Goal: Task Accomplishment & Management: Use online tool/utility

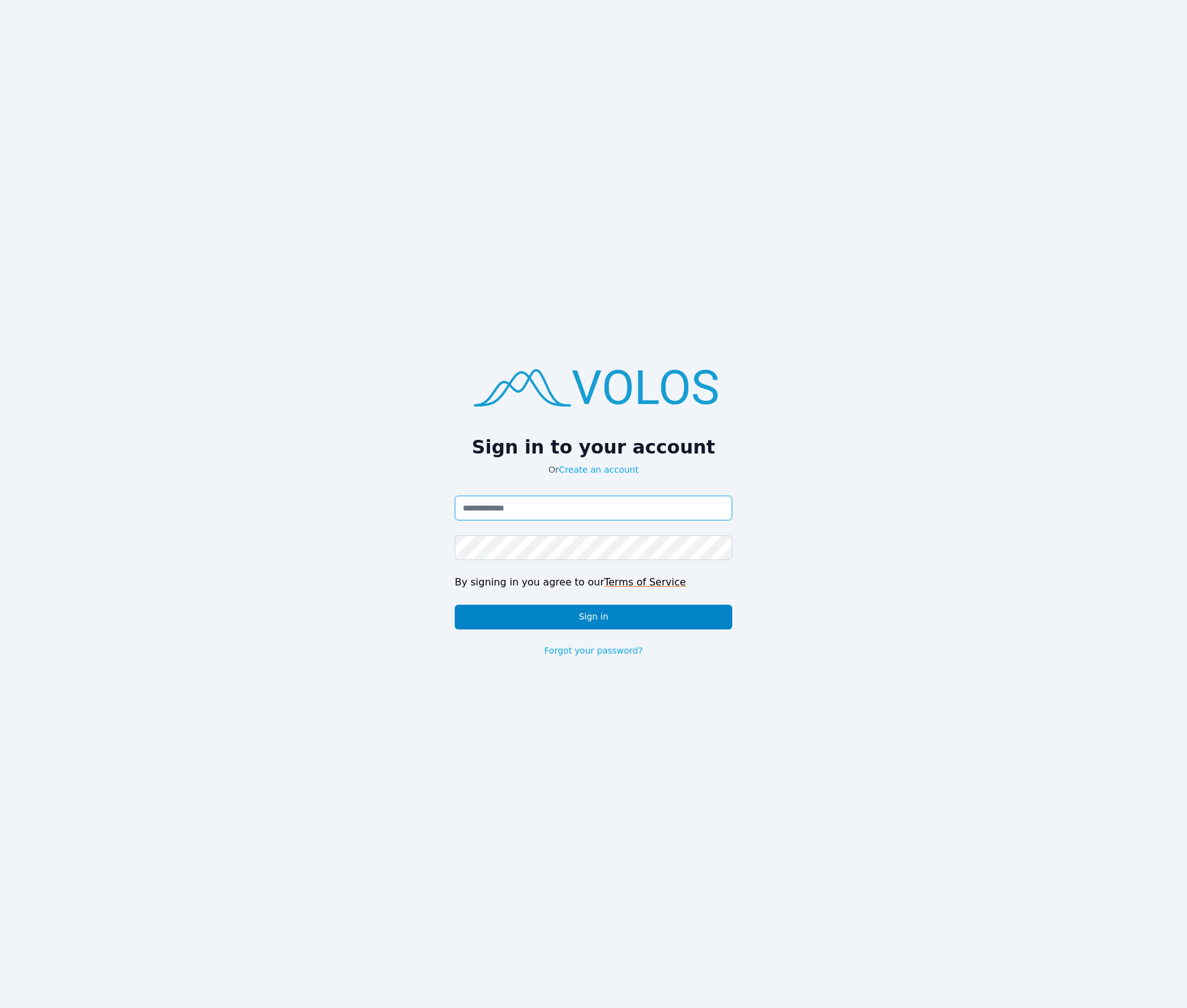
type input "**********"
click at [553, 618] on button "Sign in" at bounding box center [594, 617] width 278 height 24
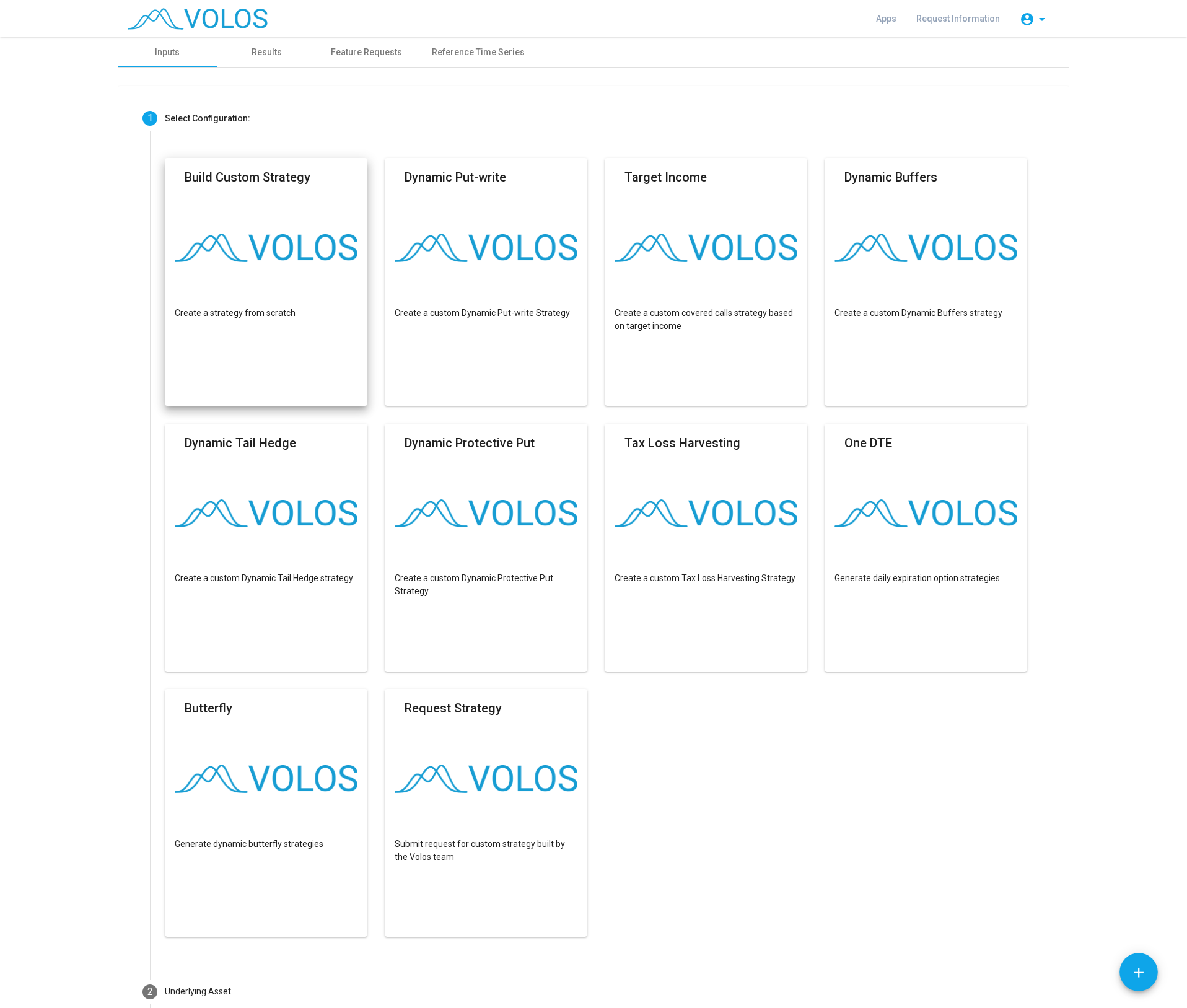
click at [247, 261] on img at bounding box center [266, 248] width 183 height 28
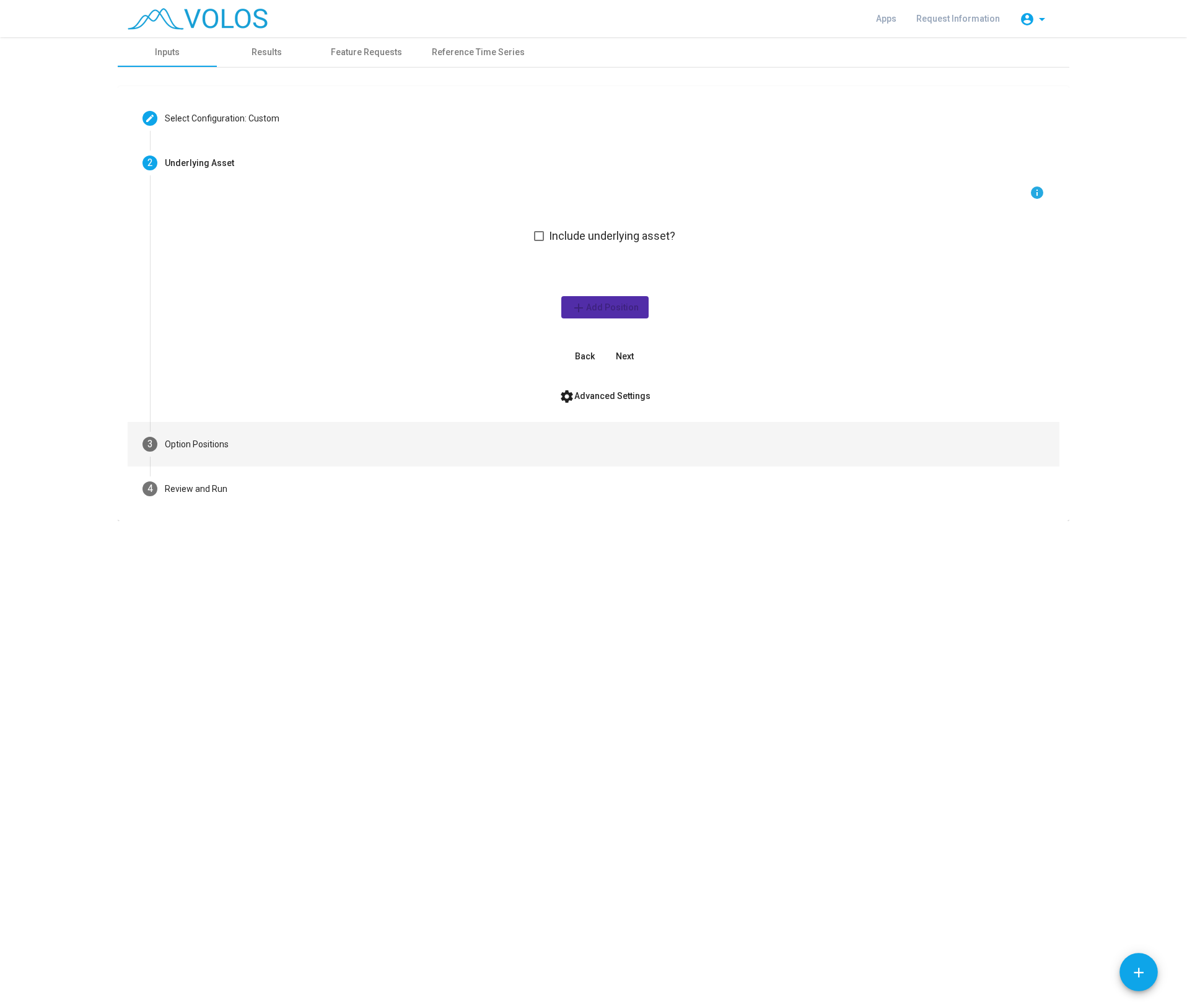
click at [177, 442] on div "Option Positions" at bounding box center [196, 445] width 64 height 13
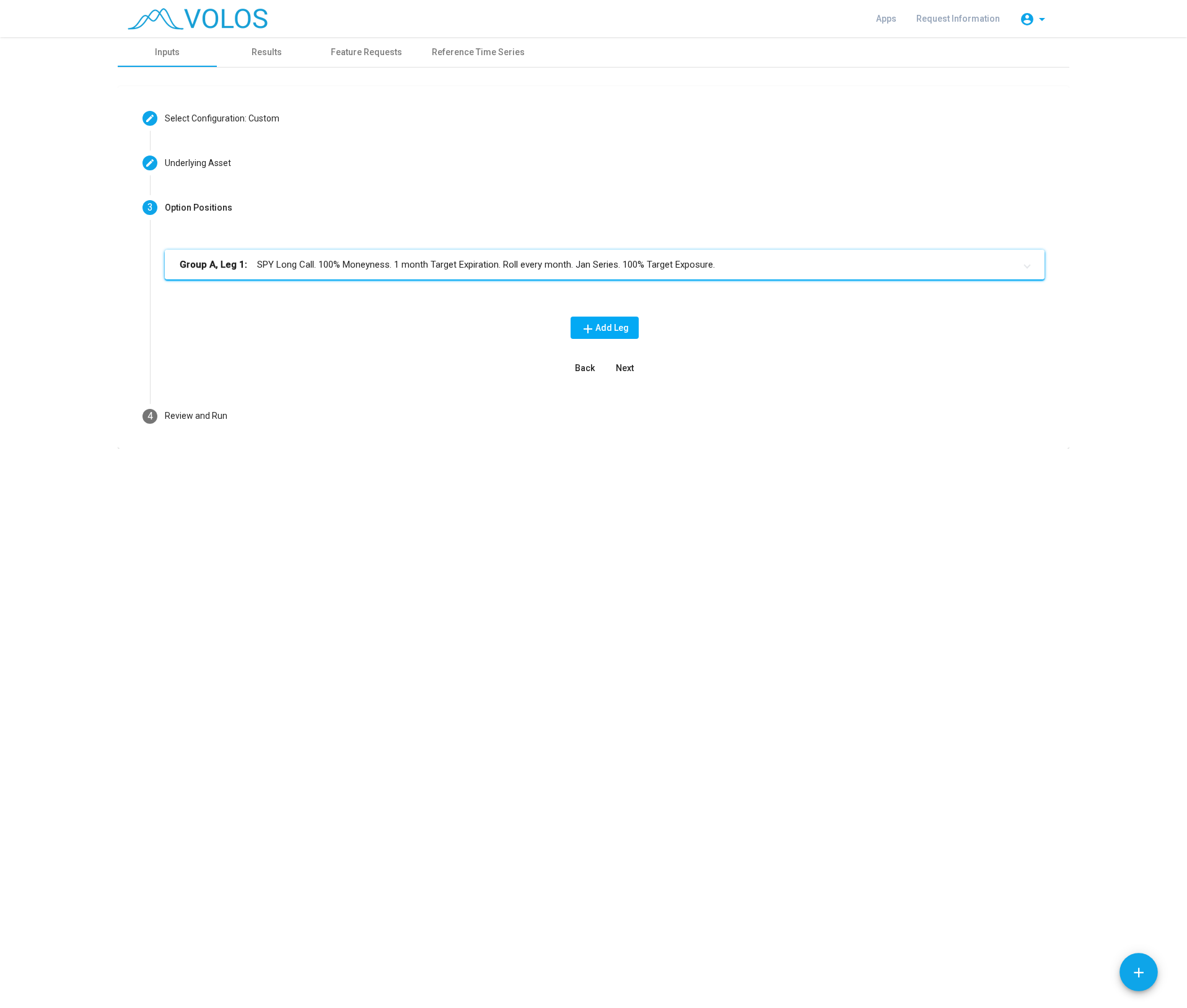
click at [319, 270] on mat-panel-title "Group A, Leg 1: SPY Long Call. 100% Moneyness. 1 month Target Expiration. Roll …" at bounding box center [598, 265] width 835 height 15
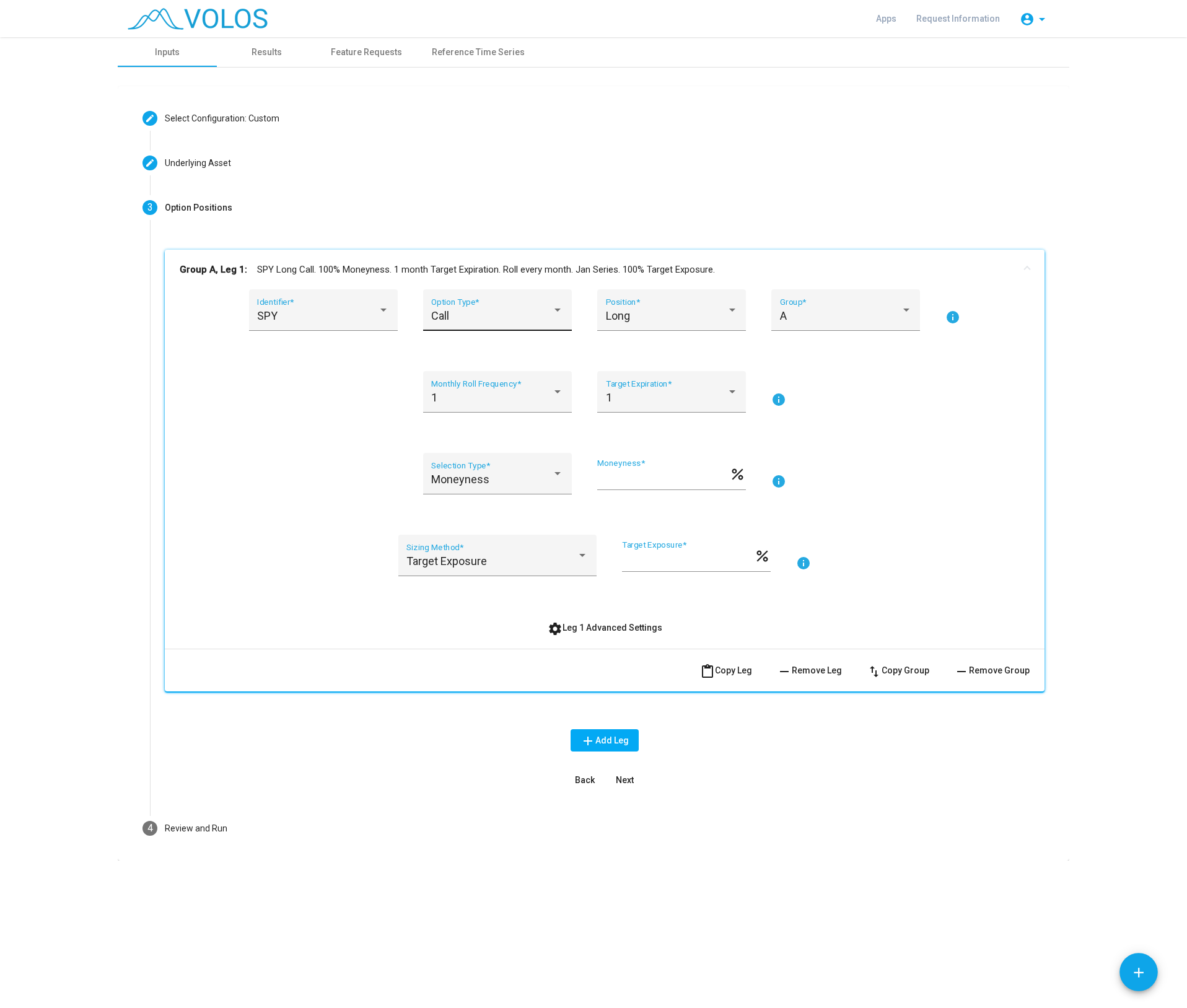
click at [502, 323] on div "Call Option Type *" at bounding box center [497, 314] width 132 height 33
click at [479, 352] on span "Put" at bounding box center [497, 349] width 132 height 33
click at [550, 399] on div "1" at bounding box center [492, 397] width 120 height 12
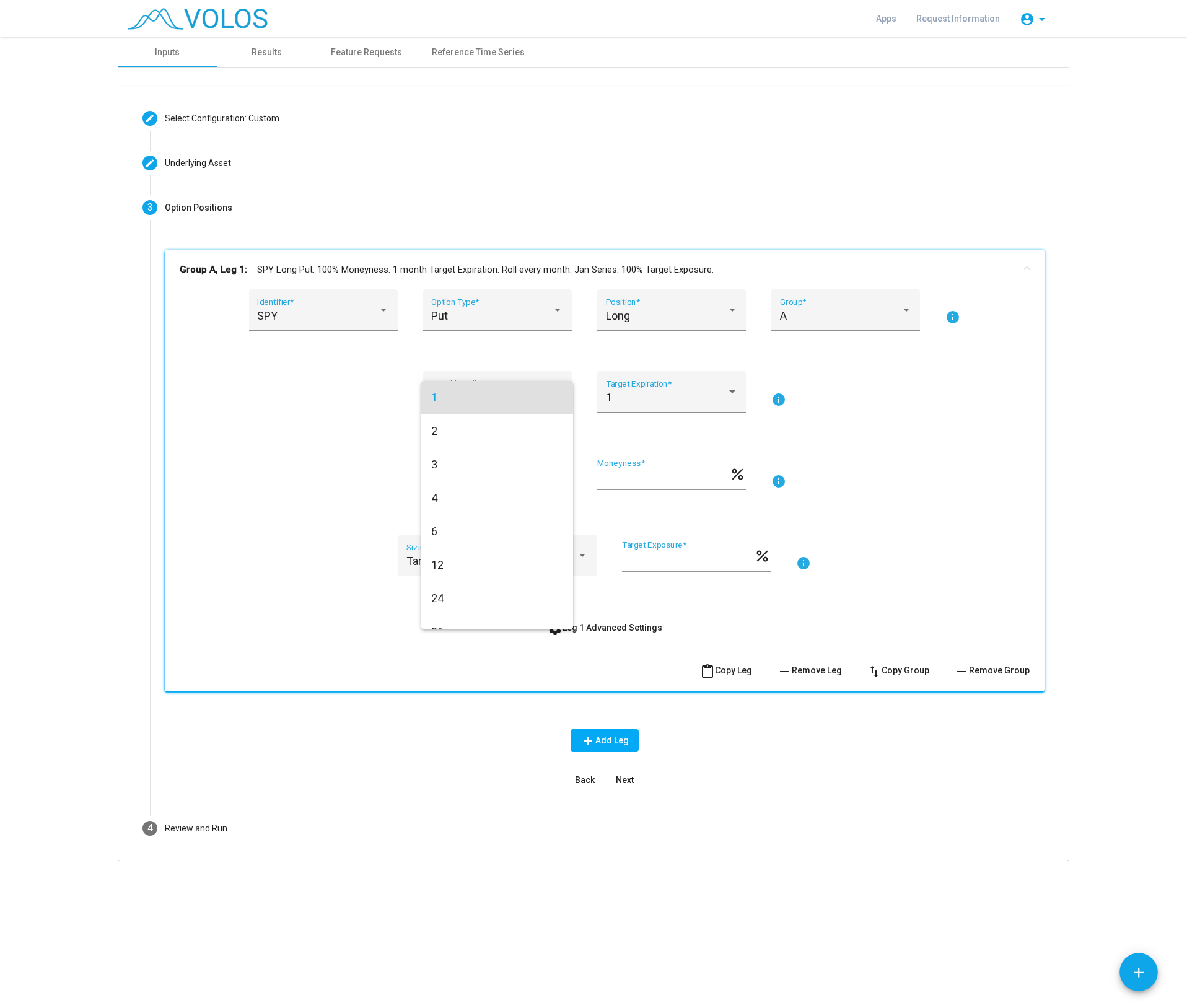
click at [996, 442] on div at bounding box center [594, 504] width 1187 height 1008
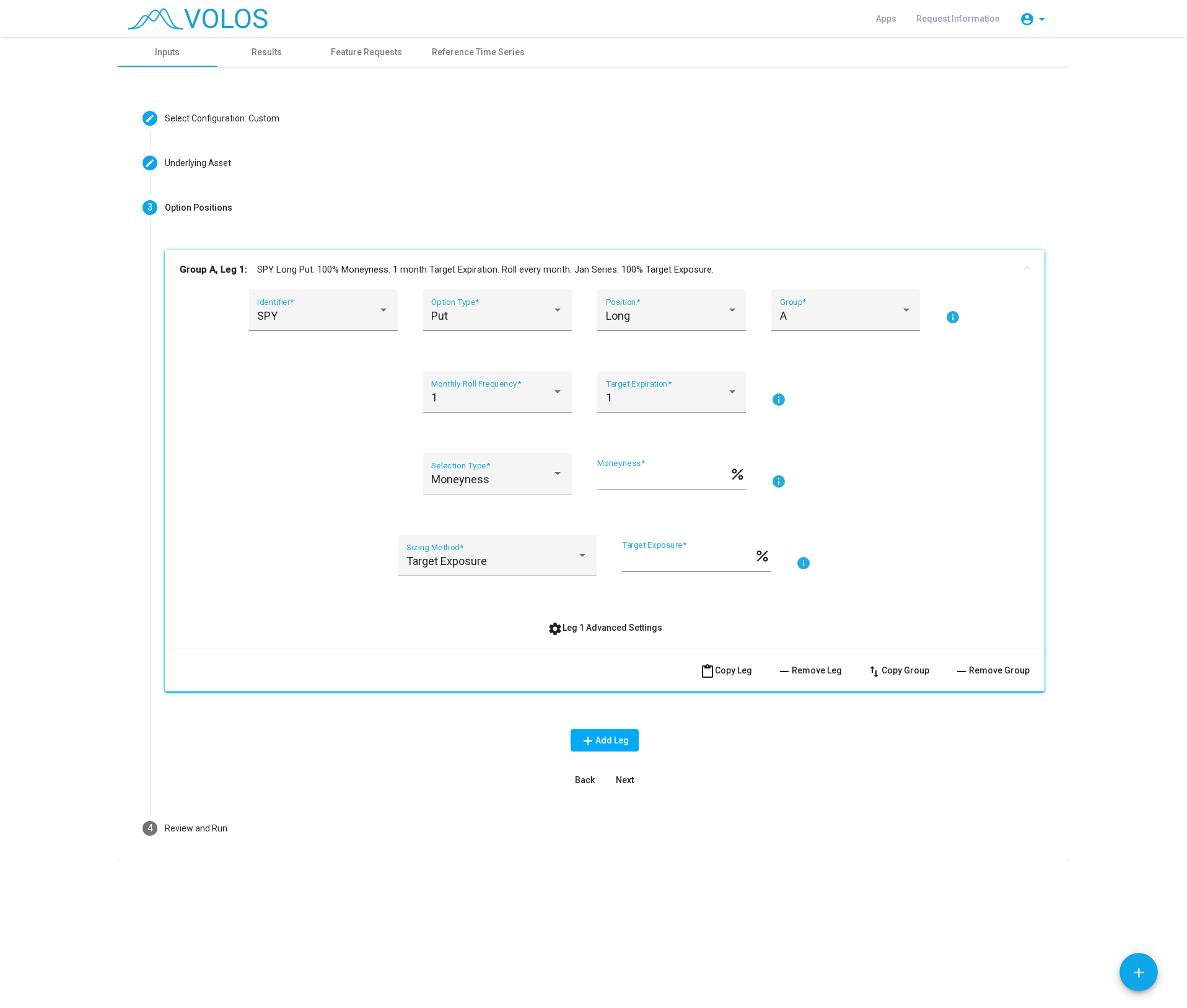
click at [595, 631] on span "settings Leg 1 Advanced Settings" at bounding box center [605, 628] width 115 height 10
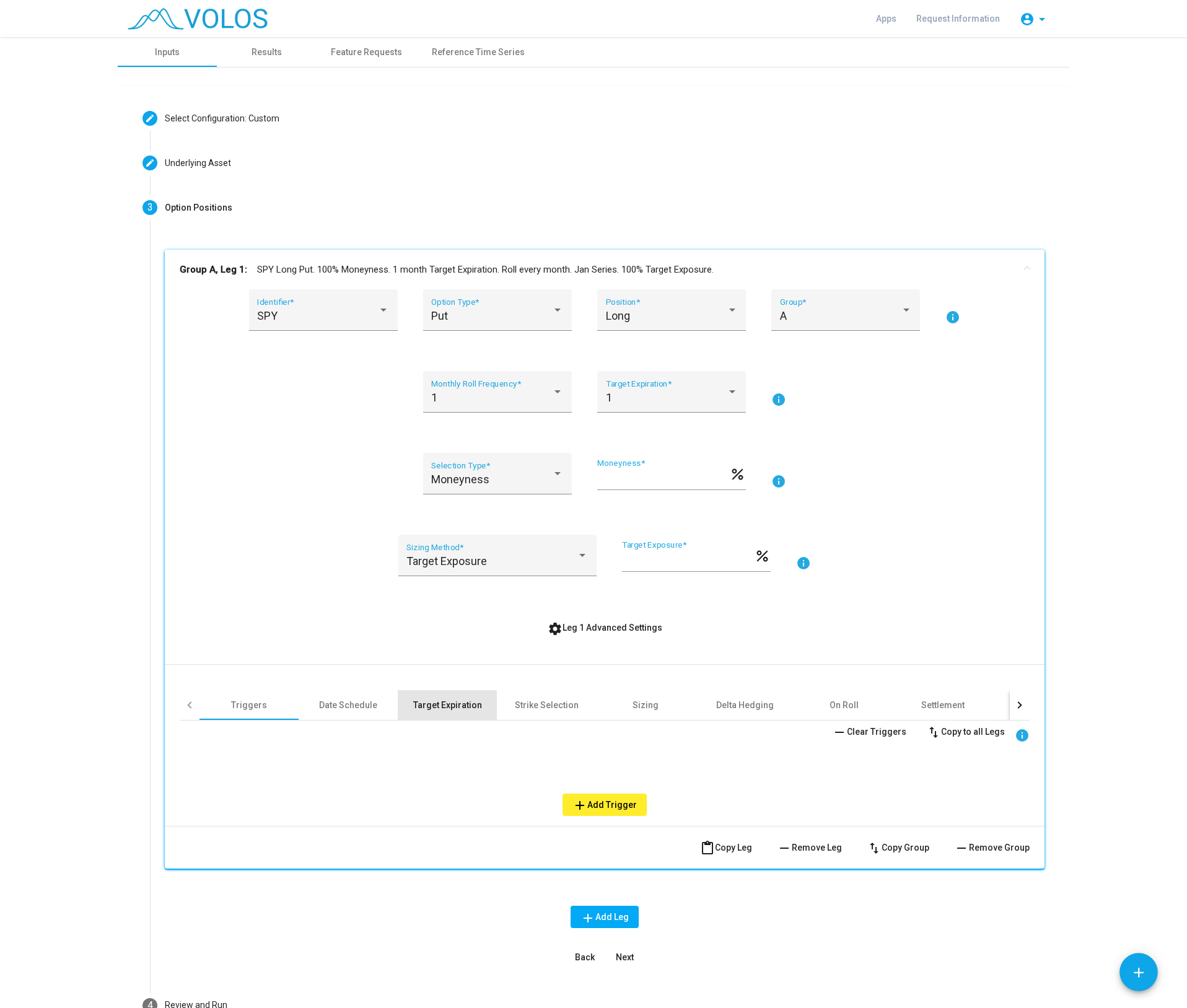
click at [427, 706] on div "Target Expiration" at bounding box center [448, 705] width 68 height 12
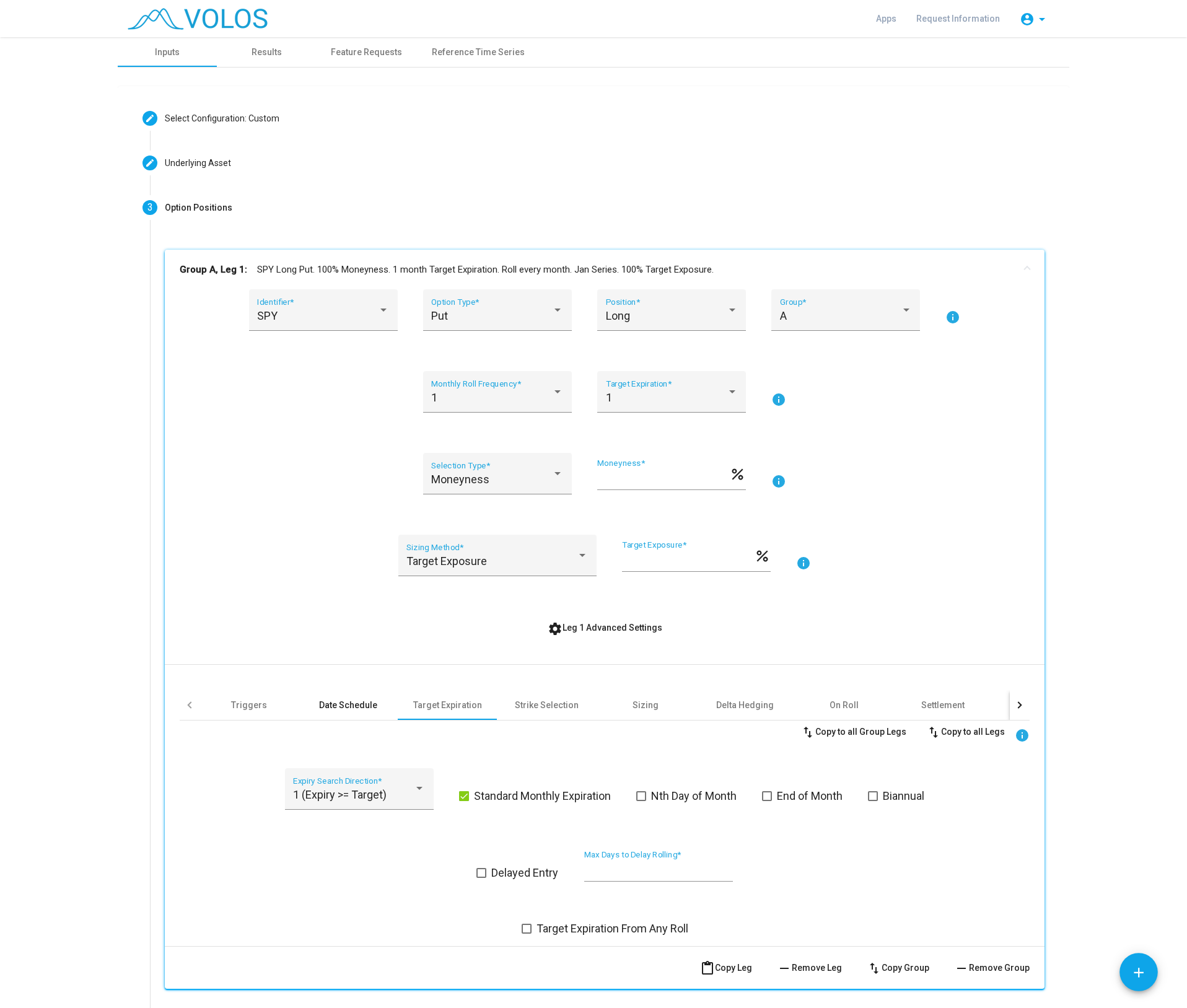
click at [344, 700] on div "Date Schedule" at bounding box center [348, 705] width 59 height 12
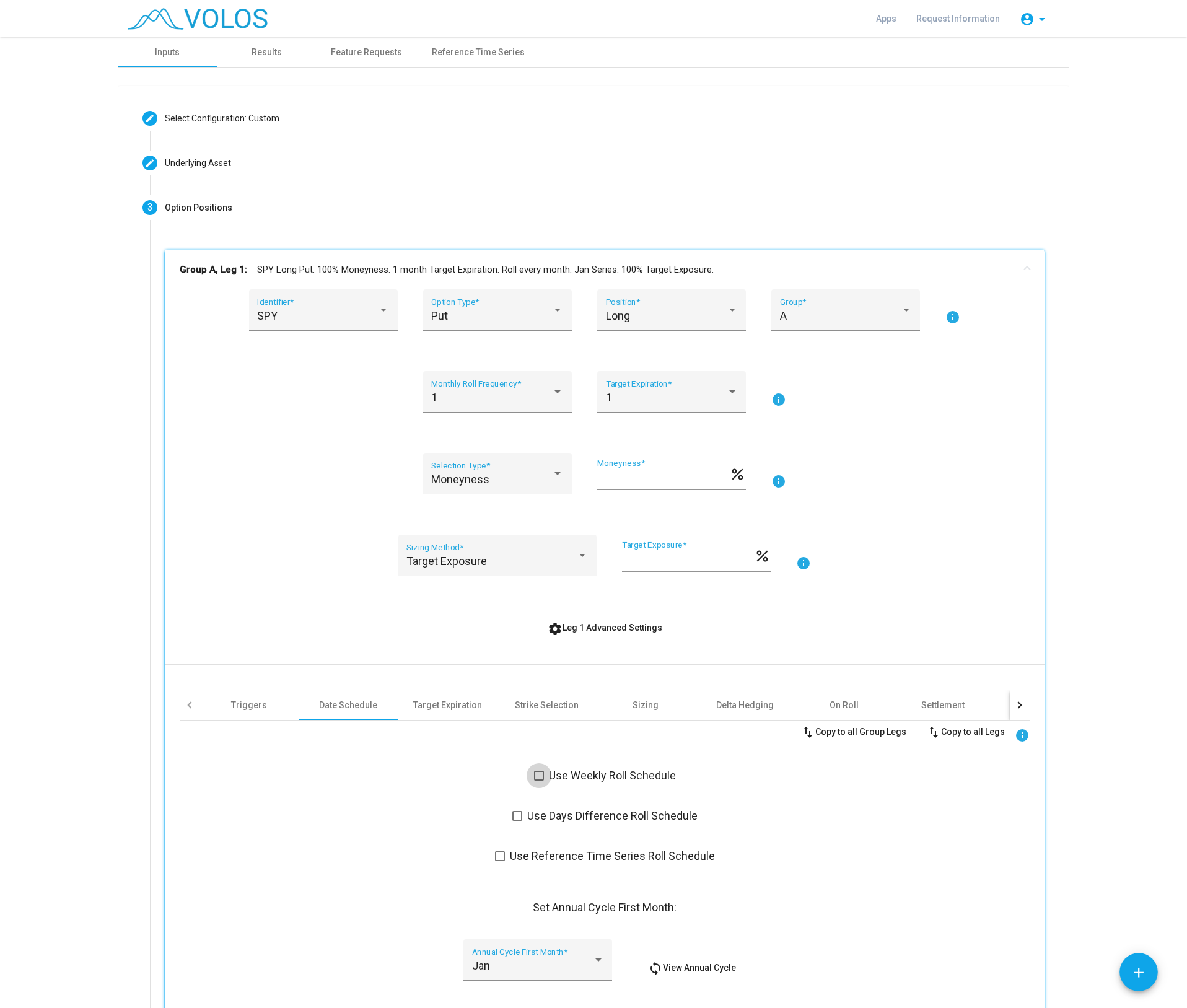
click at [536, 775] on span at bounding box center [539, 776] width 10 height 10
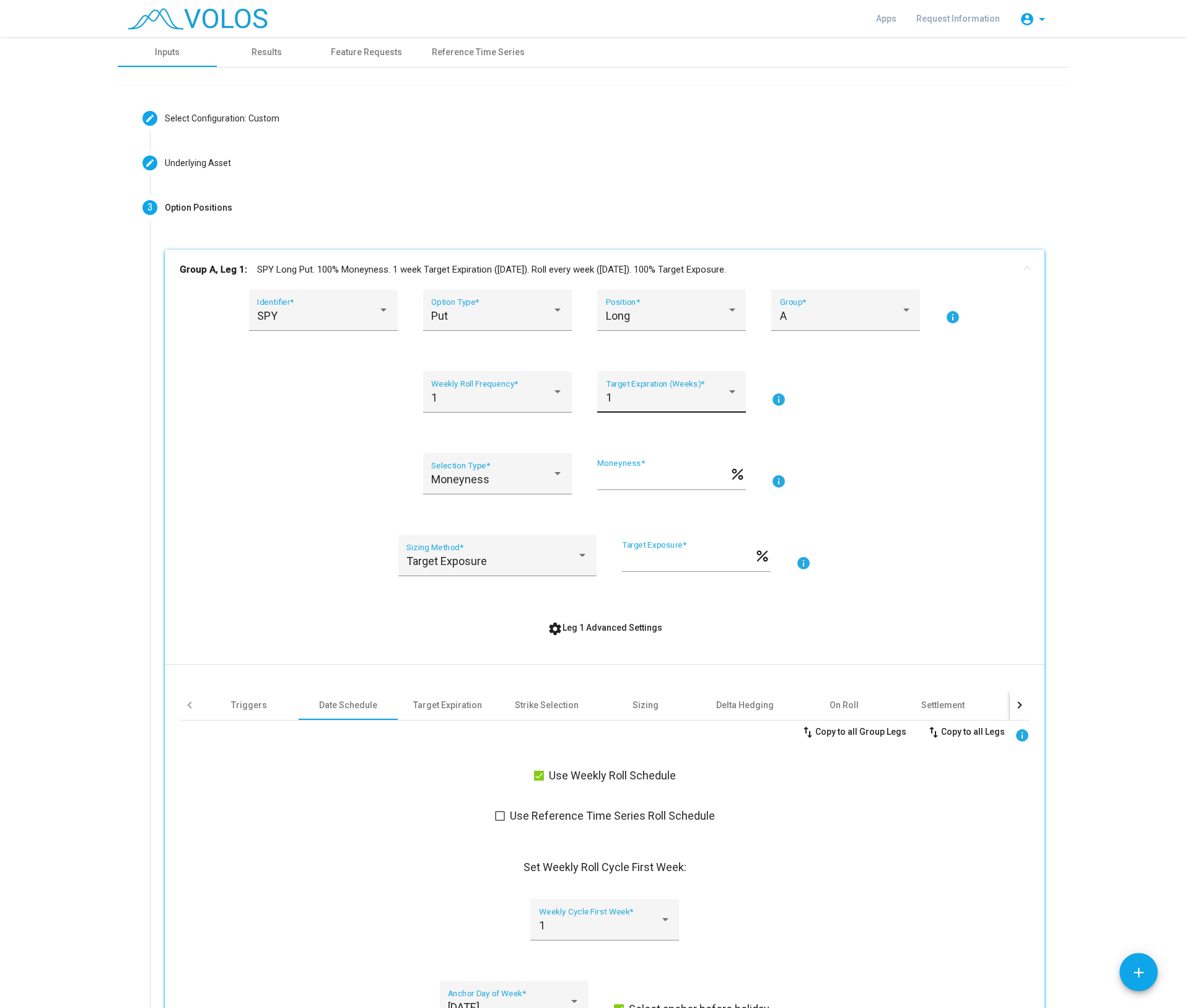
click at [733, 397] on div at bounding box center [733, 391] width 11 height 12
click at [647, 435] on span "2" at bounding box center [667, 431] width 132 height 33
click at [554, 399] on div "1" at bounding box center [497, 397] width 132 height 12
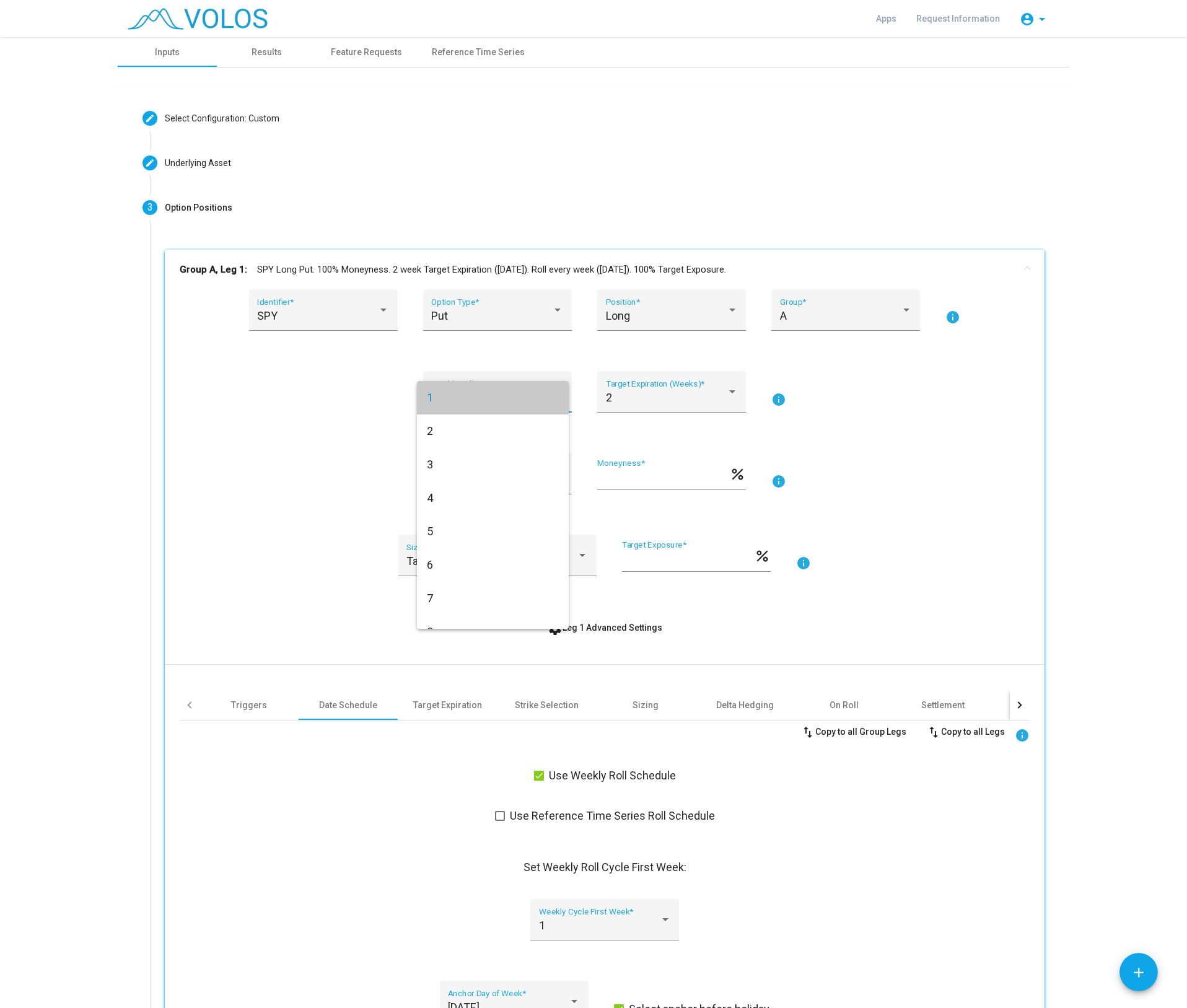
click at [554, 399] on mat-option "1" at bounding box center [493, 397] width 151 height 33
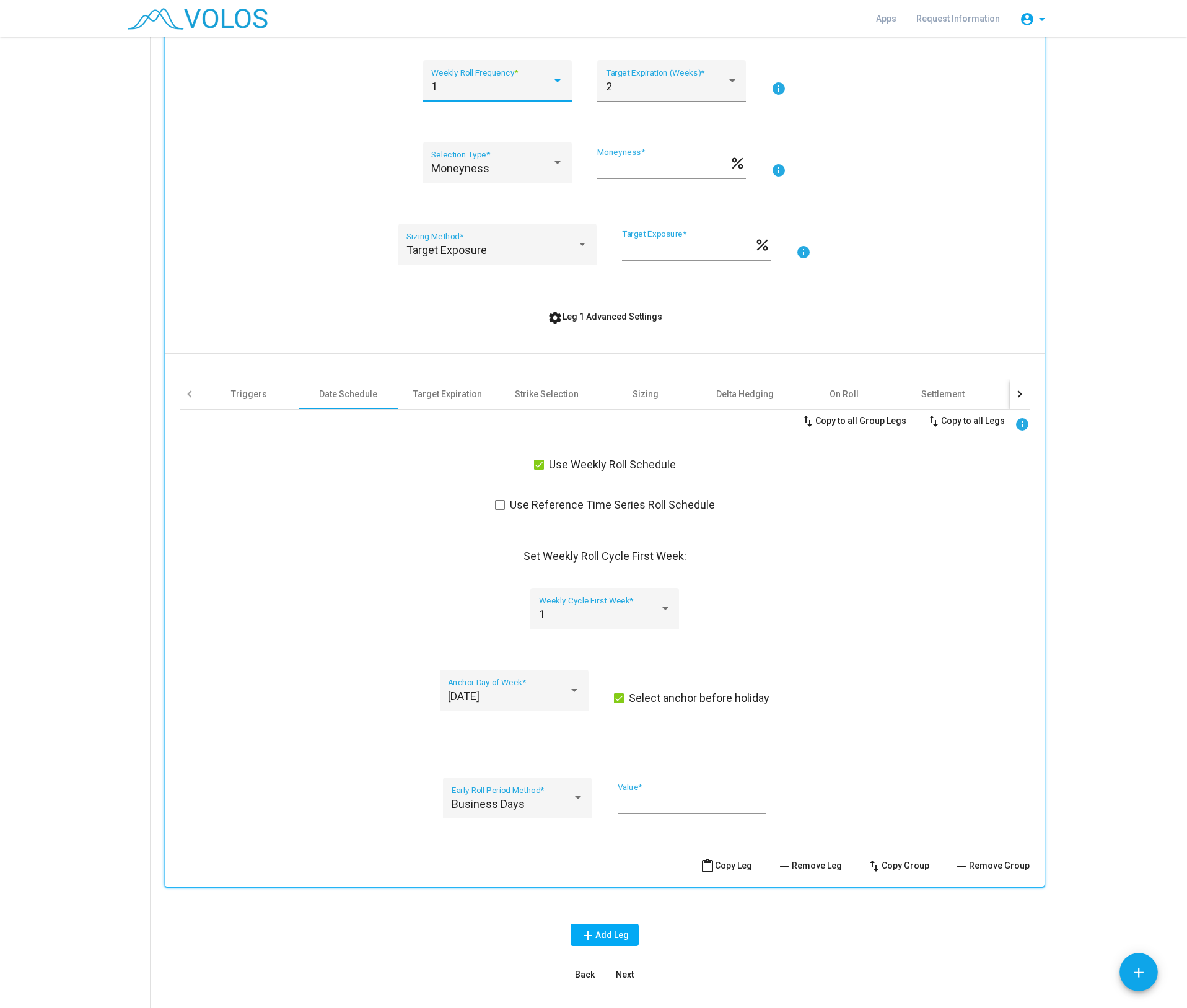
scroll to position [222, 0]
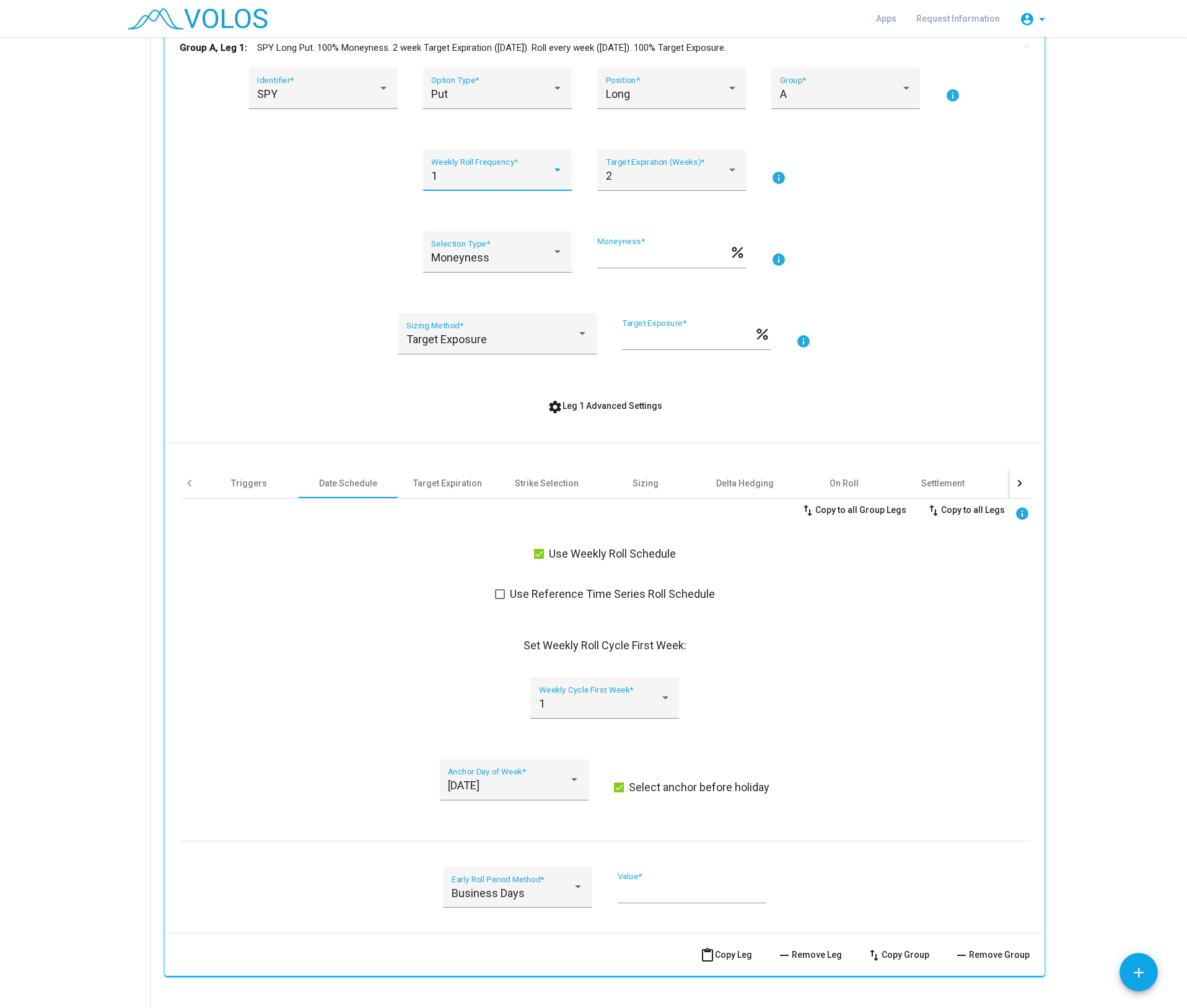
click at [553, 177] on div "1" at bounding box center [497, 176] width 132 height 12
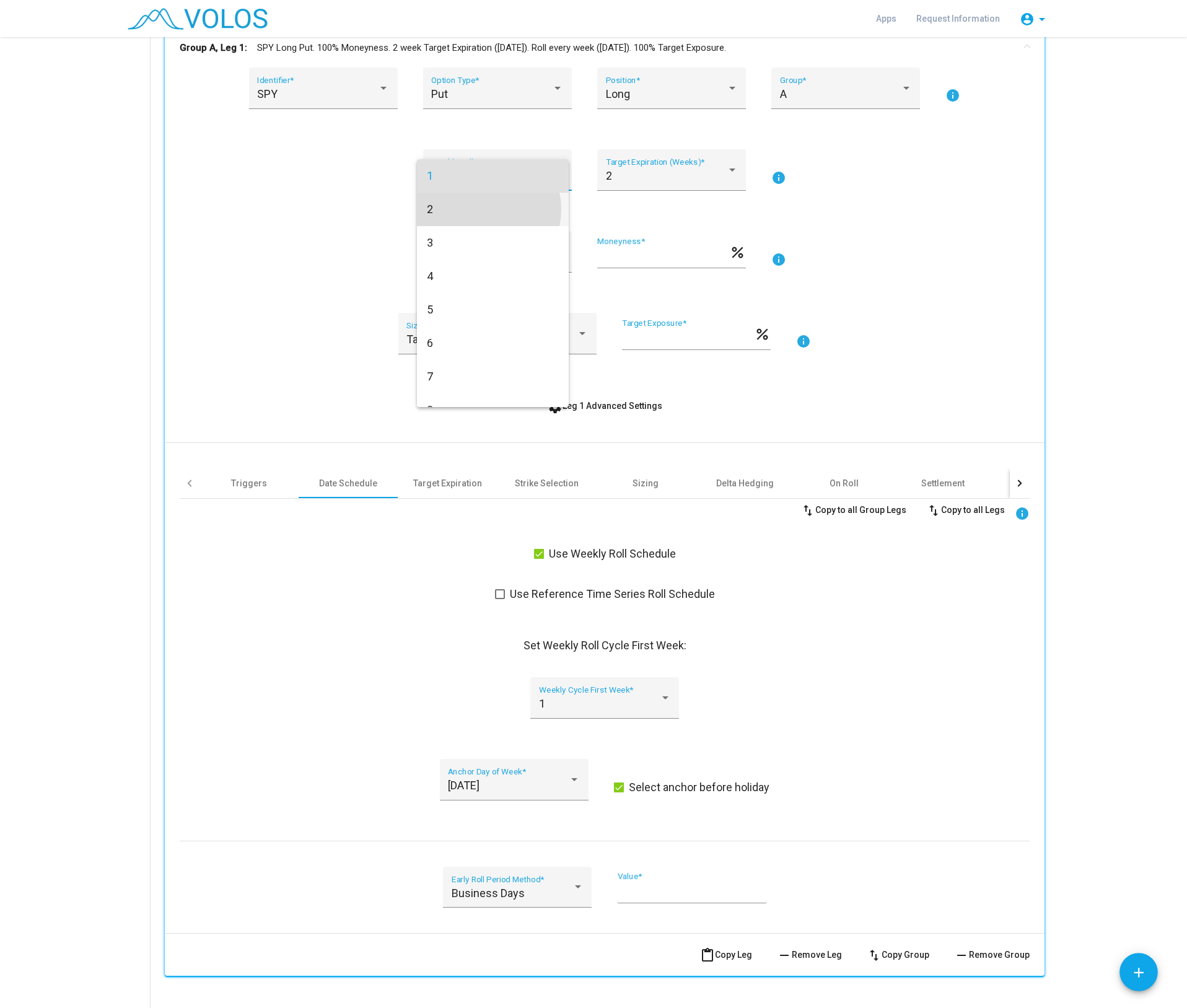
click at [484, 209] on span "2" at bounding box center [493, 209] width 132 height 33
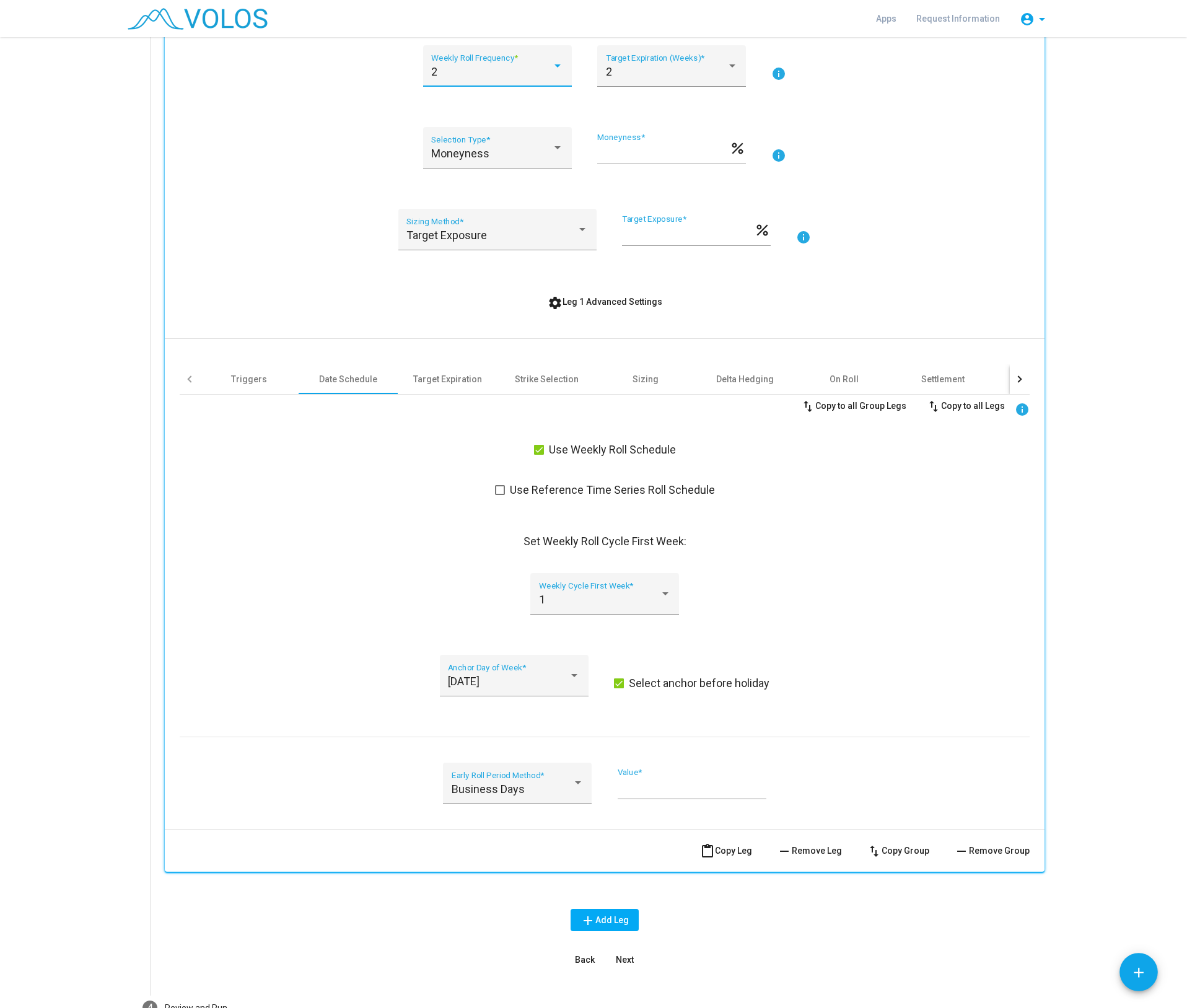
scroll to position [408, 0]
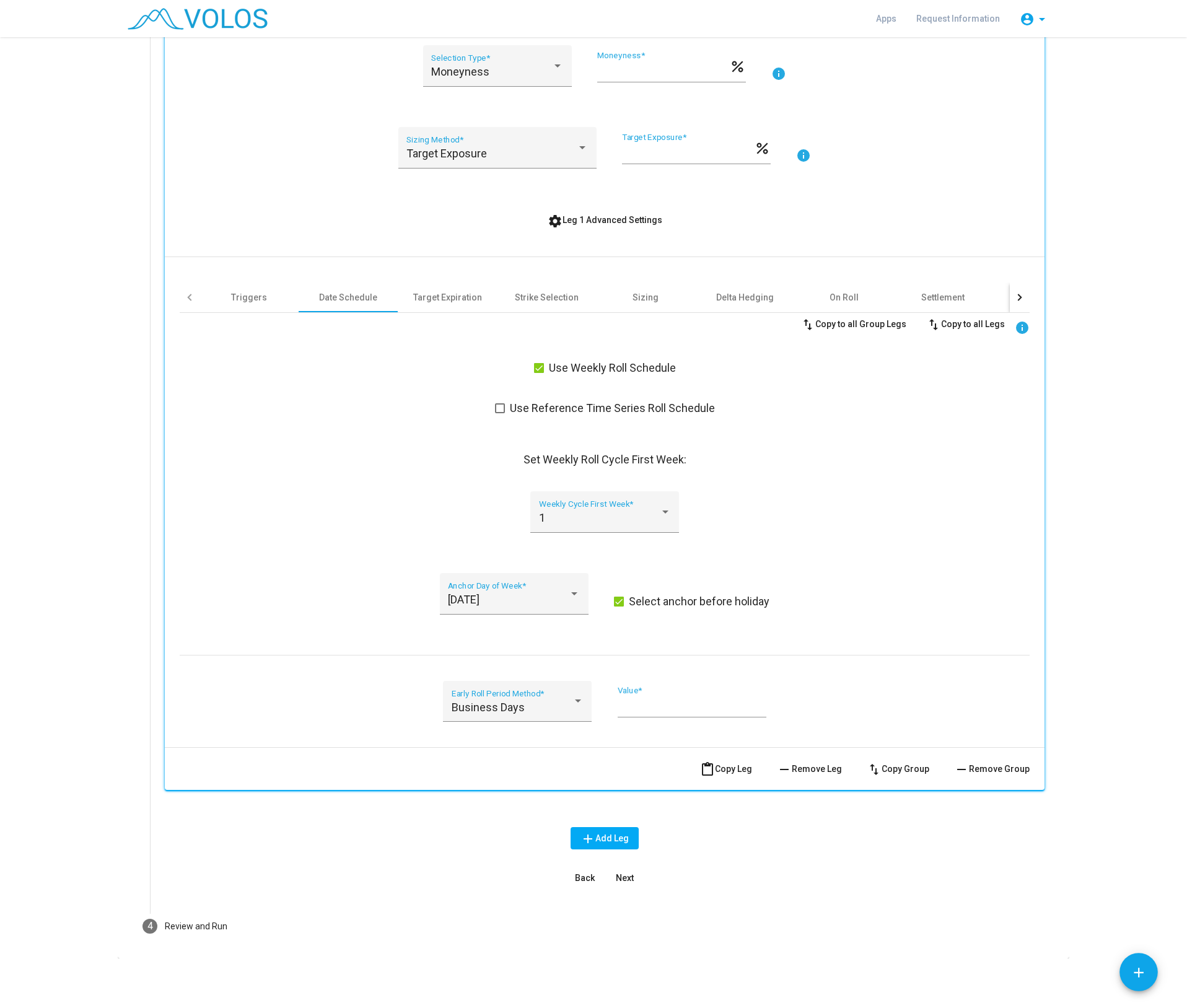
click at [605, 844] on button "add Add Leg" at bounding box center [605, 838] width 68 height 22
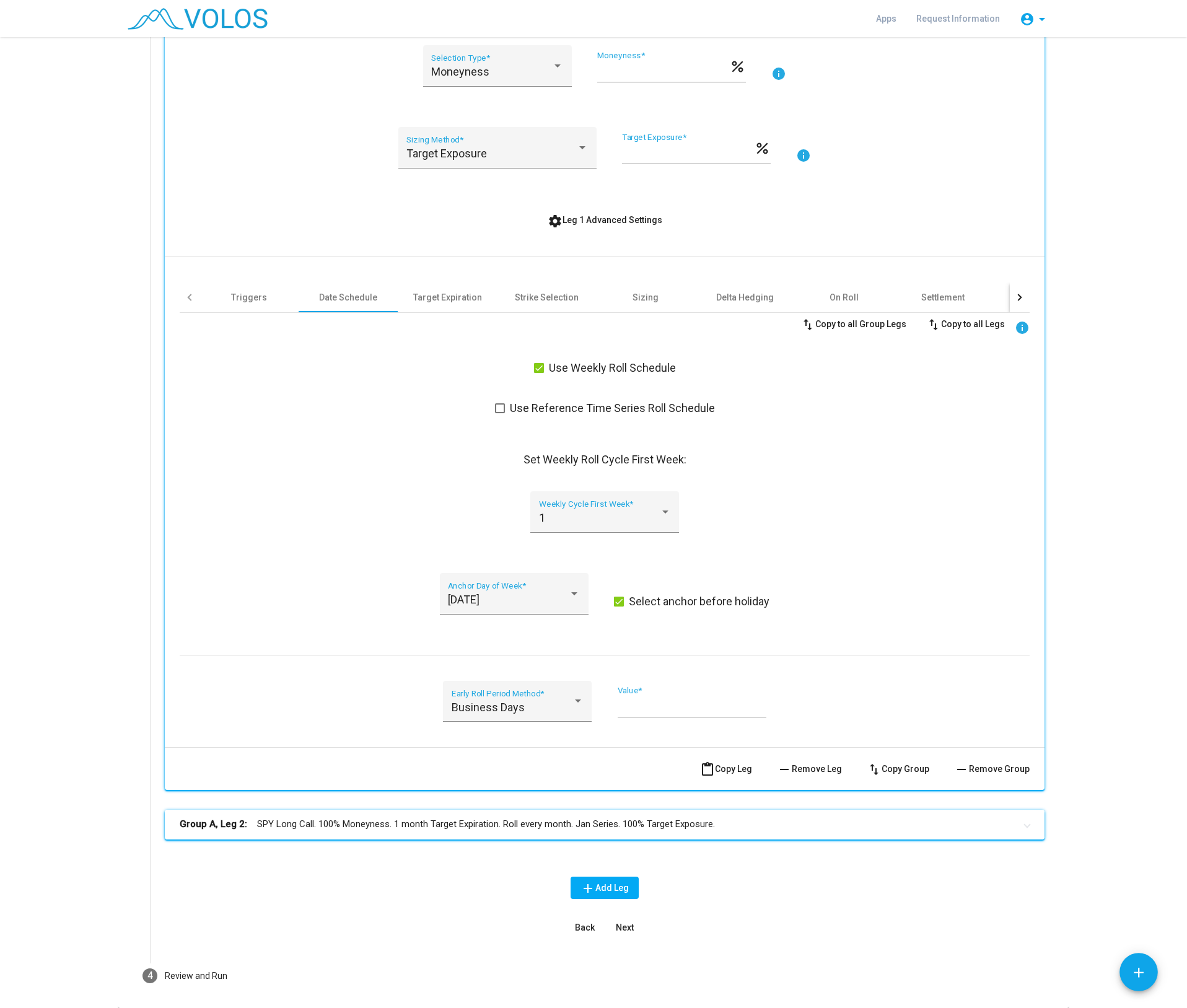
click at [465, 828] on mat-panel-title "Group A, Leg 2: SPY Long Call. 100% Moneyness. 1 month Target Expiration. Roll …" at bounding box center [598, 825] width 835 height 15
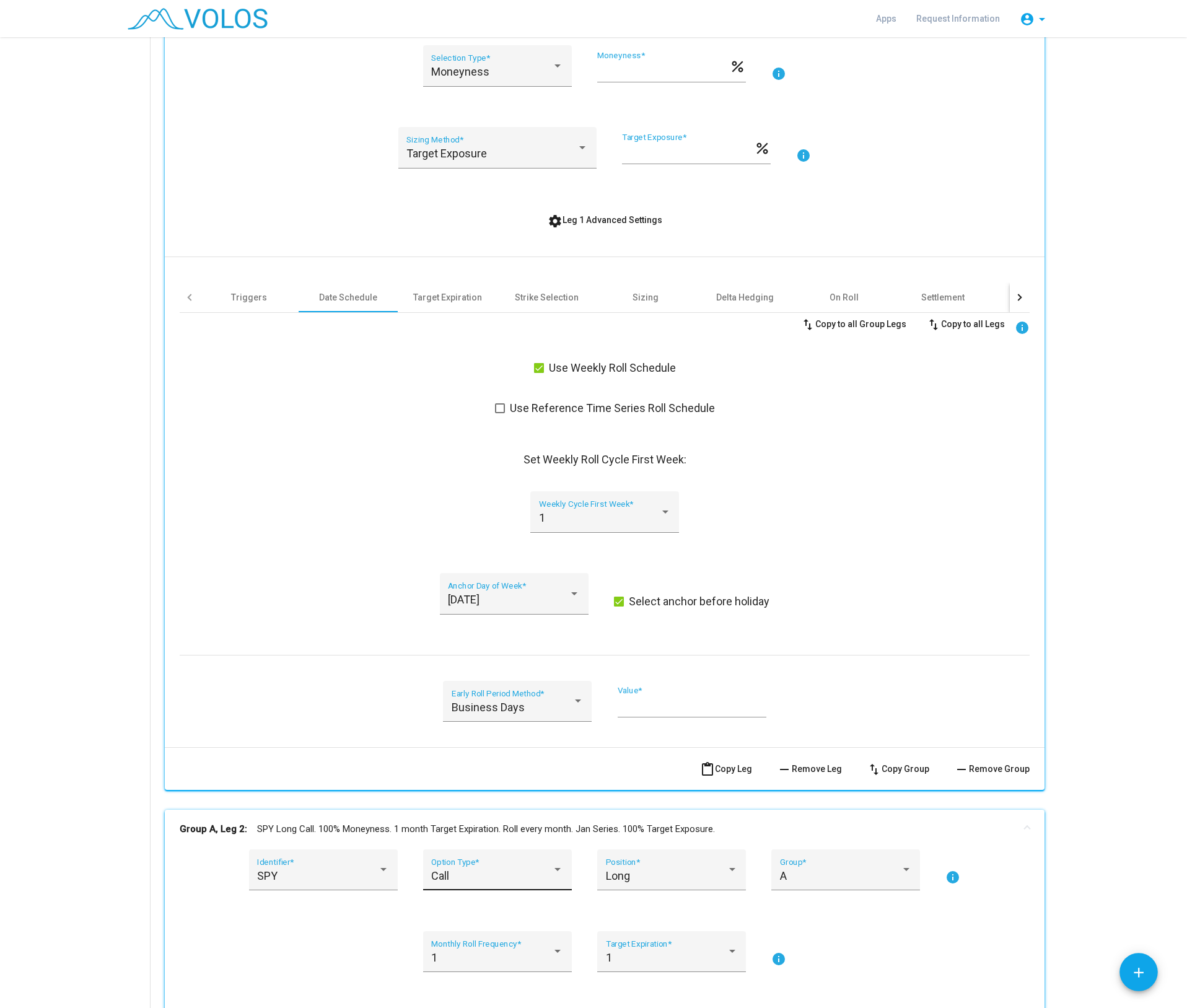
click at [493, 870] on div "Call" at bounding box center [492, 876] width 120 height 12
click at [474, 908] on span "Put" at bounding box center [493, 909] width 132 height 33
click at [653, 876] on div "Long" at bounding box center [666, 876] width 120 height 12
click at [621, 915] on span "Short" at bounding box center [667, 909] width 132 height 33
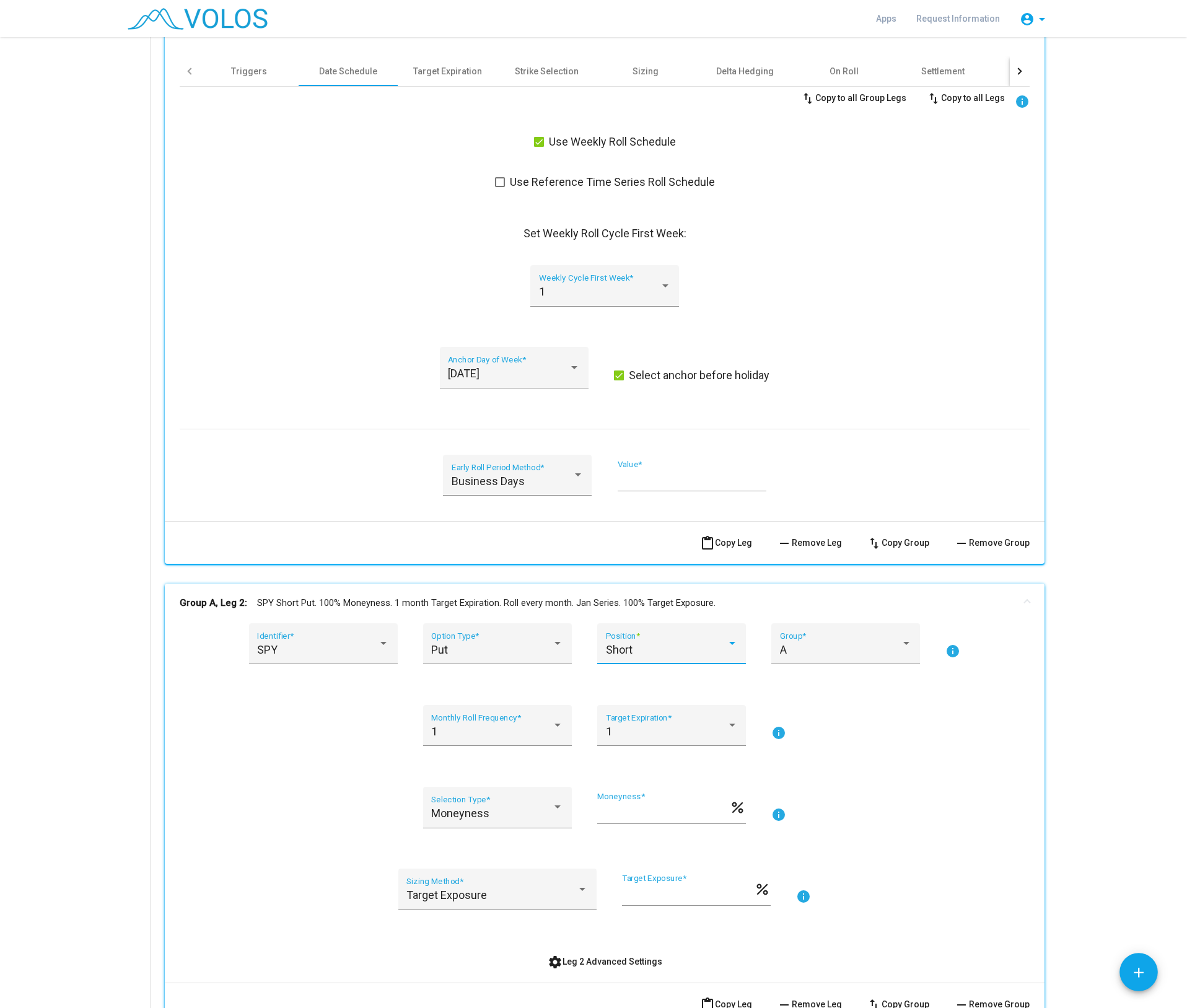
scroll to position [655, 0]
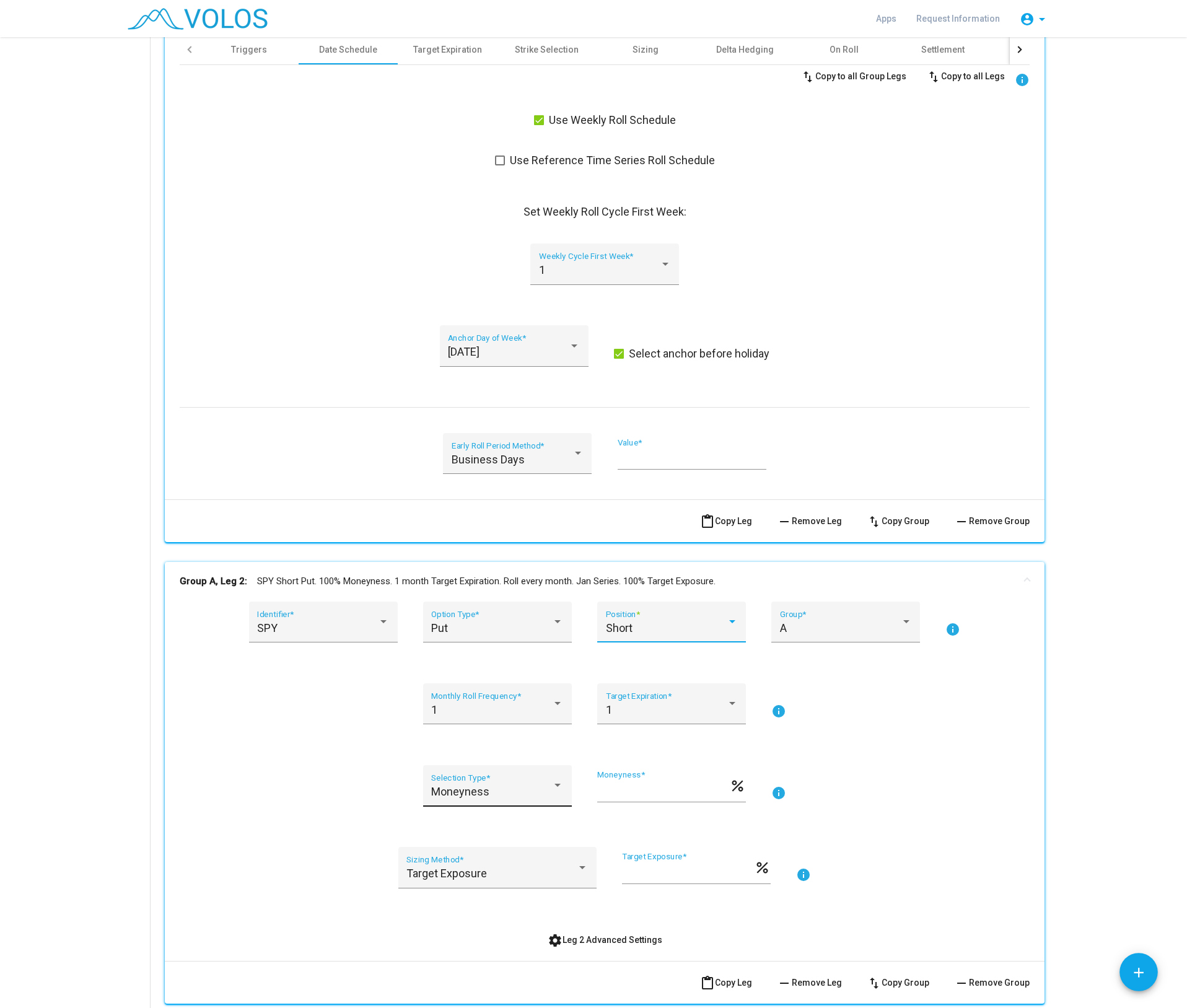
click at [553, 788] on div at bounding box center [558, 786] width 11 height 12
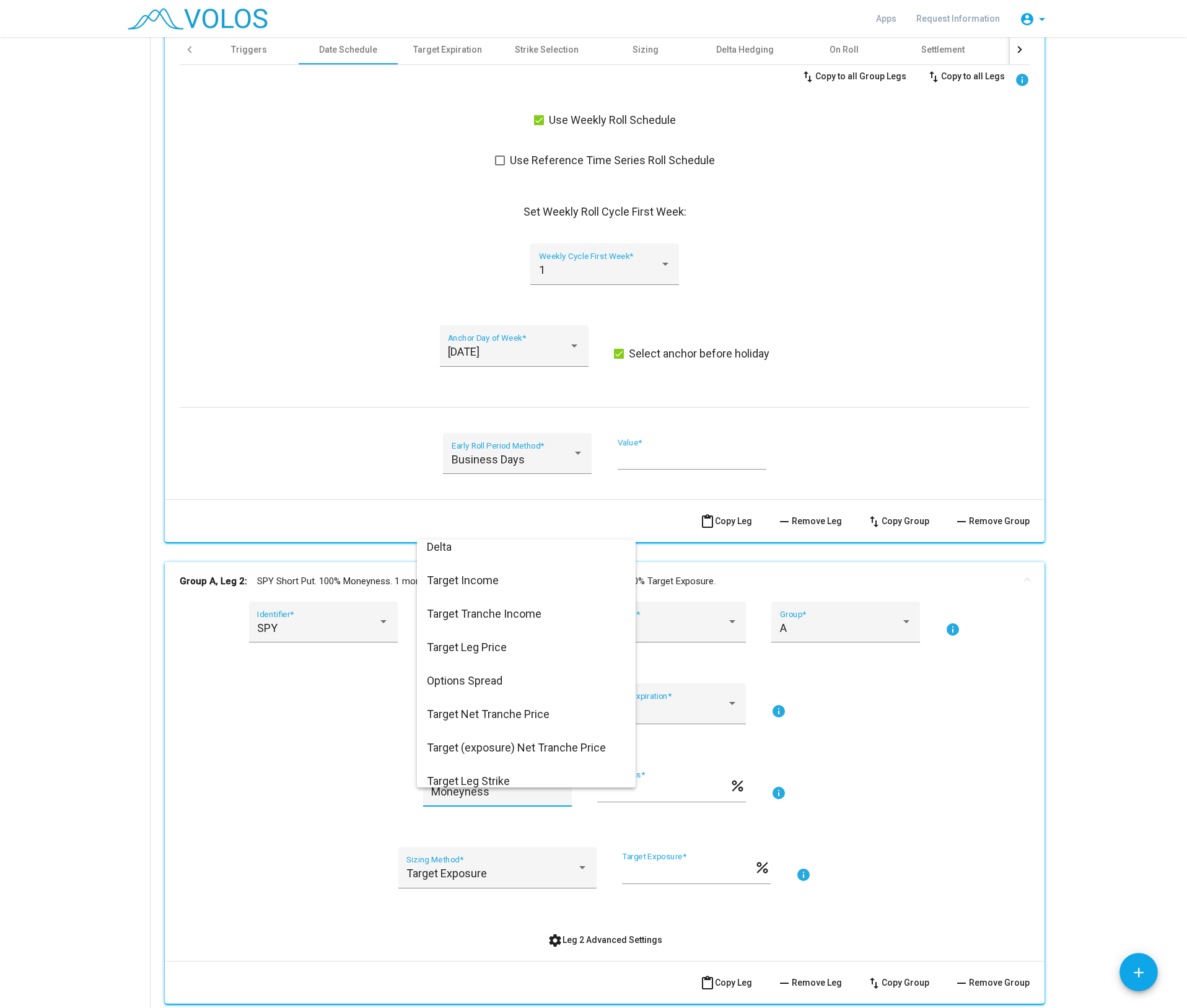
scroll to position [43, 0]
click at [500, 719] on span "Target Net Tranche Price" at bounding box center [526, 713] width 199 height 33
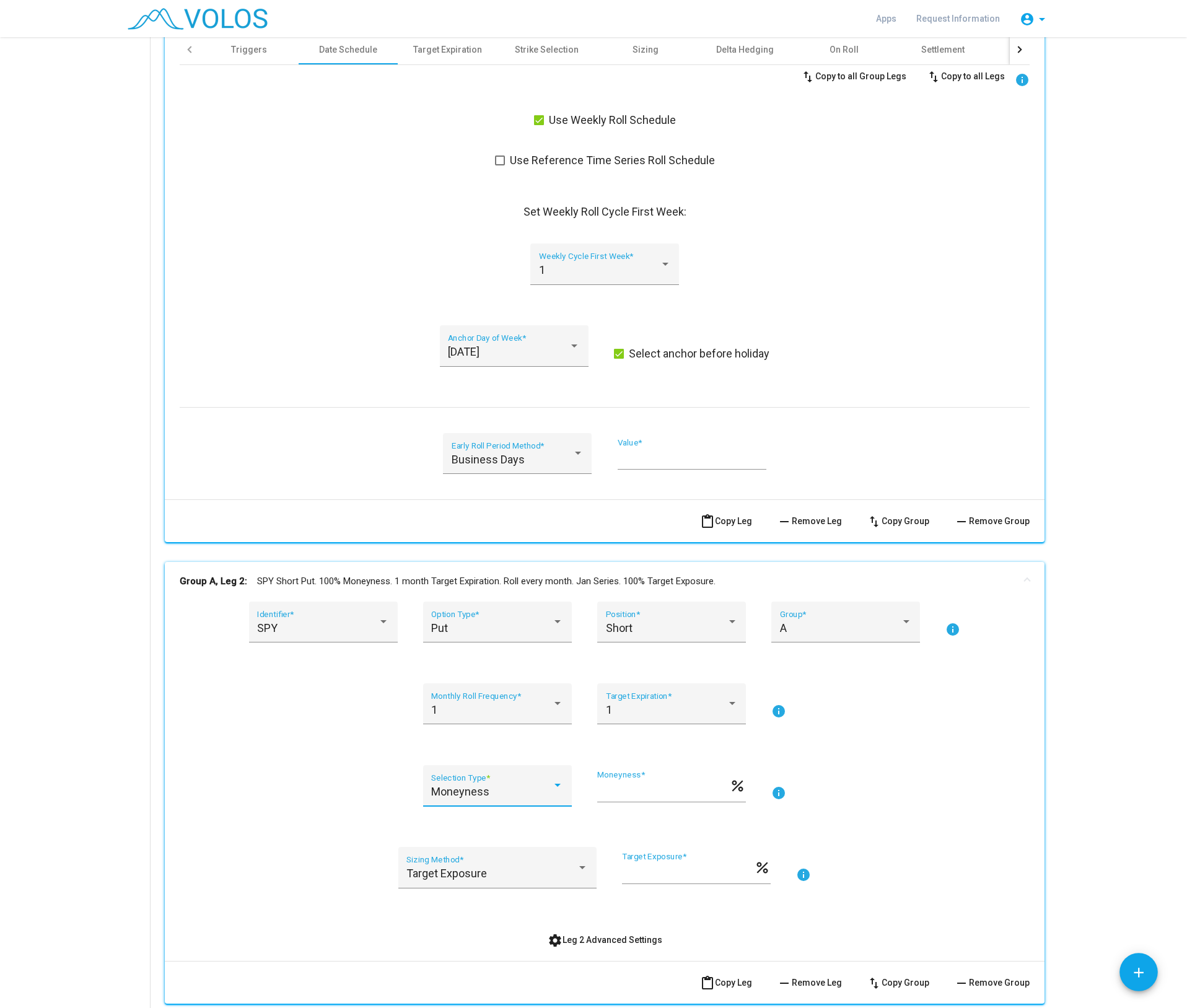
scroll to position [76, 0]
click at [468, 791] on div at bounding box center [471, 786] width 11 height 12
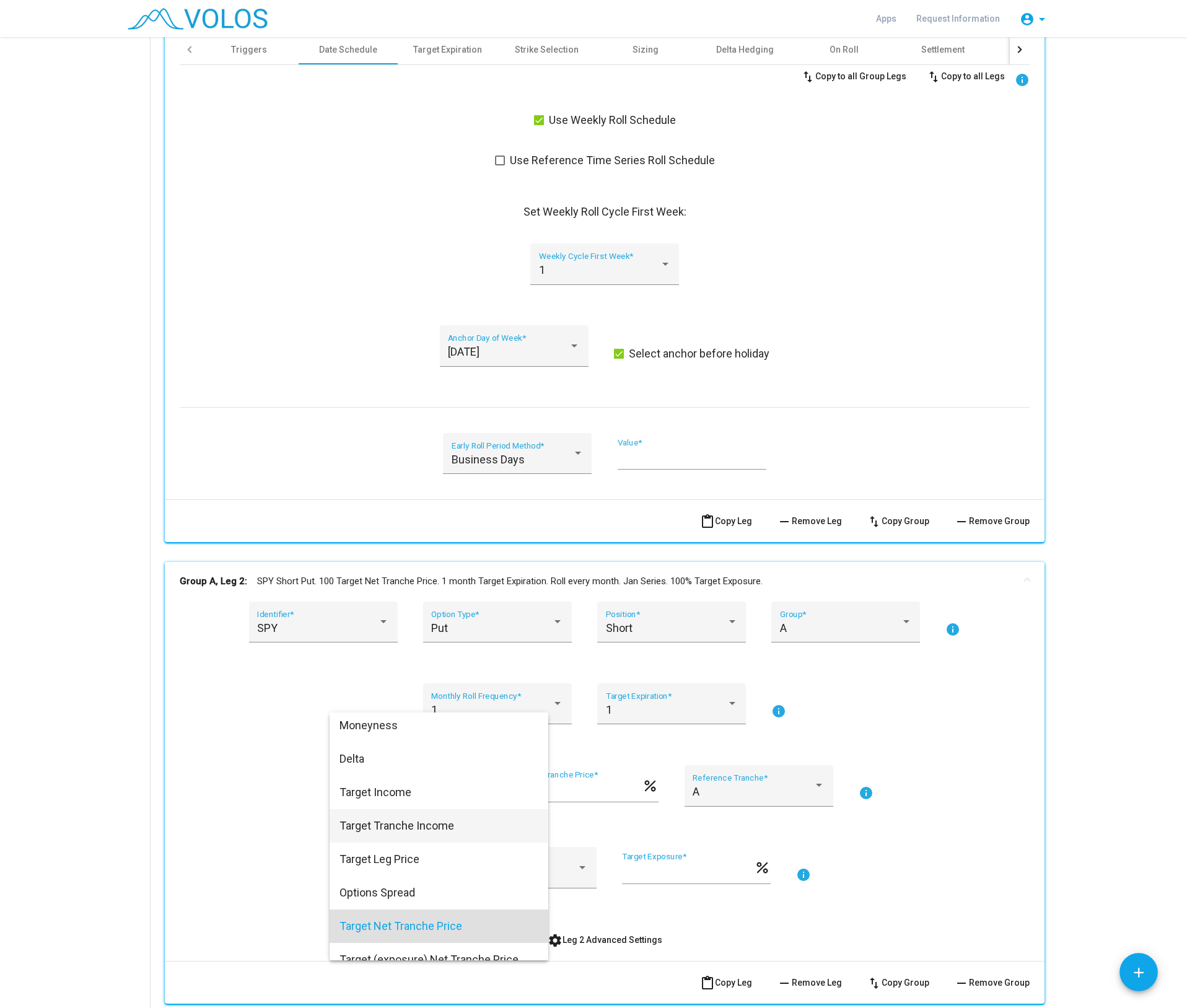
scroll to position [0, 0]
click at [398, 832] on span "Target Tranche Income" at bounding box center [439, 830] width 199 height 33
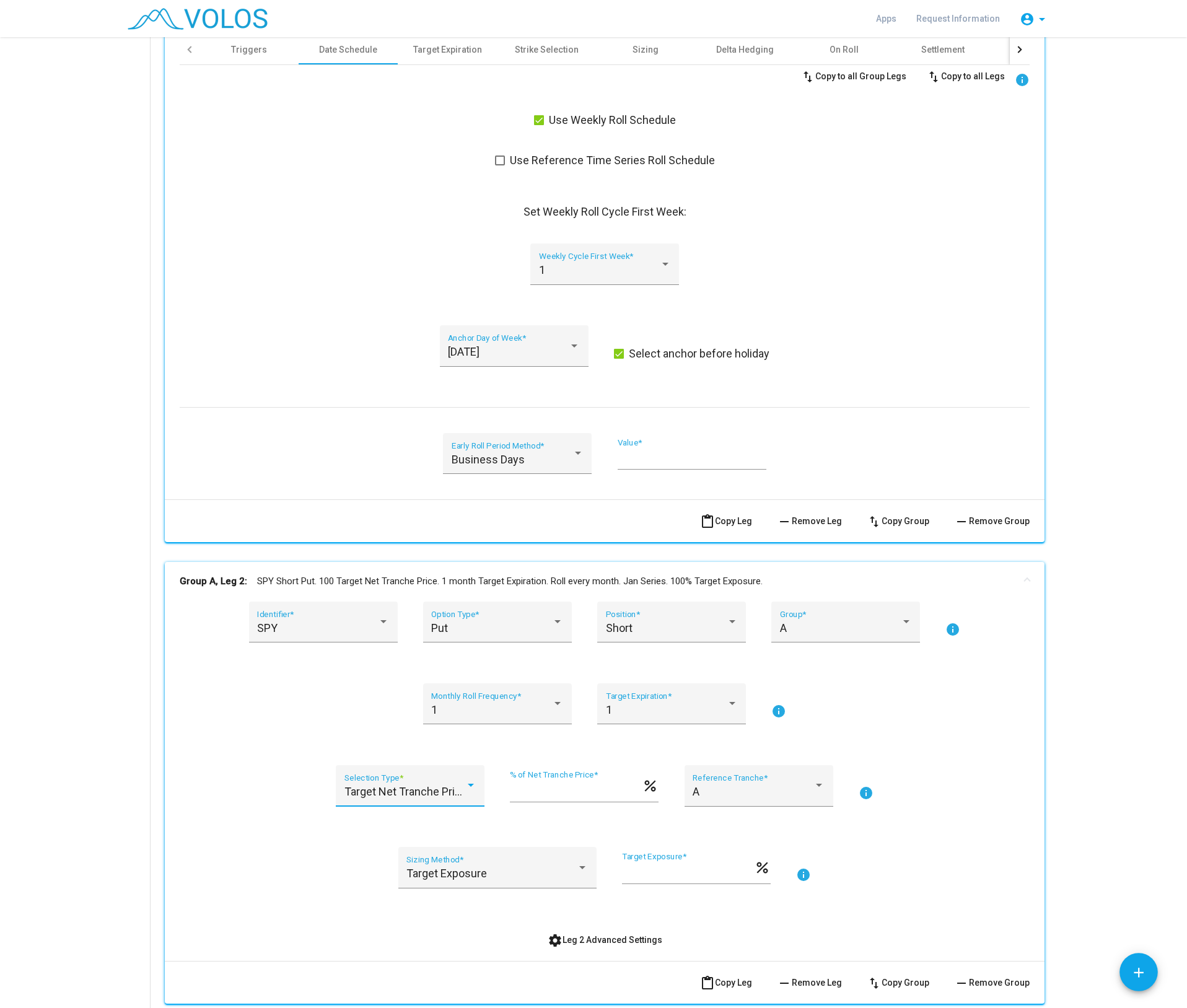
type input "*"
drag, startPoint x: 655, startPoint y: 874, endPoint x: 615, endPoint y: 871, distance: 40.1
click at [615, 871] on div "Target Exposure Sizing Method * *** Target Exposure * percent info" at bounding box center [605, 875] width 850 height 56
type input "***"
drag, startPoint x: 525, startPoint y: 791, endPoint x: 513, endPoint y: 791, distance: 12.0
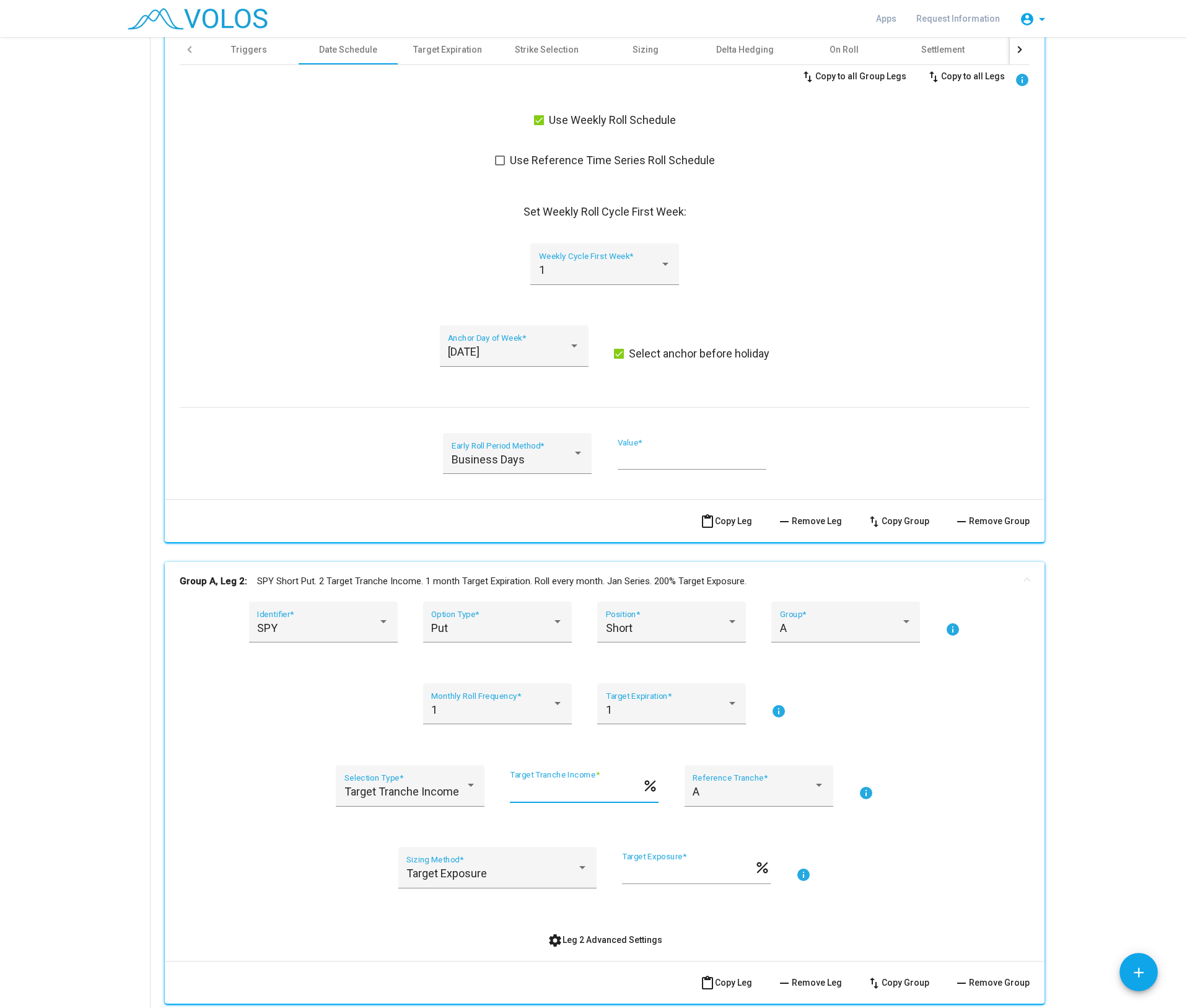
click at [513, 791] on input "*" at bounding box center [576, 791] width 132 height 12
click at [865, 795] on mat-icon "info" at bounding box center [866, 793] width 15 height 15
drag, startPoint x: 538, startPoint y: 793, endPoint x: 484, endPoint y: 791, distance: 54.0
click at [484, 791] on div "Target Tranche Income Selection Type * * Target Tranche Income * percent A Refe…" at bounding box center [605, 793] width 850 height 56
type input "*"
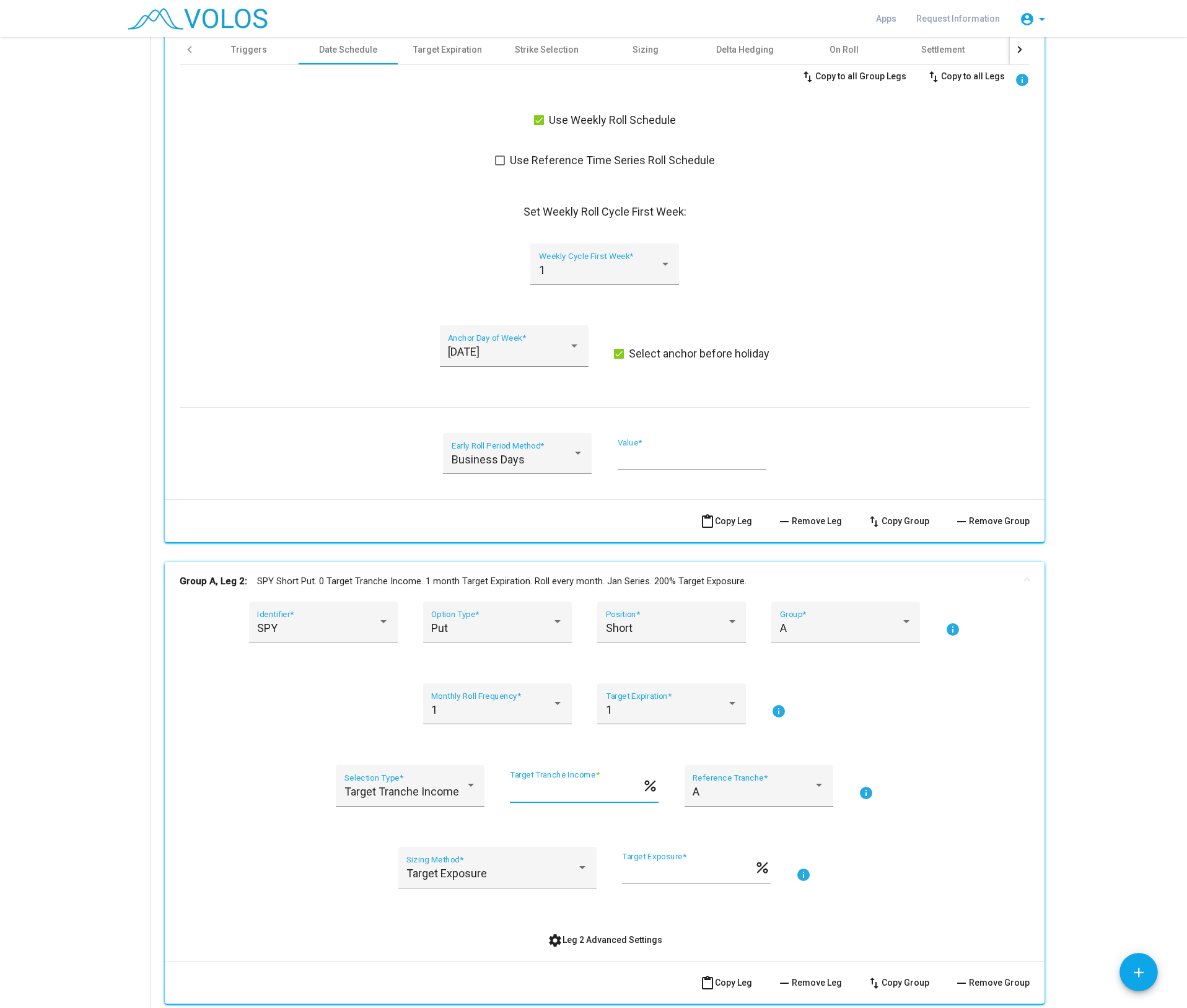
click at [957, 816] on div "Target Tranche Income Selection Type * * Target Tranche Income * percent A Refe…" at bounding box center [605, 793] width 850 height 56
click at [813, 787] on div at bounding box center [819, 786] width 11 height 12
click at [809, 787] on span "A" at bounding box center [755, 791] width 132 height 33
click at [1045, 811] on div "Group A, Leg 1: SPY Long Put. 100% Moneyness. 2 week Target Expiration ([DATE])…" at bounding box center [604, 356] width 909 height 1525
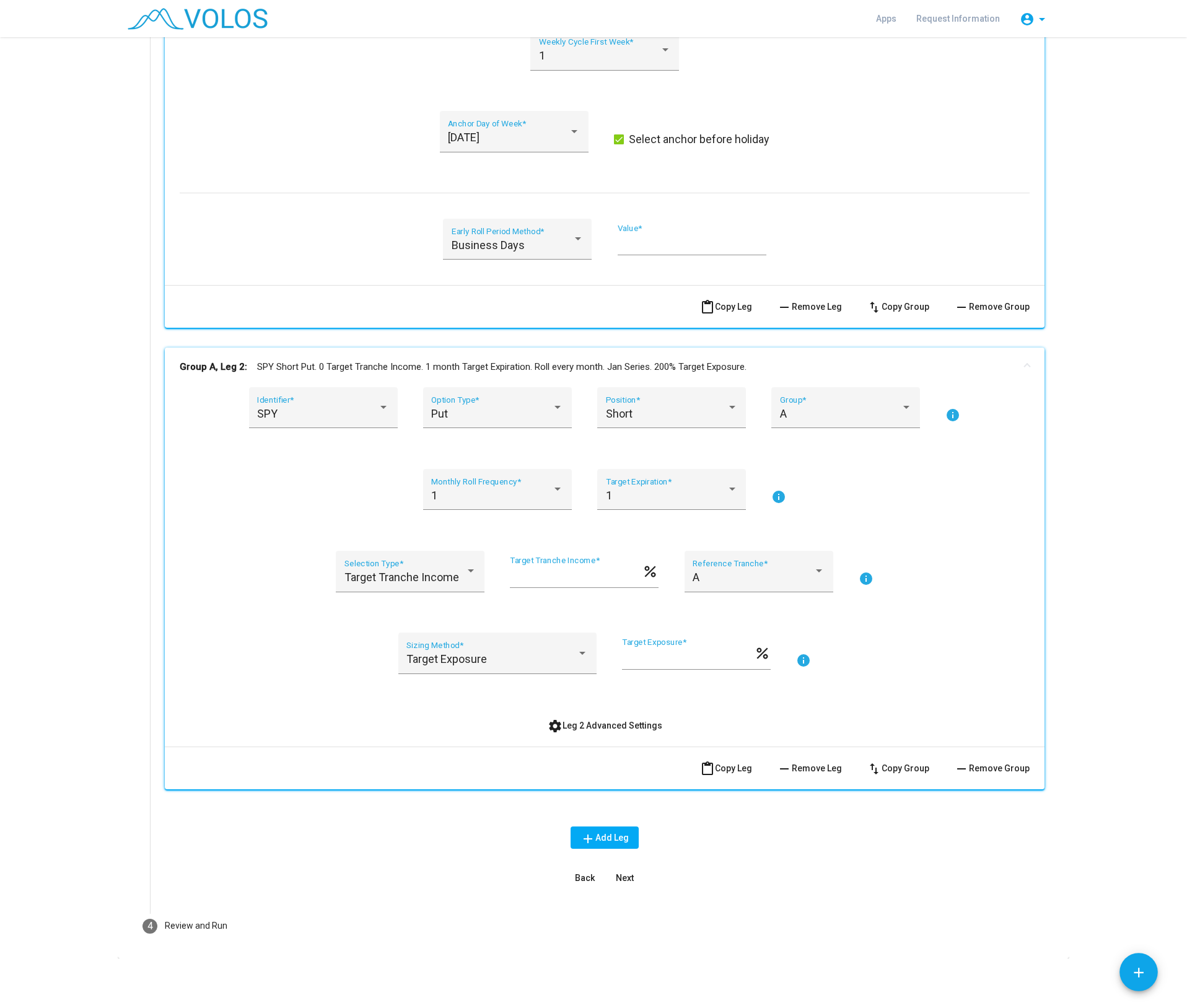
click at [594, 723] on span "settings Leg 2 Advanced Settings" at bounding box center [605, 725] width 115 height 10
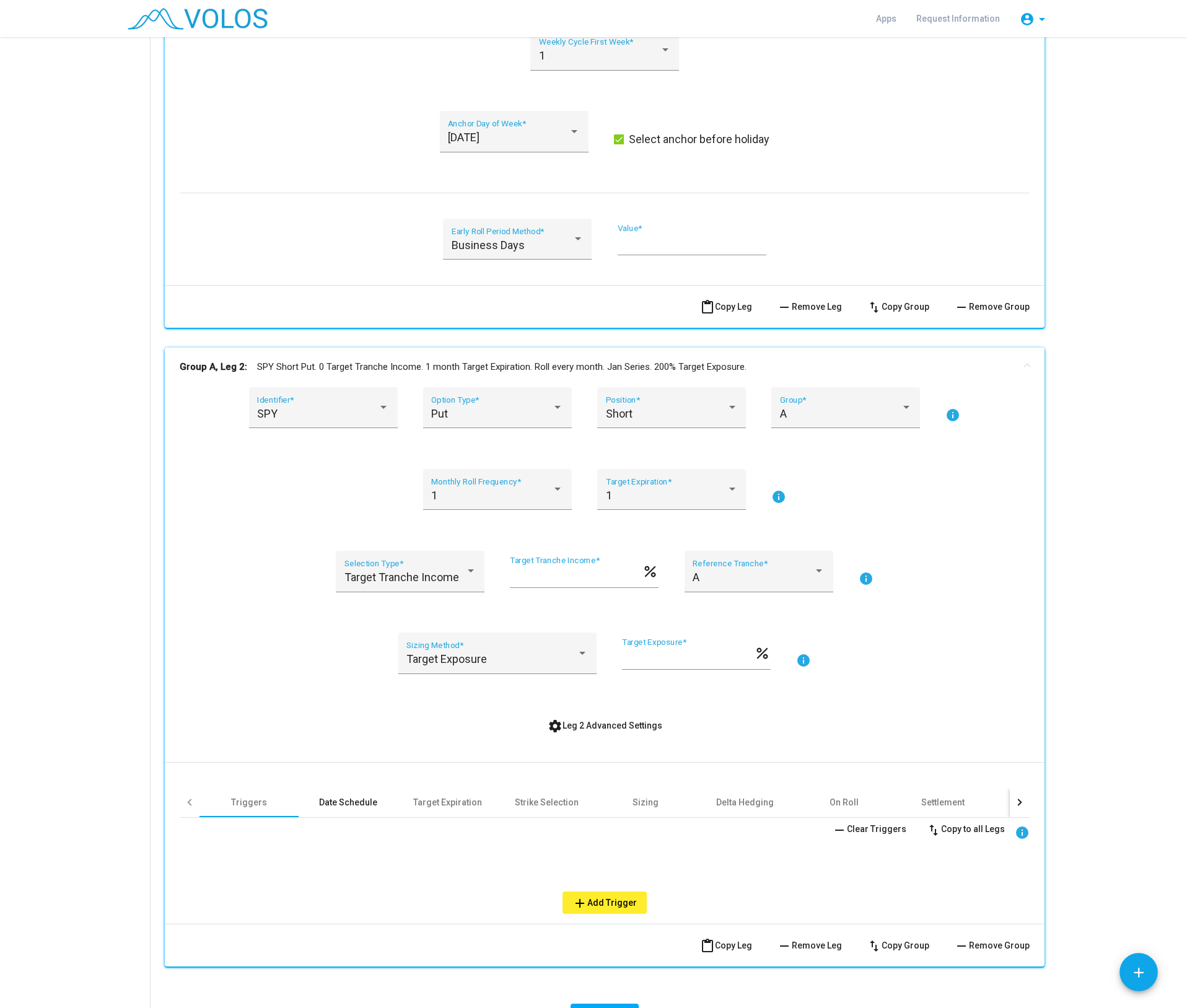
click at [331, 802] on div "Date Schedule" at bounding box center [348, 802] width 59 height 12
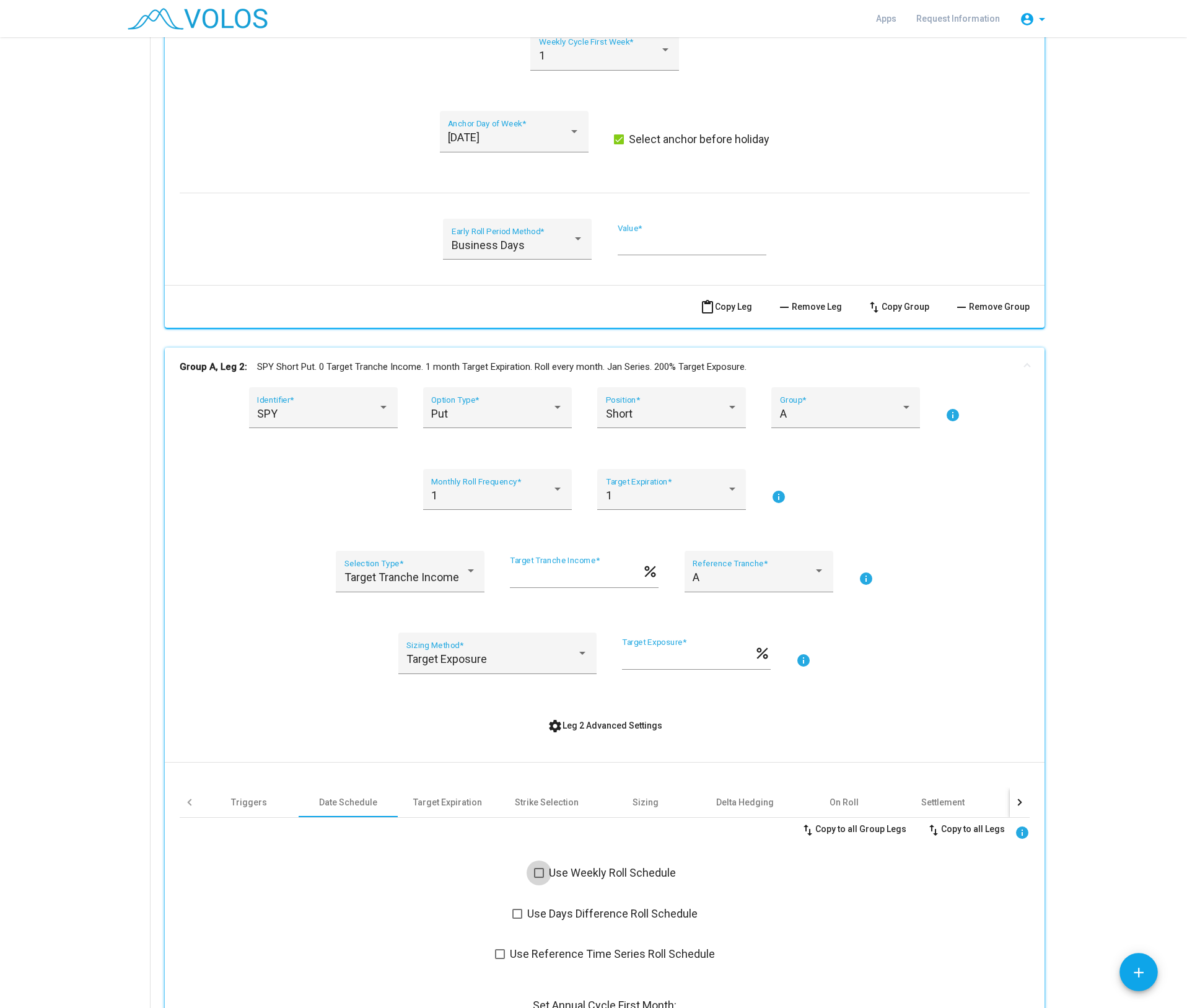
click at [534, 874] on span at bounding box center [539, 873] width 10 height 10
click at [728, 497] on div "1" at bounding box center [672, 495] width 132 height 12
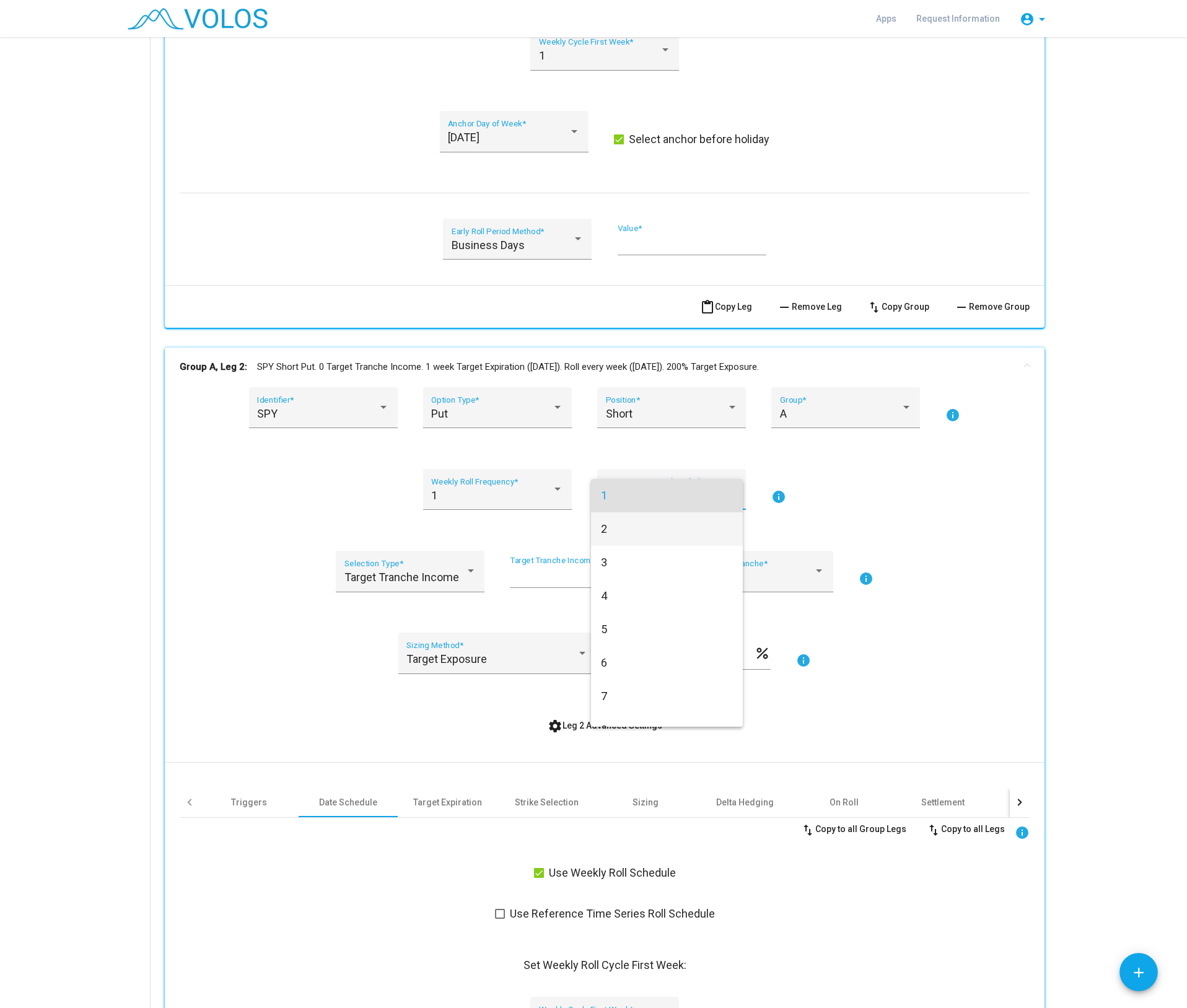
click at [675, 528] on span "2" at bounding box center [667, 528] width 132 height 33
click at [975, 559] on div "Target Tranche Income Selection Type * * Target Tranche Income * percent A Refe…" at bounding box center [605, 579] width 850 height 56
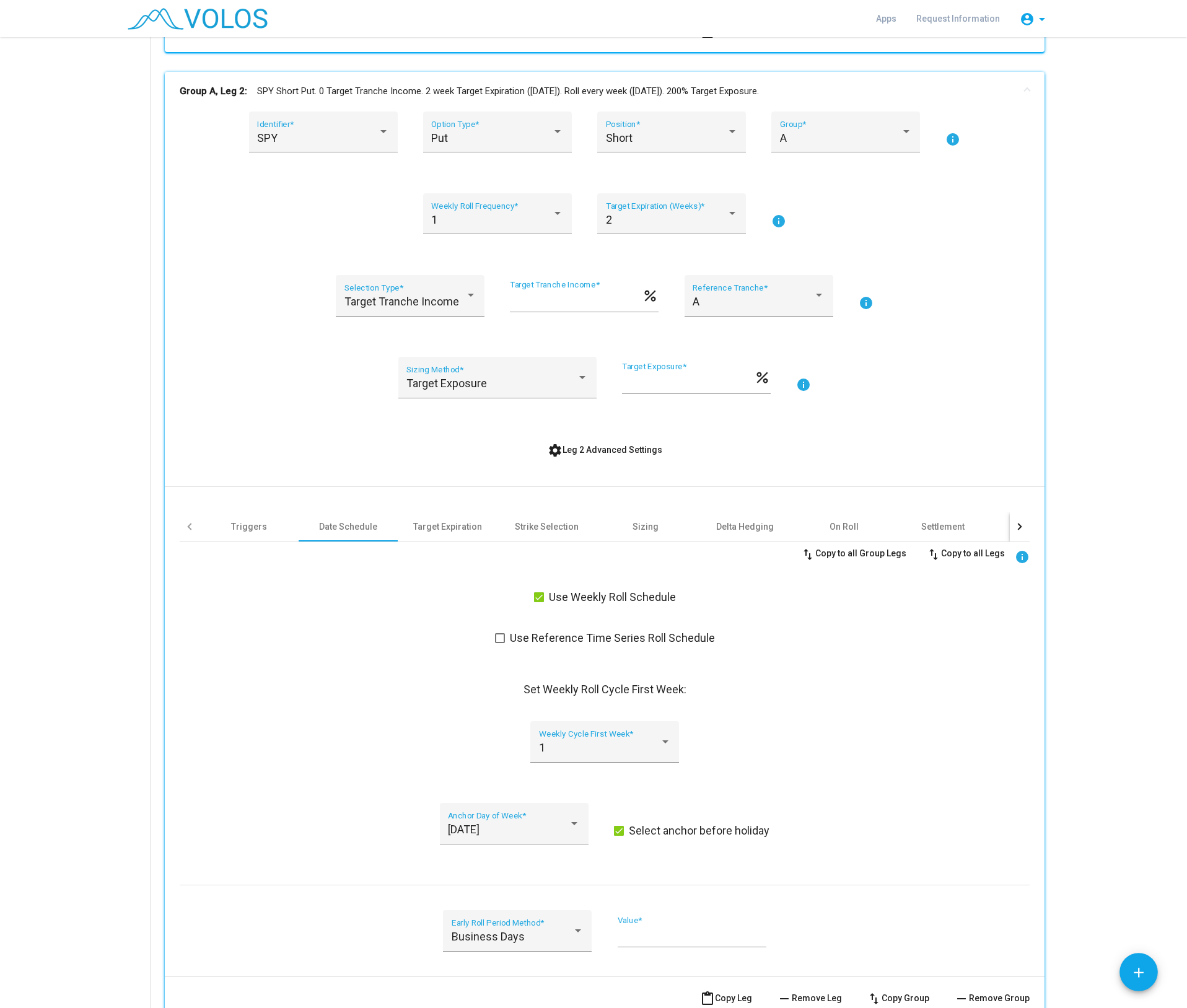
scroll to position [1376, 0]
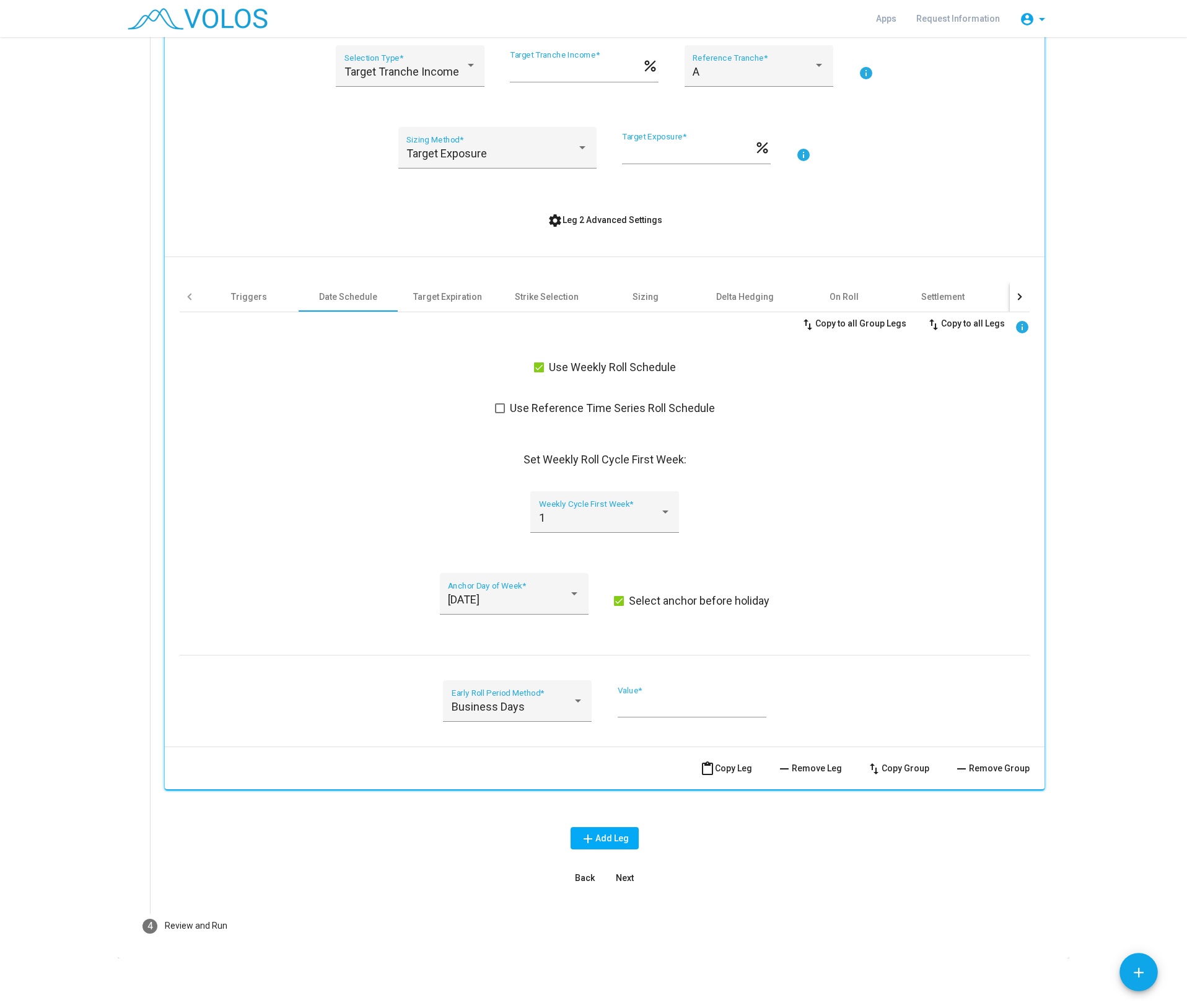
click at [617, 880] on span "Next" at bounding box center [625, 879] width 18 height 10
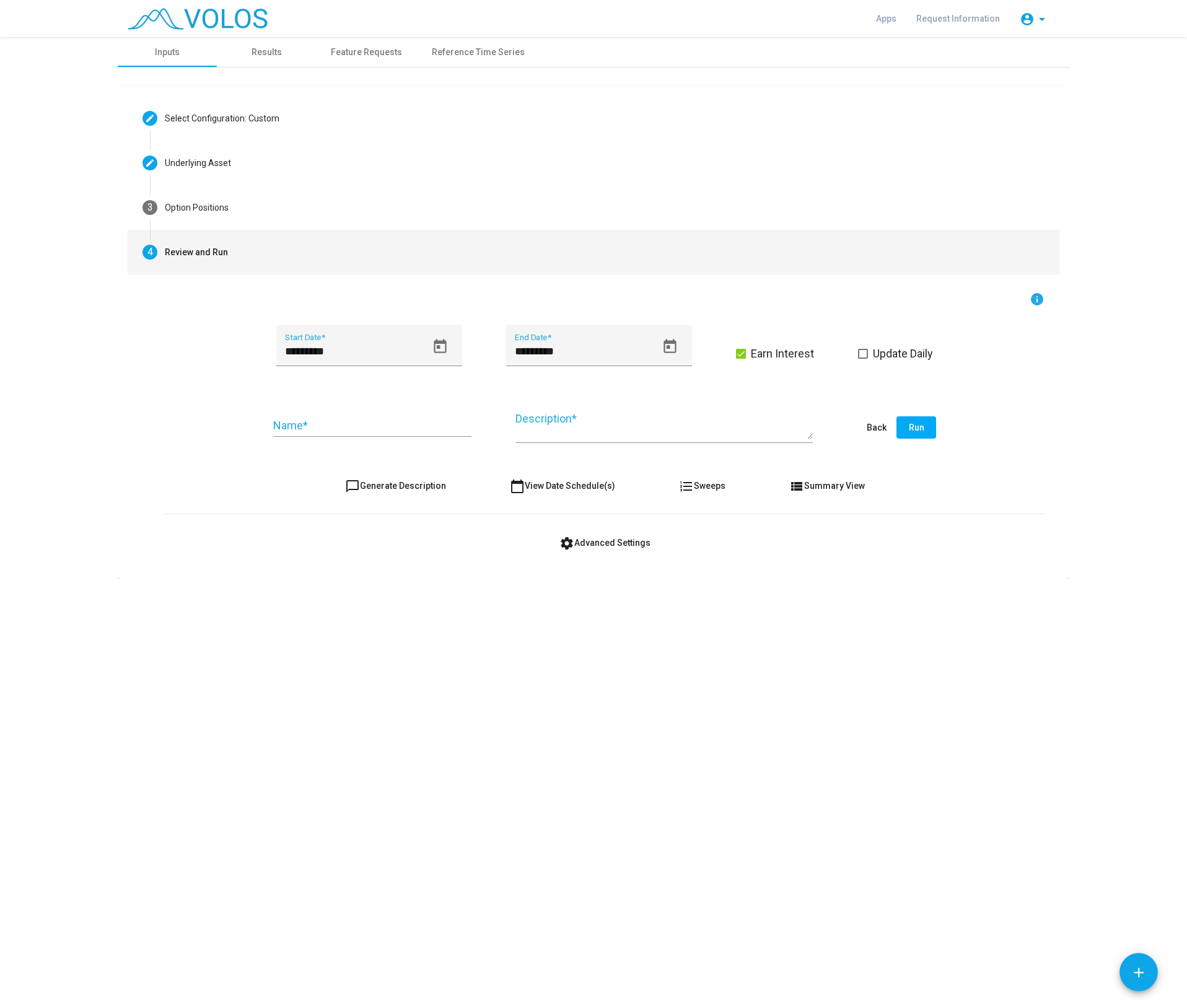
scroll to position [0, 0]
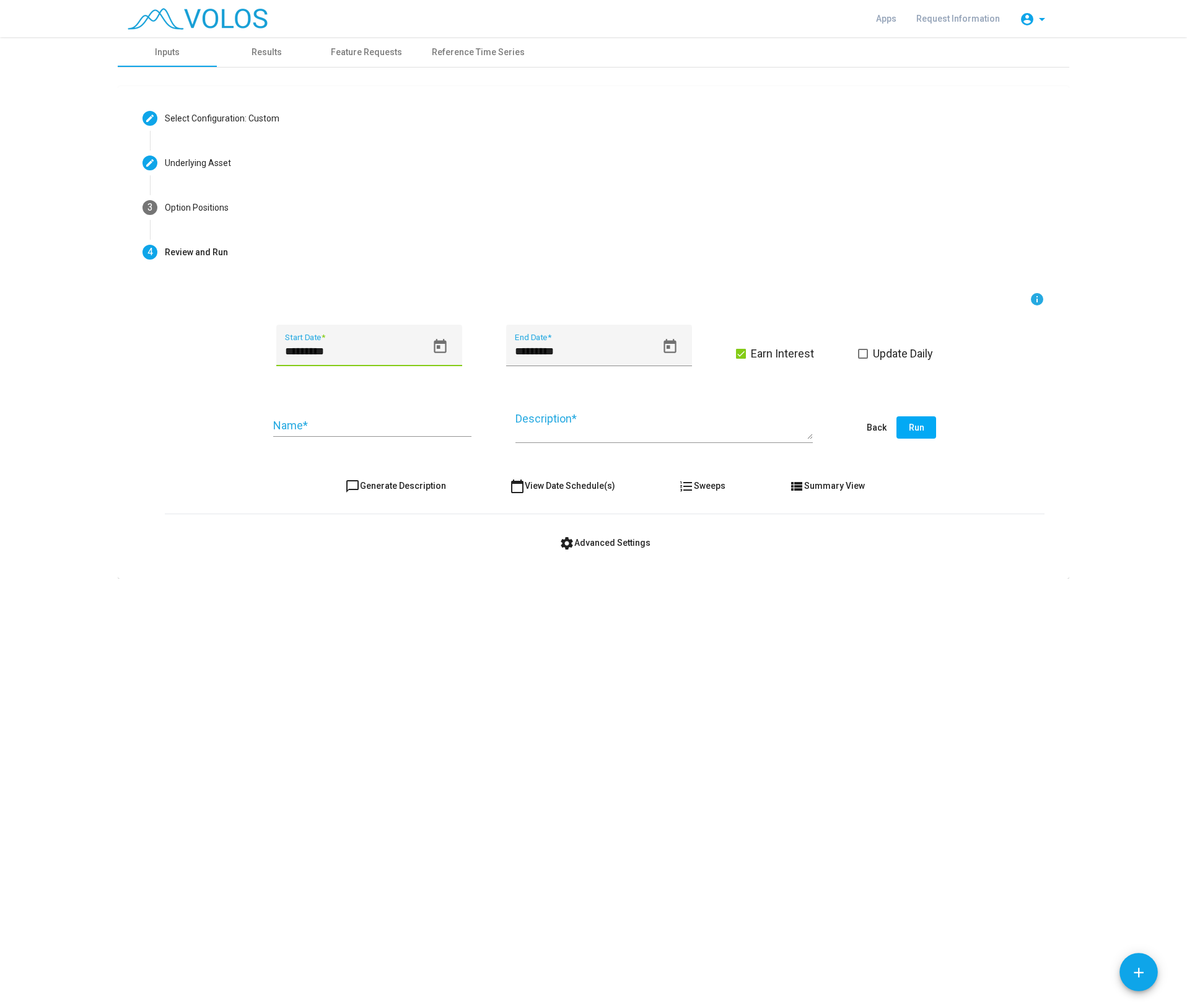
click at [326, 354] on input "*********" at bounding box center [356, 351] width 142 height 12
type input "*********"
click at [365, 427] on input "Name *" at bounding box center [373, 425] width 199 height 12
type input "*"
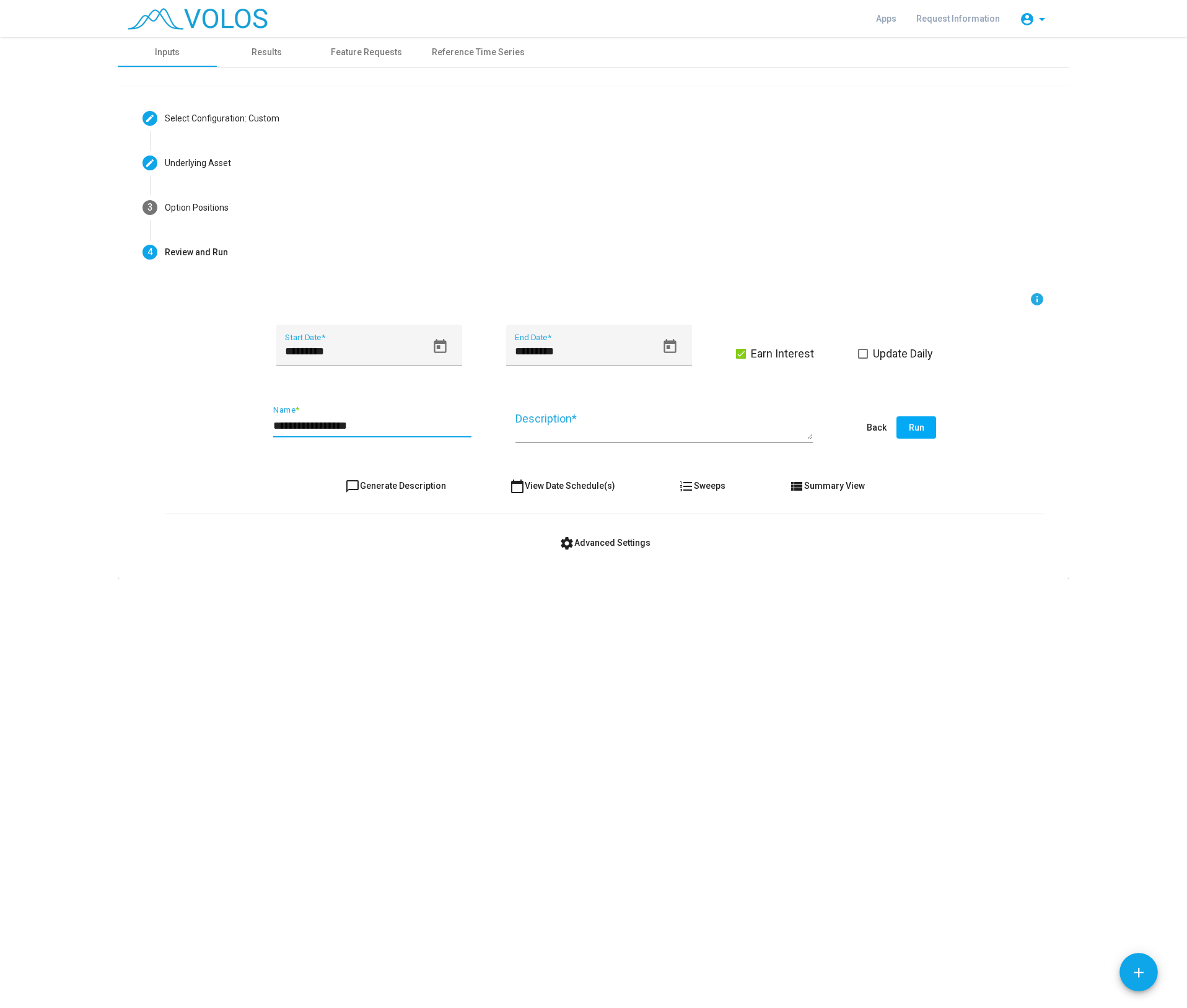
type input "**********"
click at [390, 481] on span "chat_bubble_outline Generate Description" at bounding box center [396, 486] width 101 height 10
type textarea "**********"
click at [916, 430] on span "Run" at bounding box center [917, 427] width 15 height 10
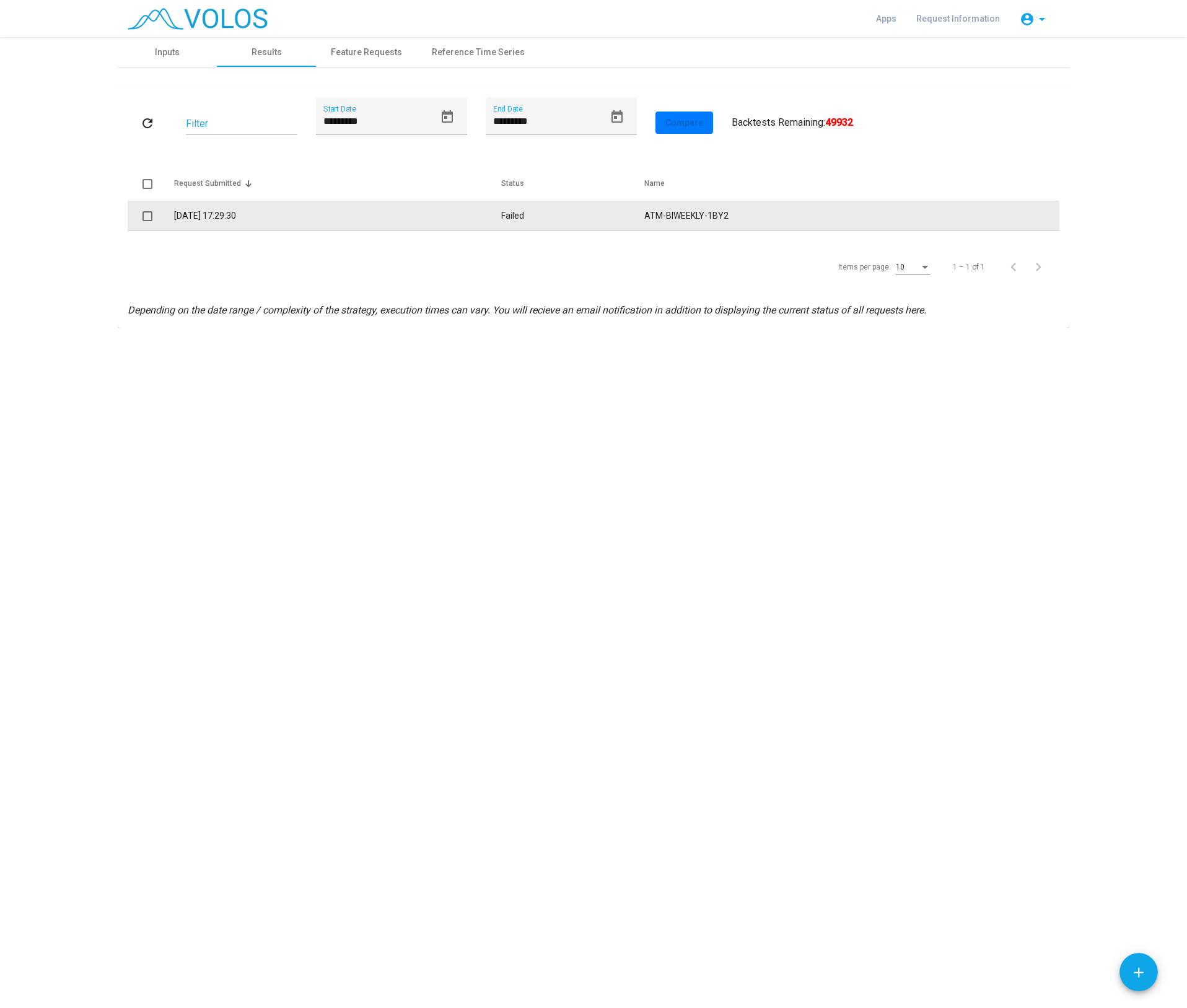
click at [504, 215] on td "Failed" at bounding box center [572, 216] width 142 height 30
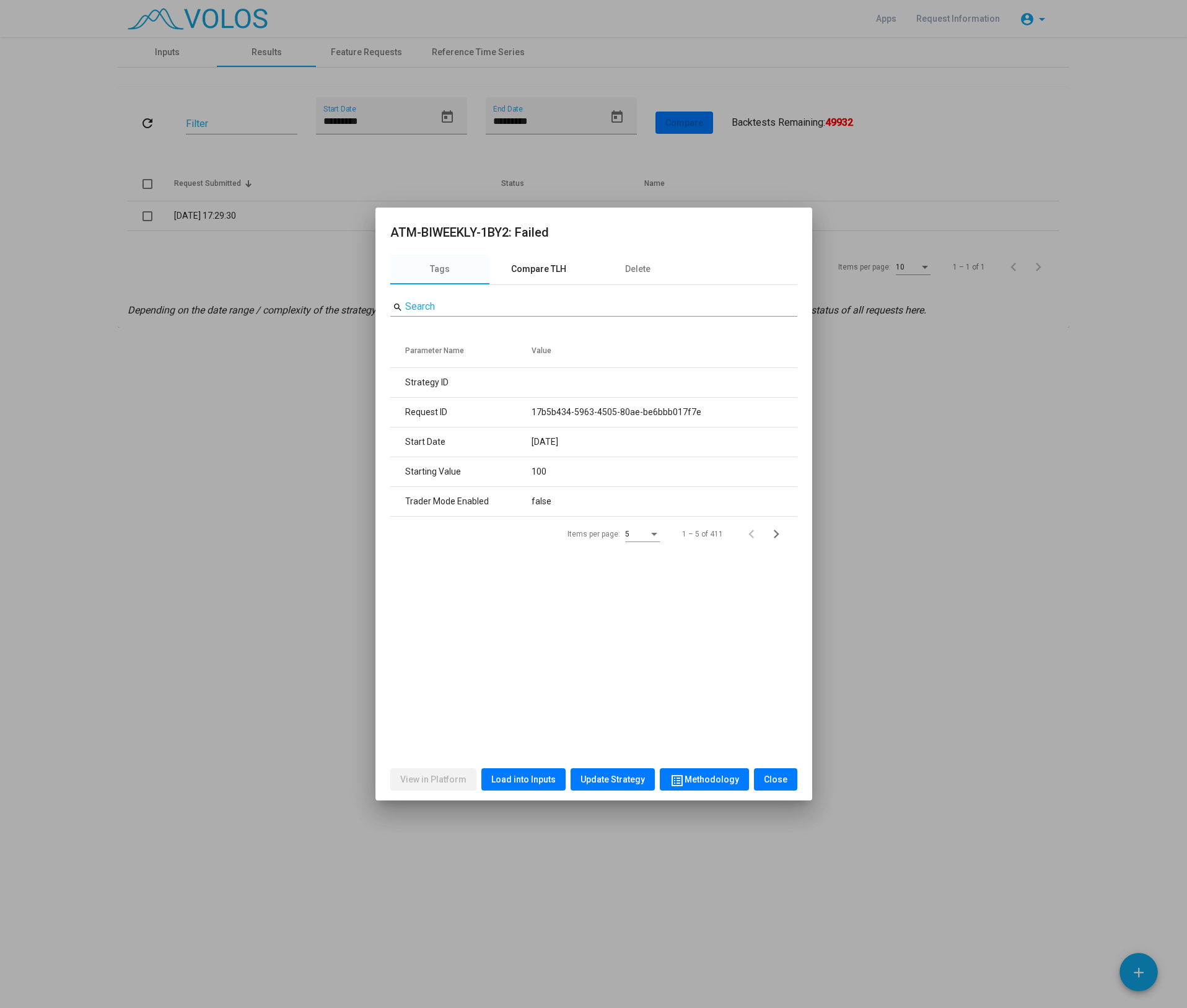
click at [541, 272] on div "Compare TLH" at bounding box center [539, 270] width 55 height 13
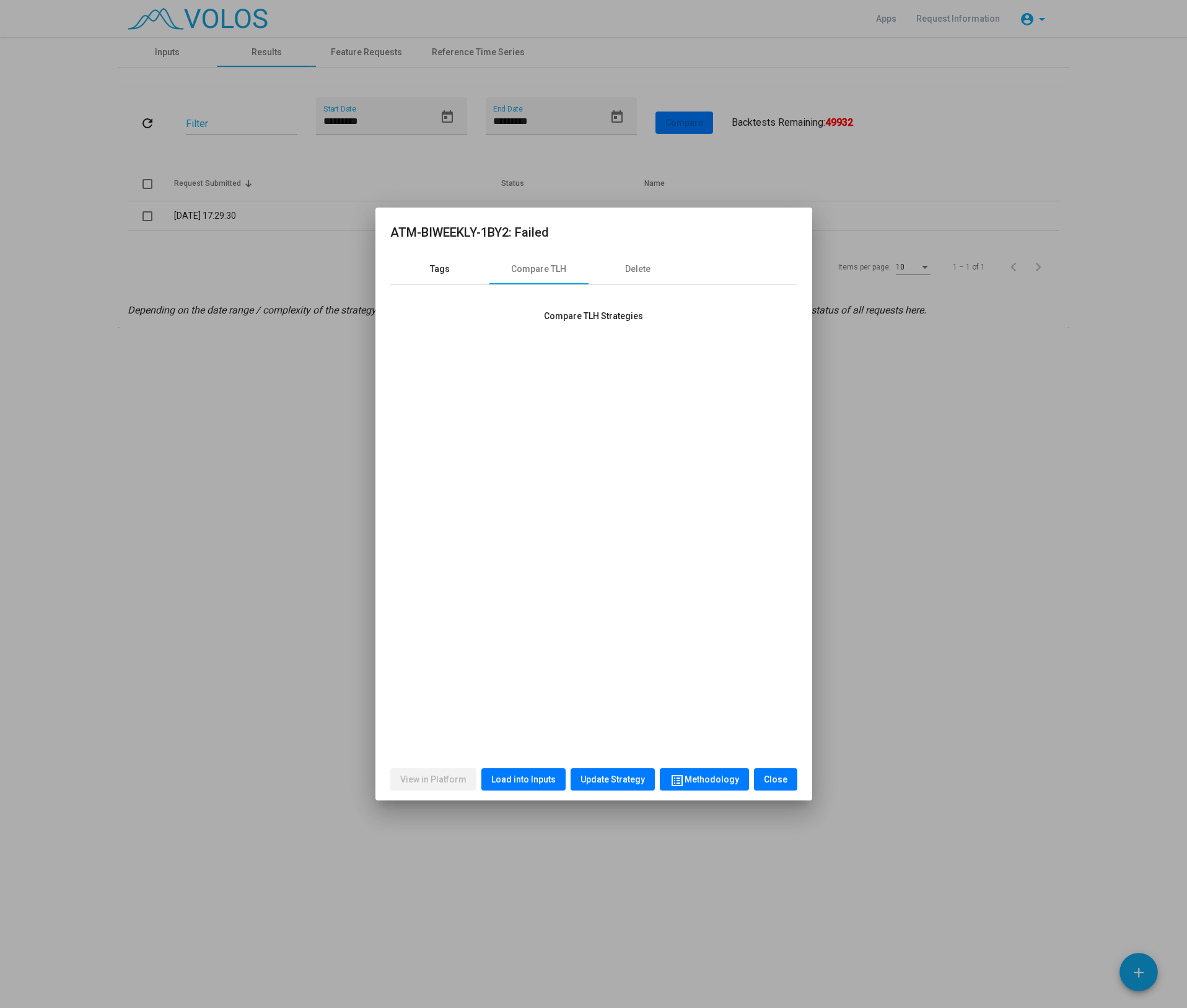
click at [454, 271] on div "Tags" at bounding box center [440, 270] width 99 height 30
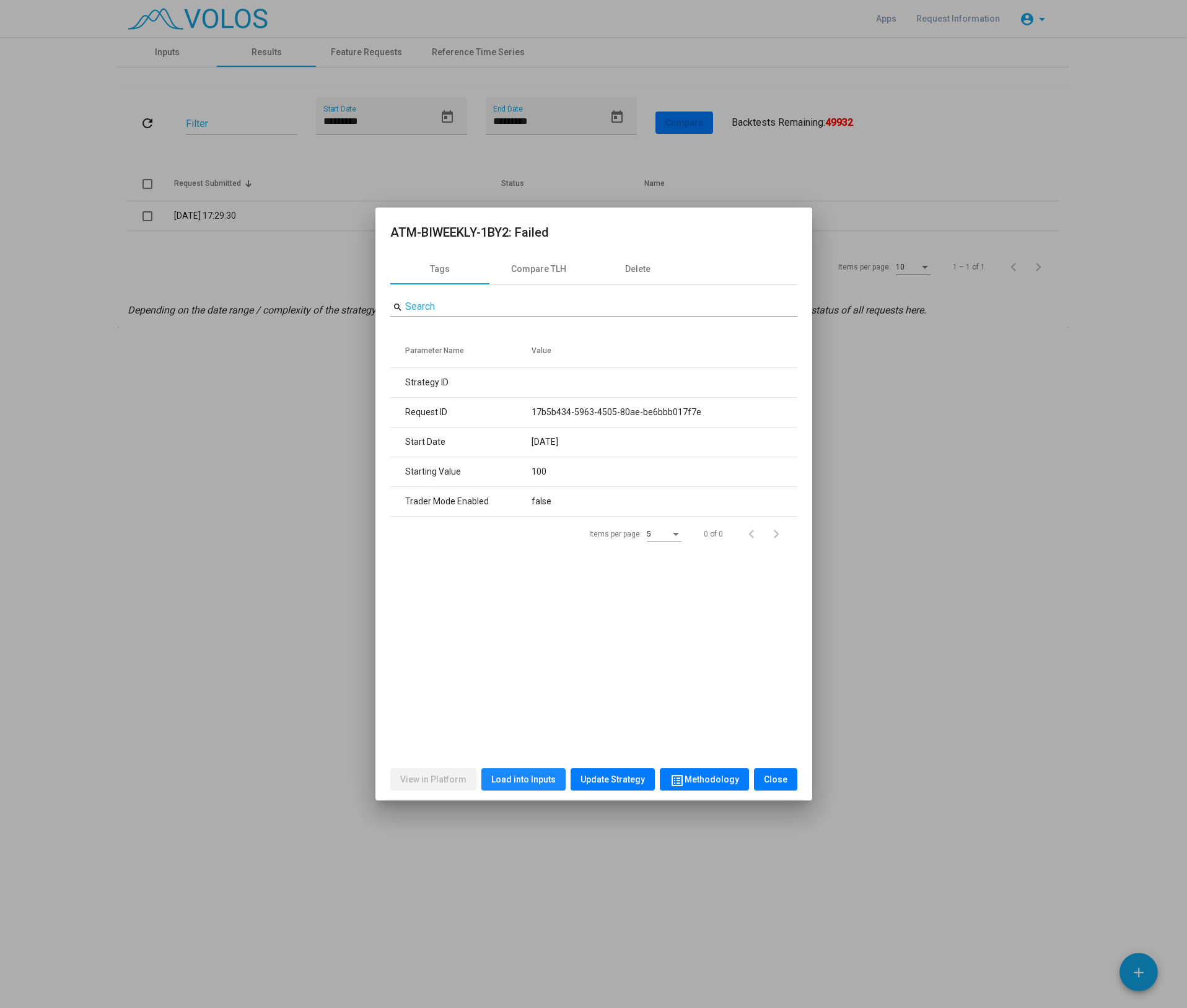
click at [529, 778] on span "Load into Inputs" at bounding box center [523, 779] width 64 height 10
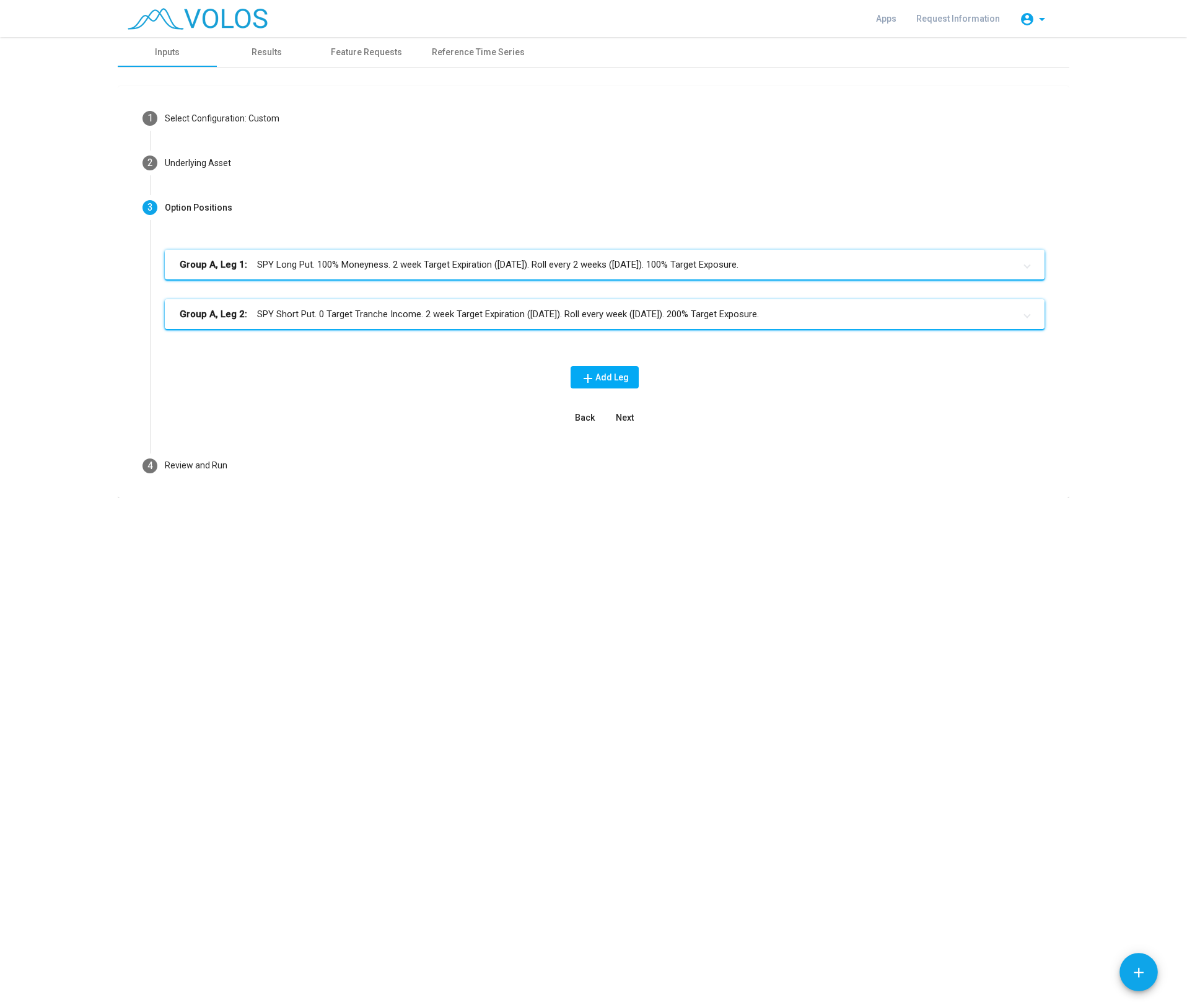
click at [408, 318] on mat-panel-title "Group A, Leg 2: SPY Short Put. 0 Target Tranche Income. 2 week Target Expiratio…" at bounding box center [598, 315] width 835 height 15
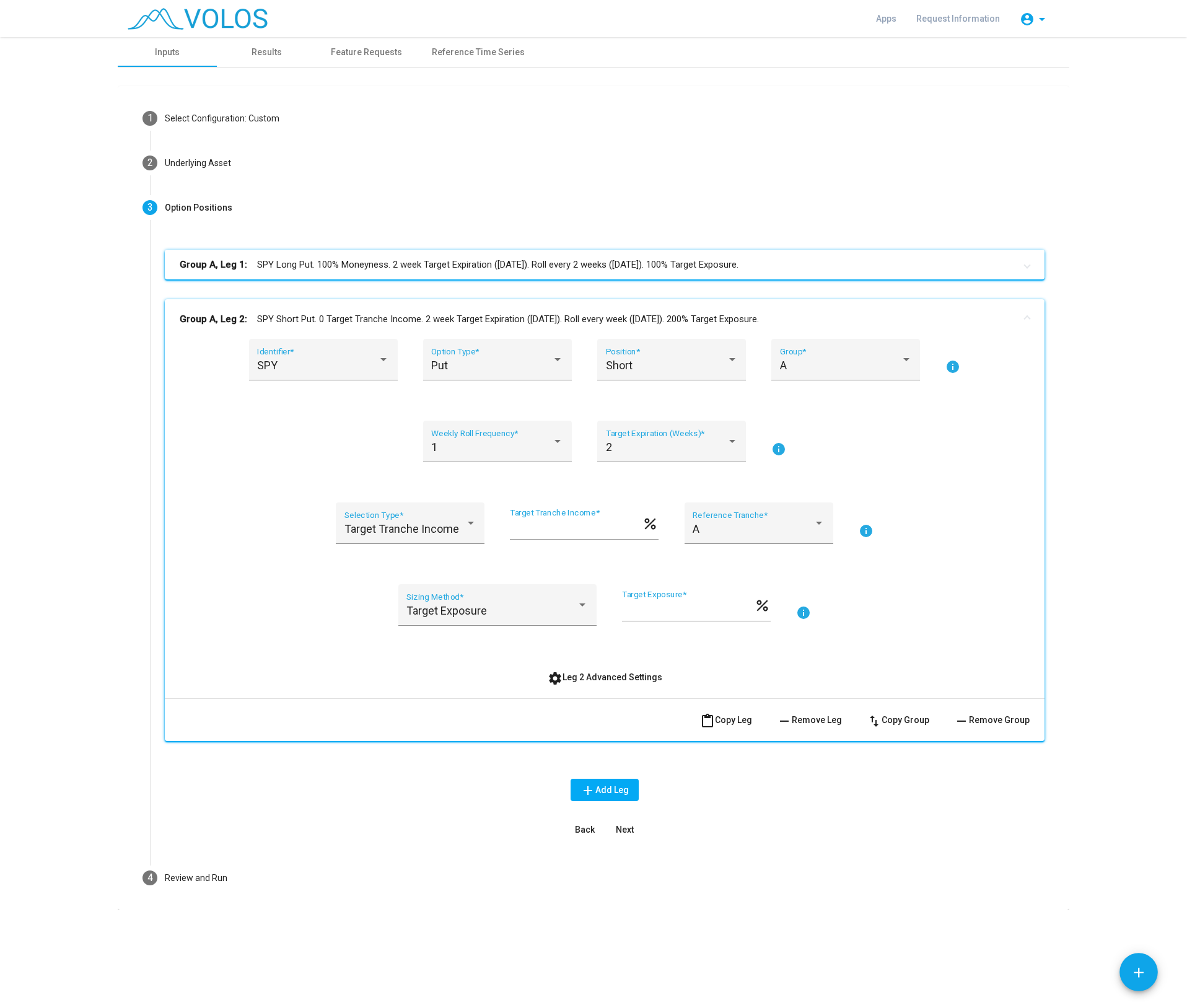
click at [865, 532] on mat-icon "info" at bounding box center [866, 531] width 15 height 15
click at [474, 534] on div "Target Tranche Income" at bounding box center [410, 528] width 132 height 12
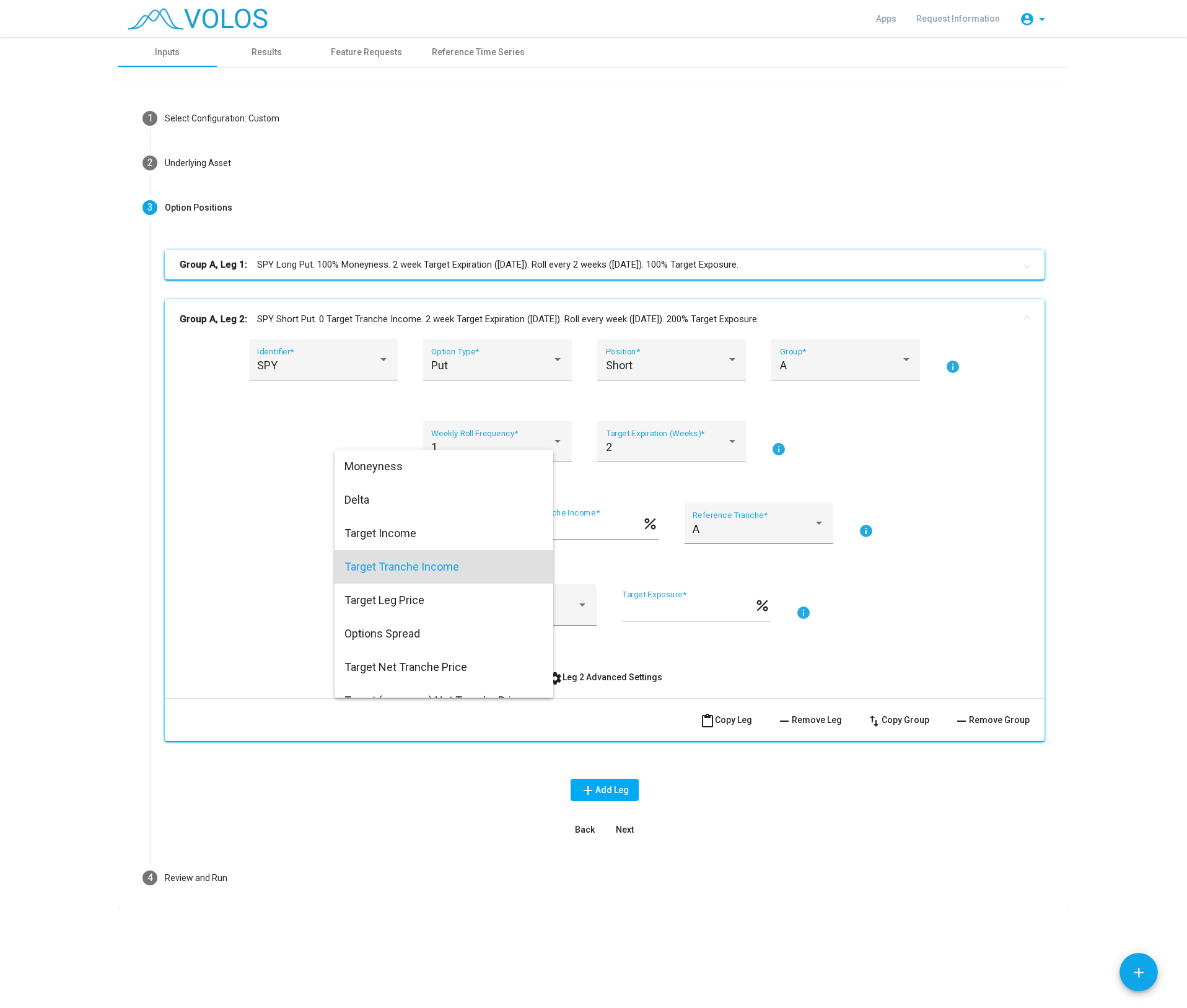
scroll to position [37, 0]
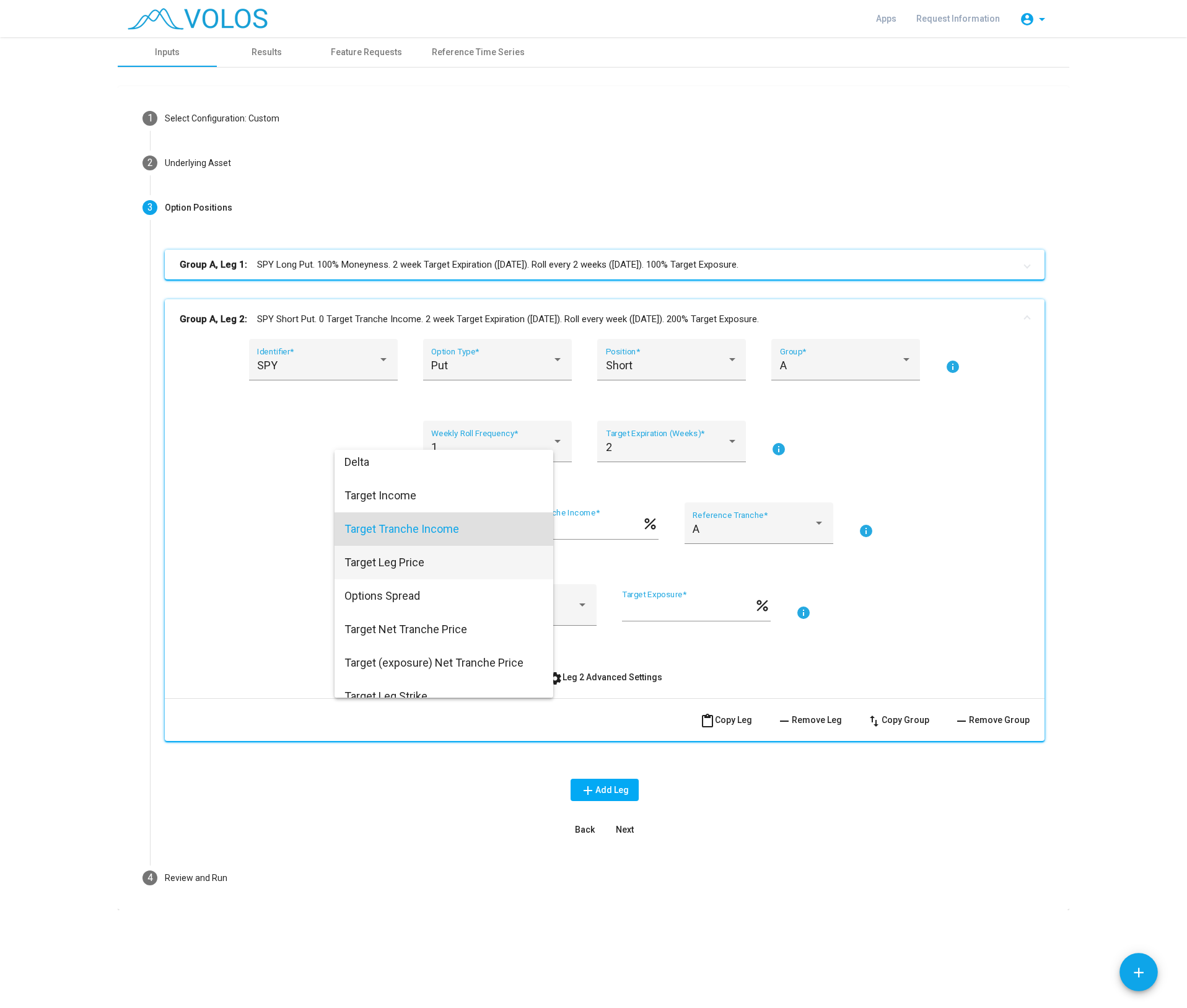
click at [441, 559] on span "Target Leg Price" at bounding box center [444, 563] width 199 height 33
type input "***"
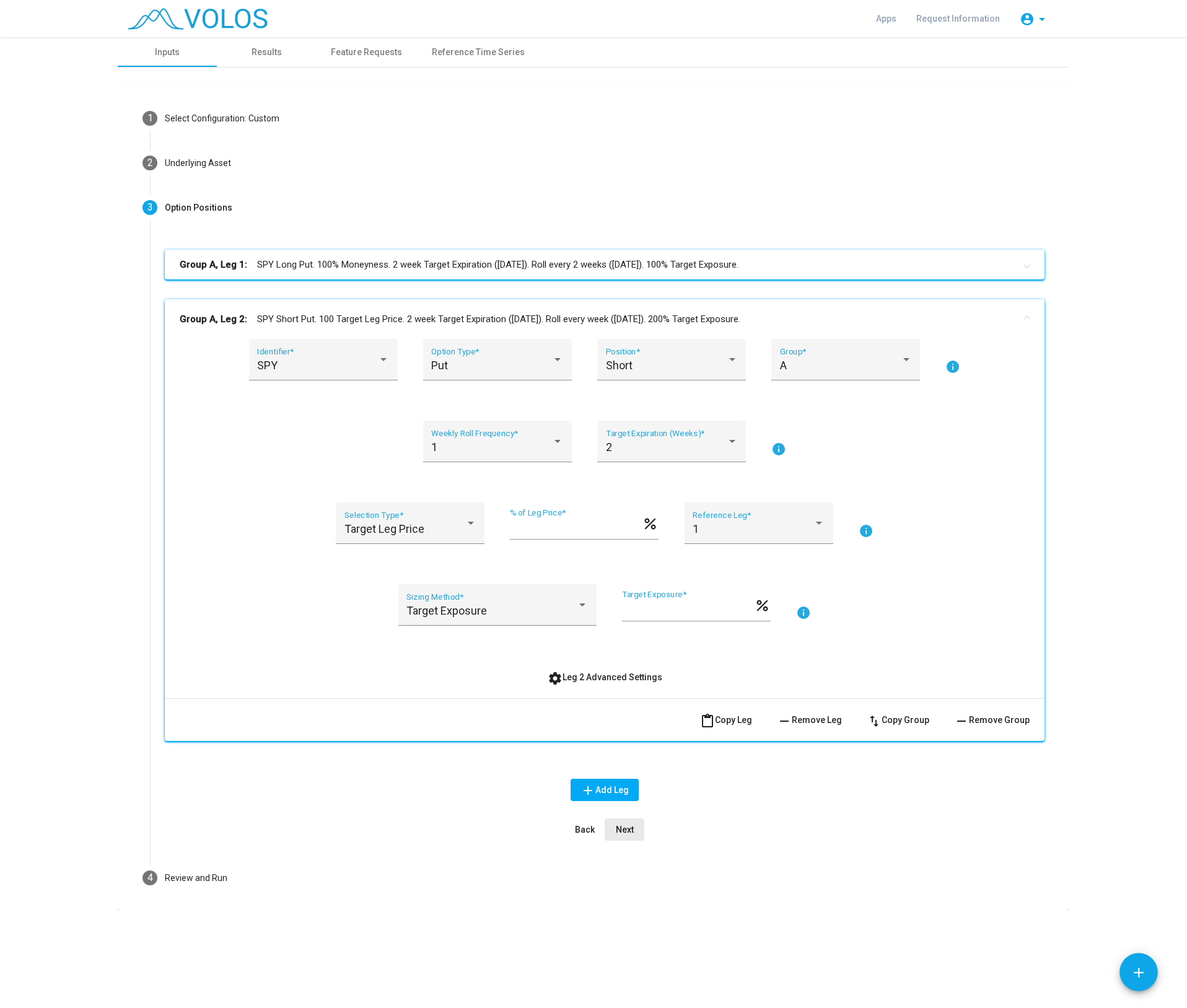
click at [624, 826] on span "Next" at bounding box center [625, 830] width 18 height 10
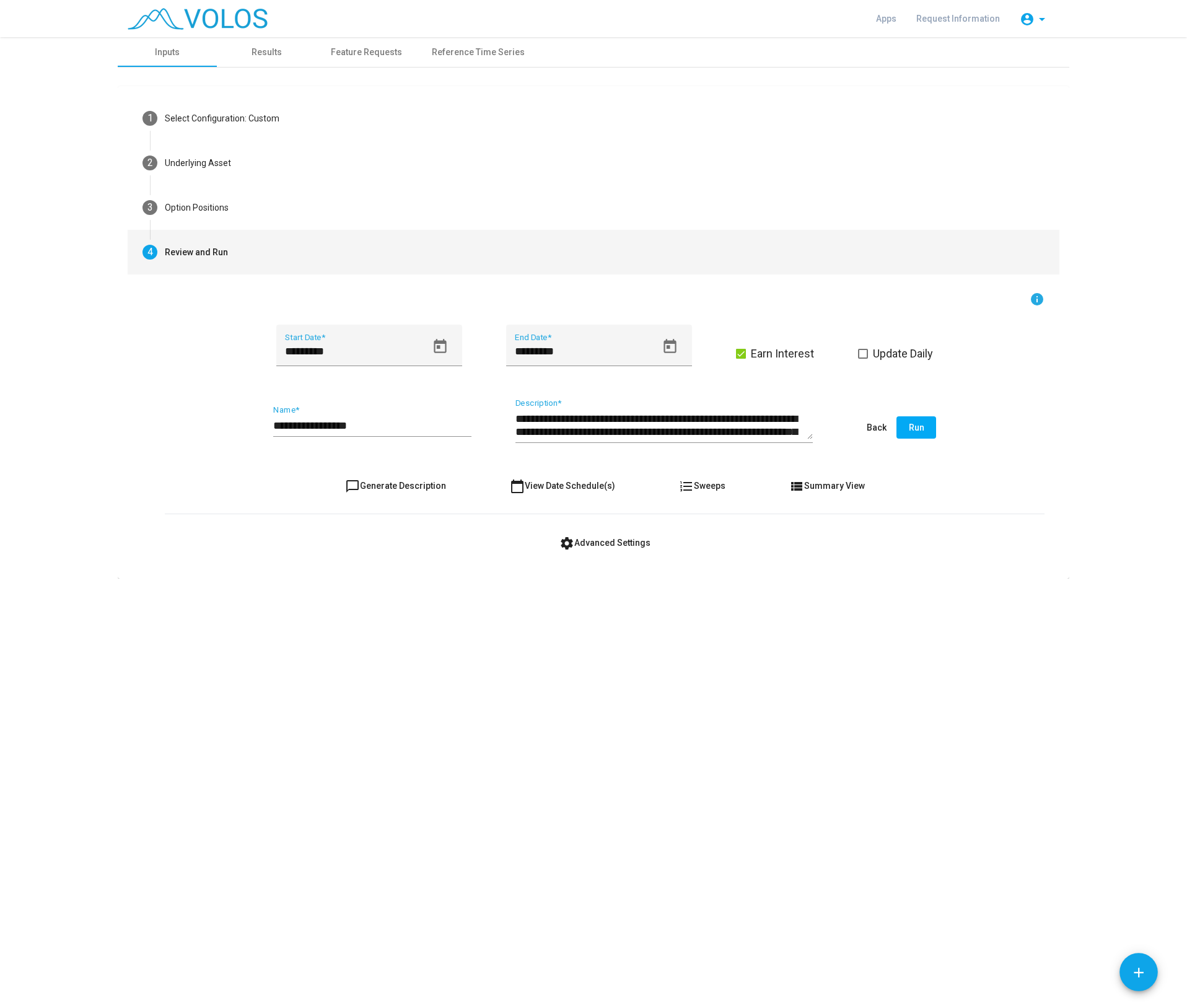
click at [422, 487] on span "chat_bubble_outline Generate Description" at bounding box center [396, 486] width 101 height 10
type textarea "**********"
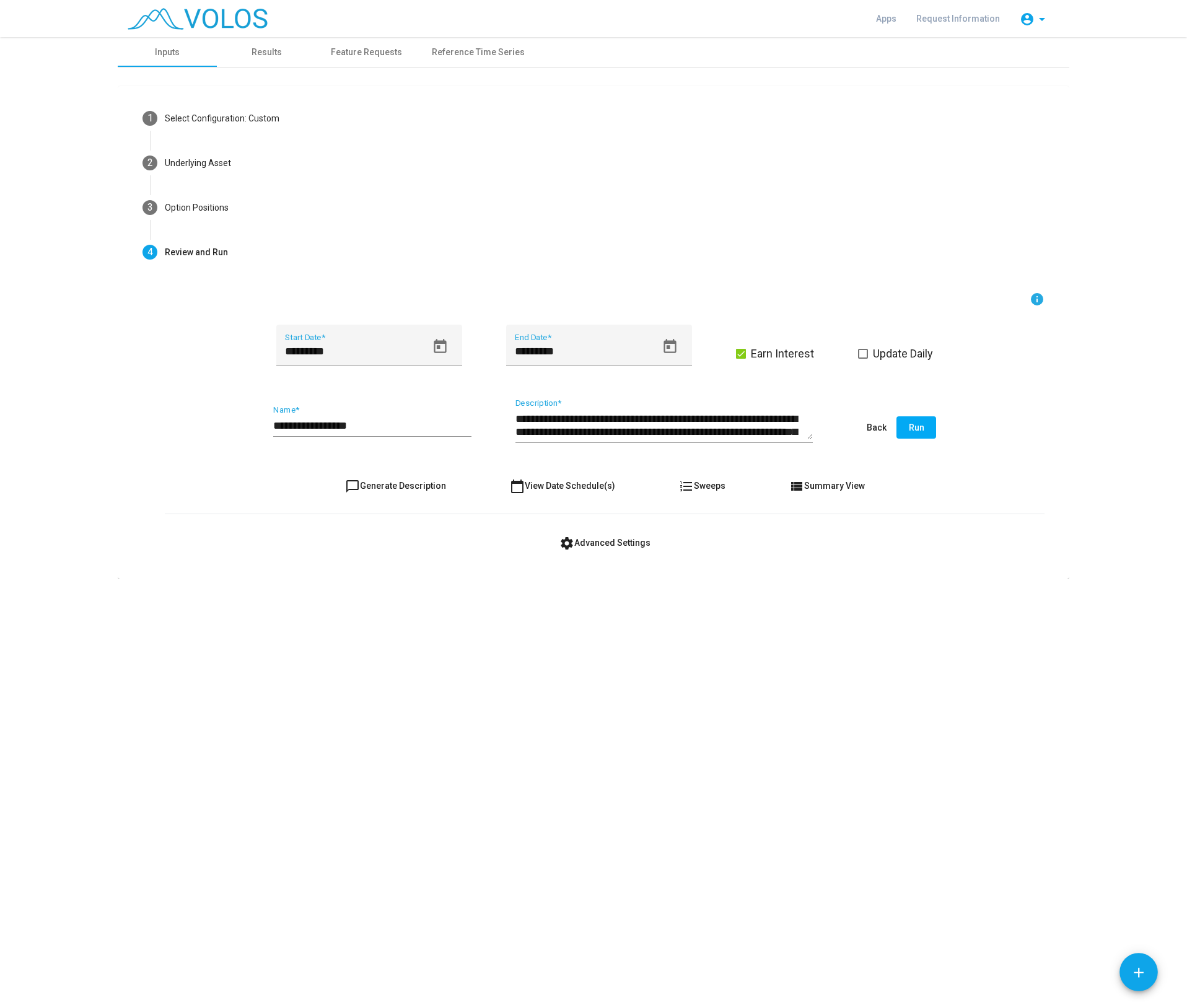
click at [380, 424] on input "**********" at bounding box center [373, 425] width 199 height 12
type input "**********"
click at [918, 427] on span "Run" at bounding box center [917, 427] width 15 height 10
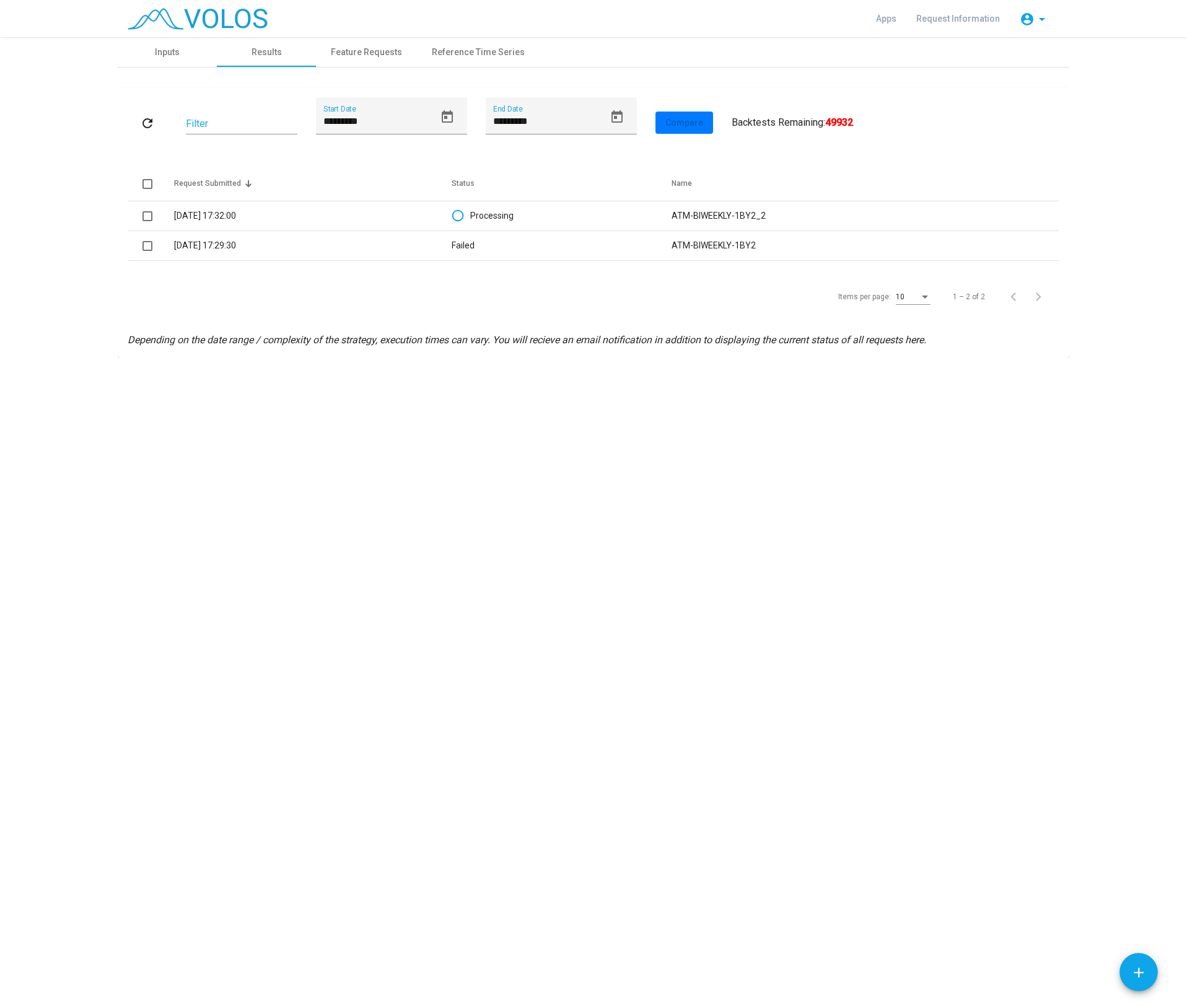
click at [146, 426] on div "**********" at bounding box center [594, 523] width 1187 height 971
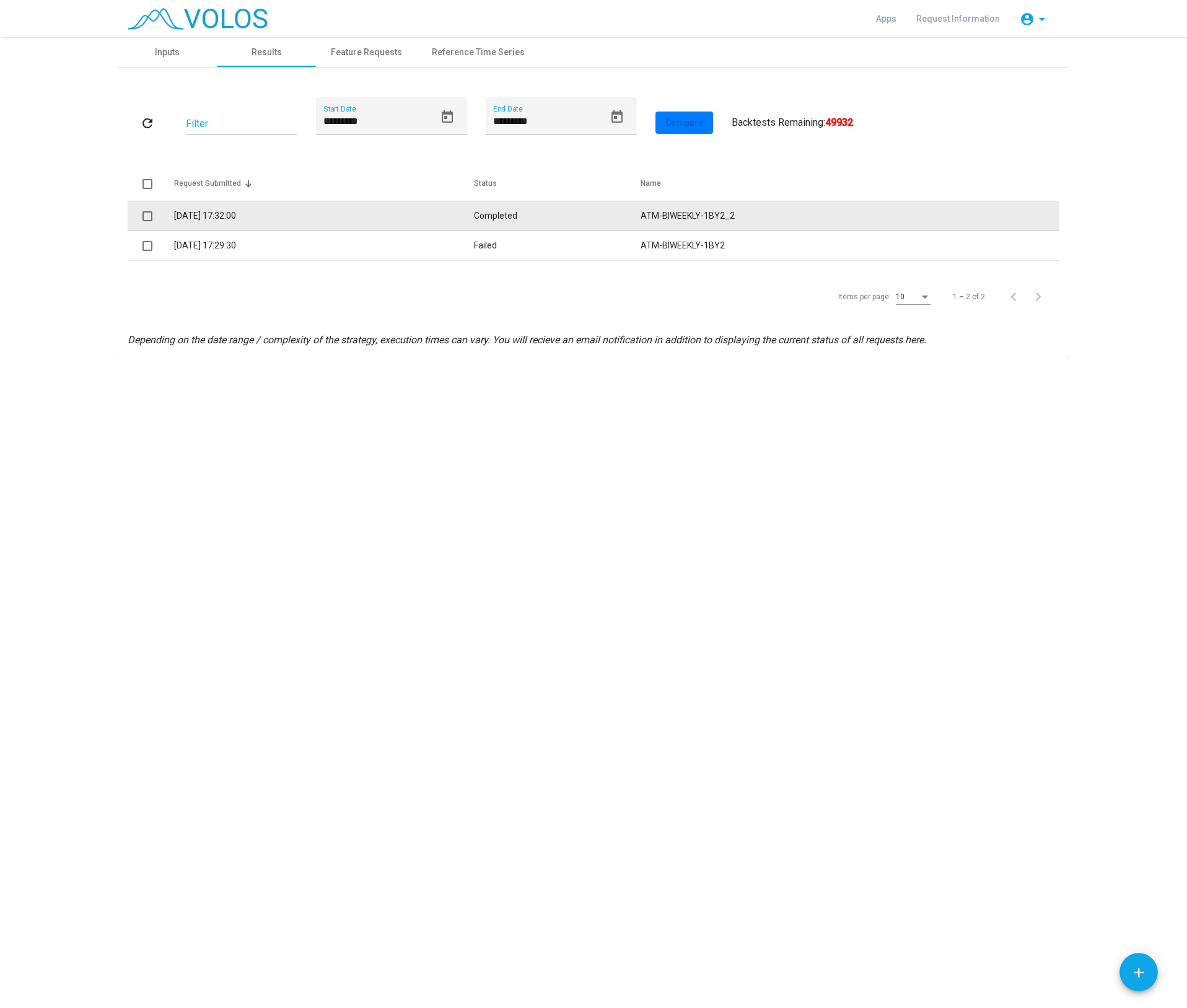
click at [474, 210] on td "Completed" at bounding box center [557, 216] width 167 height 30
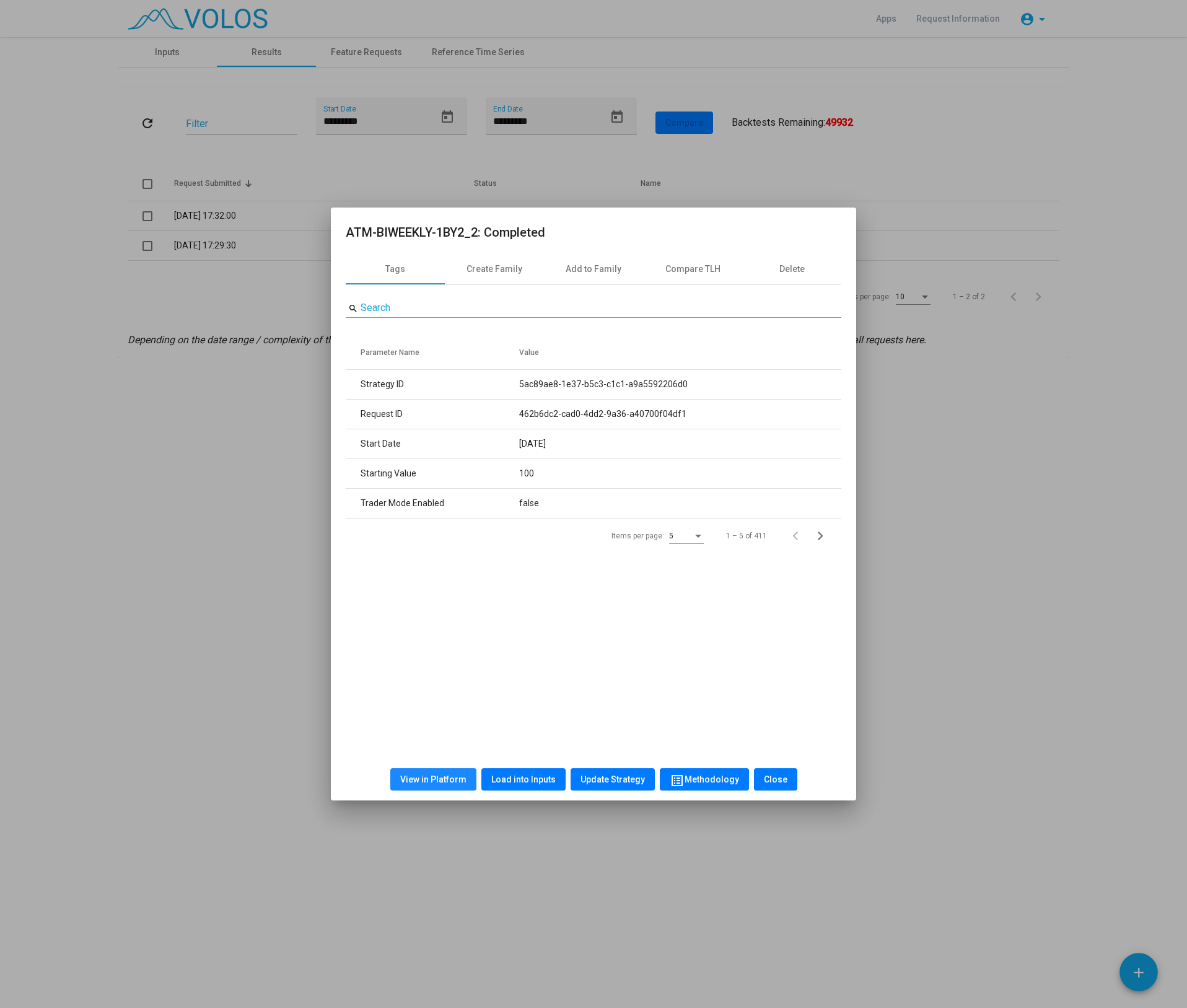
click at [441, 787] on button "View in Platform" at bounding box center [434, 779] width 86 height 22
click at [523, 791] on div "View in Platform Load into Inputs Update Strategy list_alt Methodology Close" at bounding box center [594, 780] width 496 height 42
click at [517, 782] on span "Load into Inputs" at bounding box center [523, 779] width 64 height 10
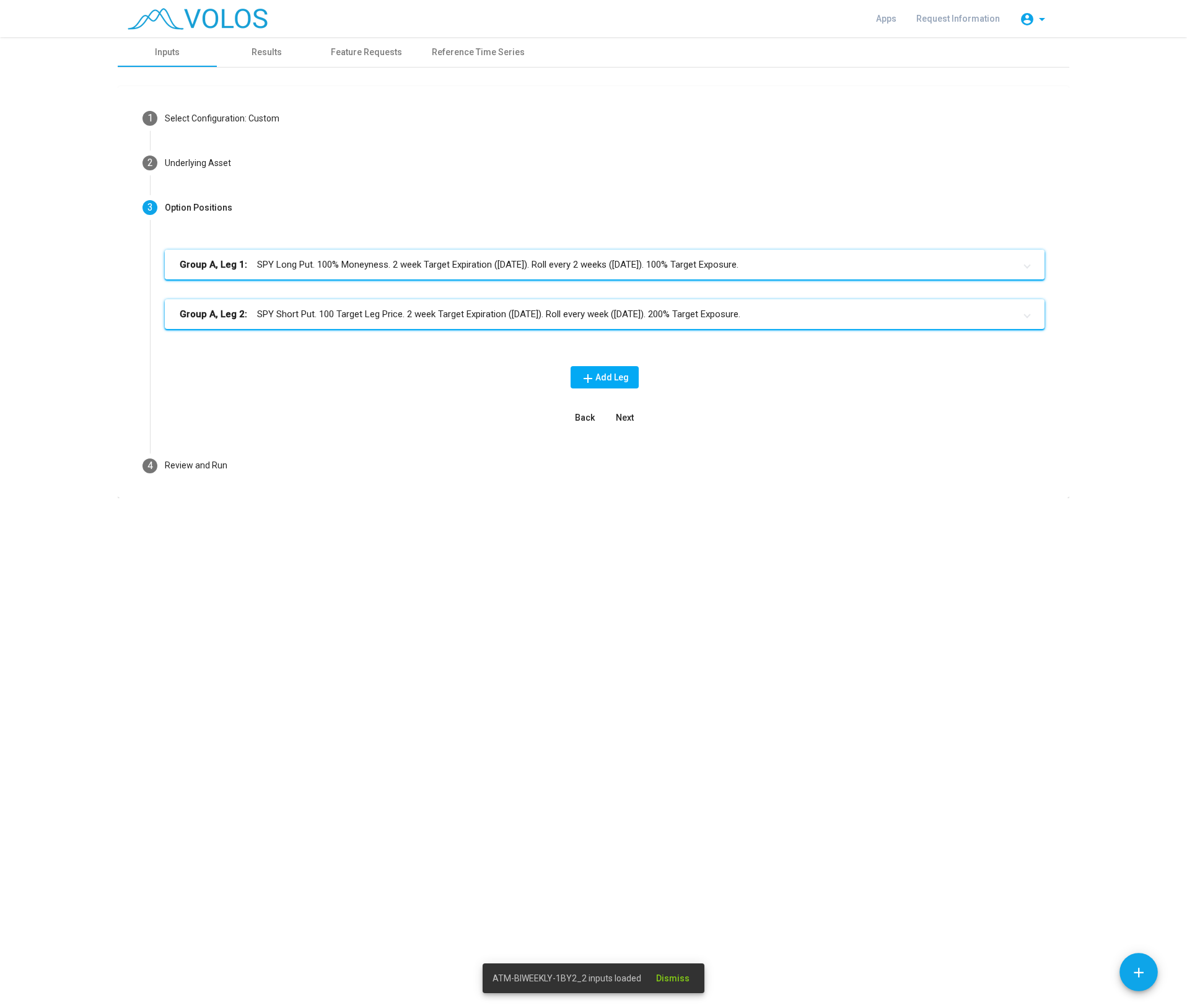
click at [401, 264] on mat-panel-title "Group A, Leg 1: SPY Long Put. 100% Moneyness. 2 week Target Expiration ([DATE])…" at bounding box center [598, 265] width 835 height 15
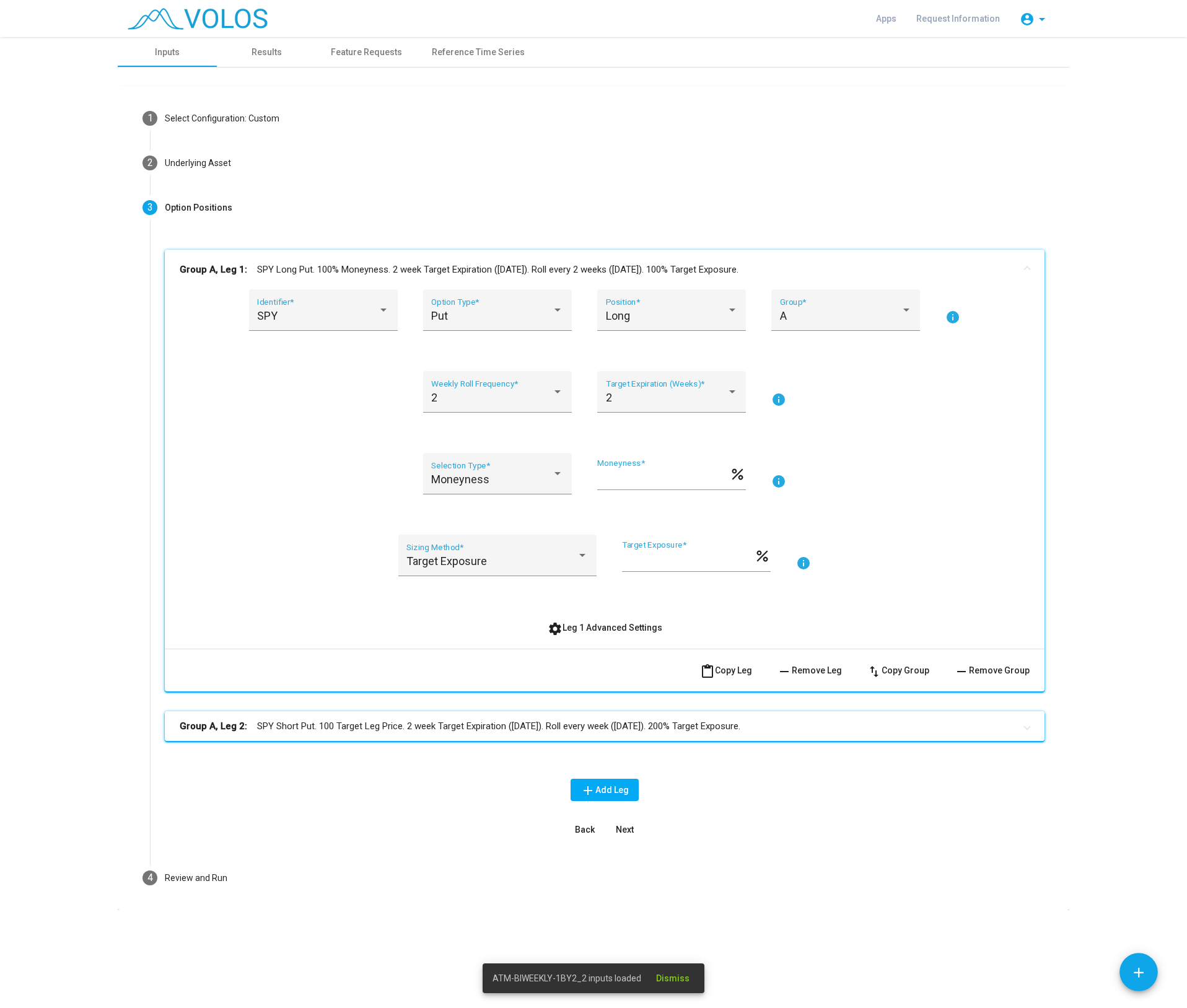
click at [592, 726] on mat-panel-title "Group A, Leg 2: SPY Short Put. 100 Target Leg Price. 2 week Target Expiration (…" at bounding box center [598, 727] width 835 height 15
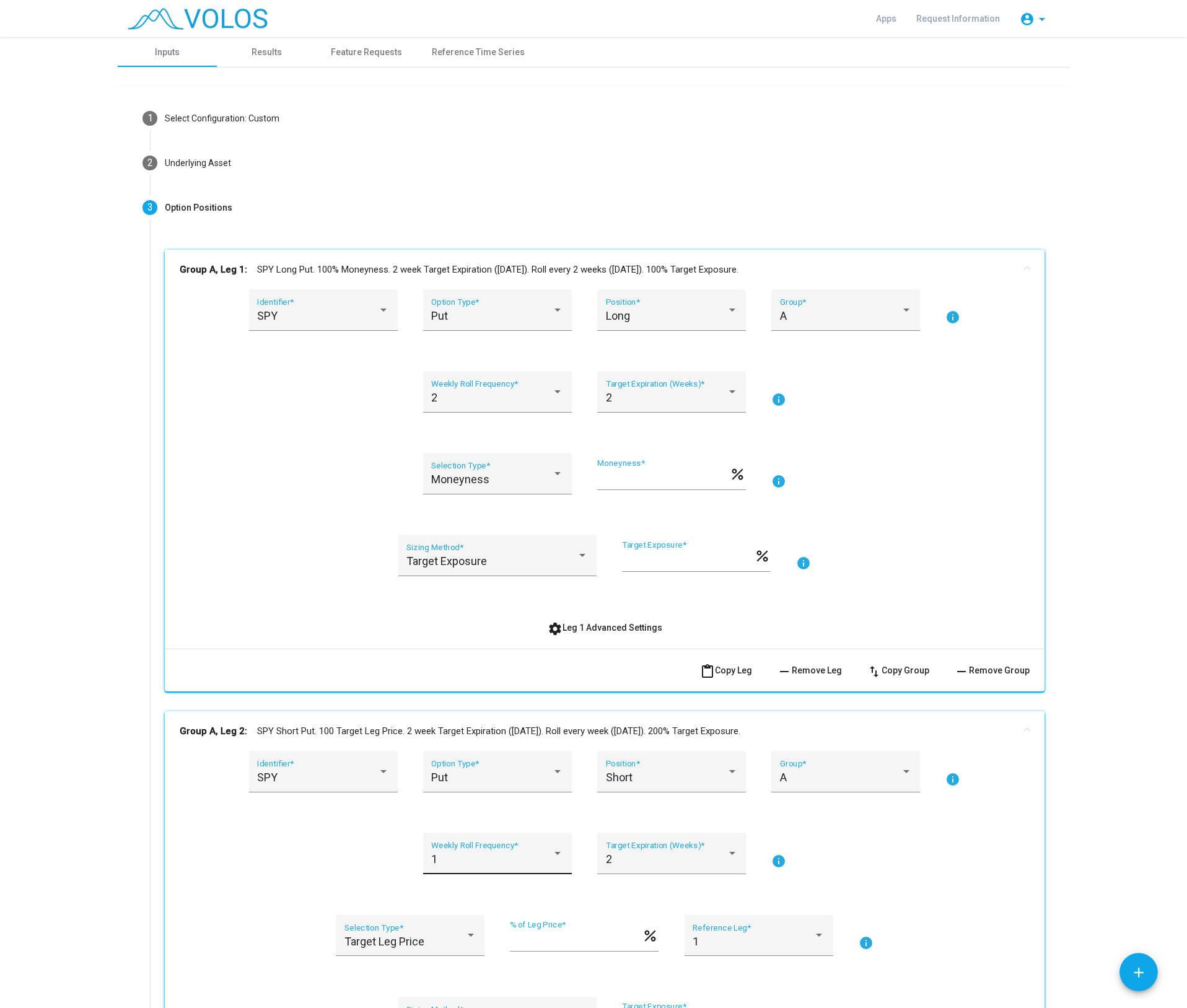
click at [532, 864] on div "1" at bounding box center [492, 859] width 120 height 12
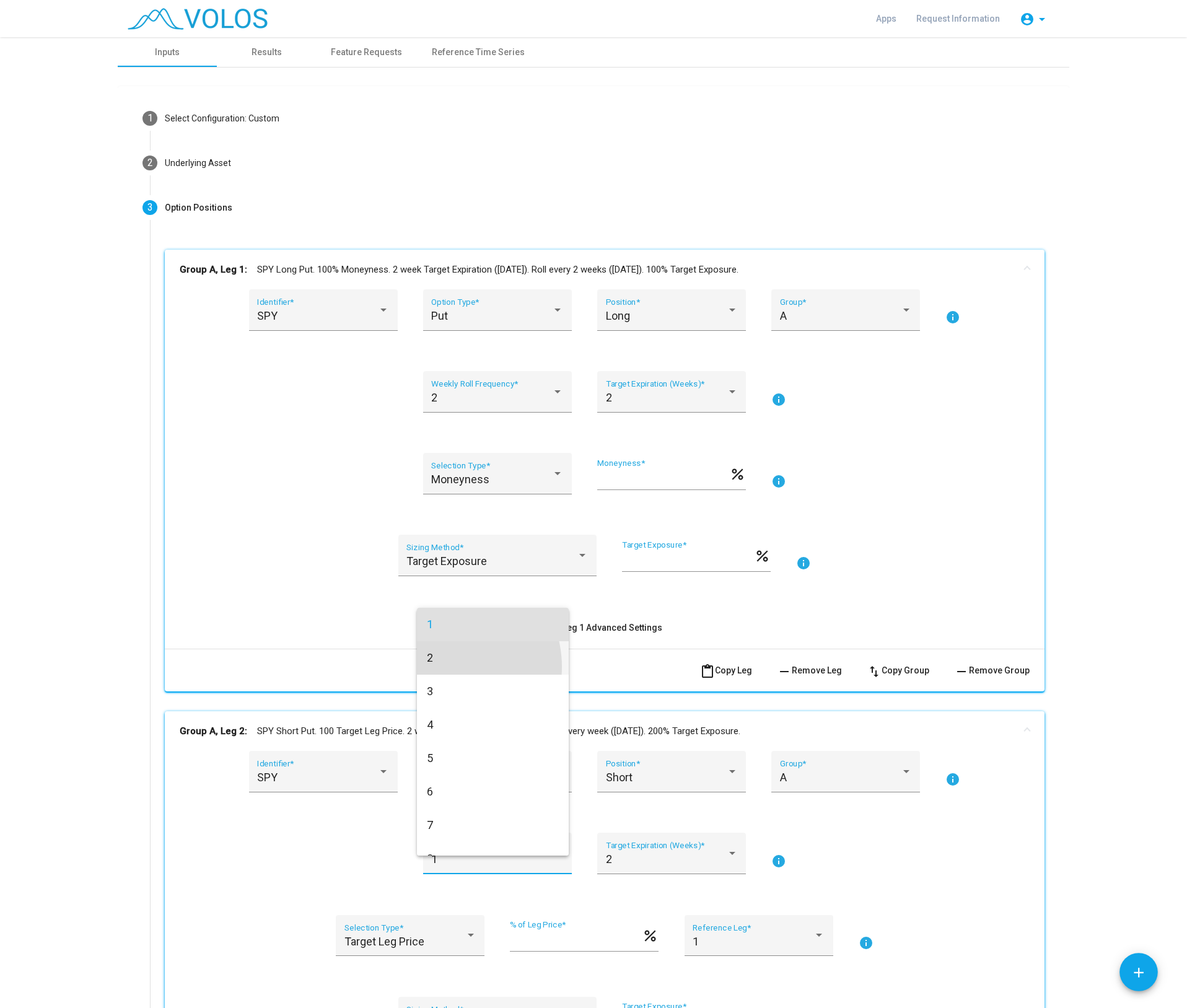
click at [446, 667] on span "2" at bounding box center [493, 658] width 132 height 33
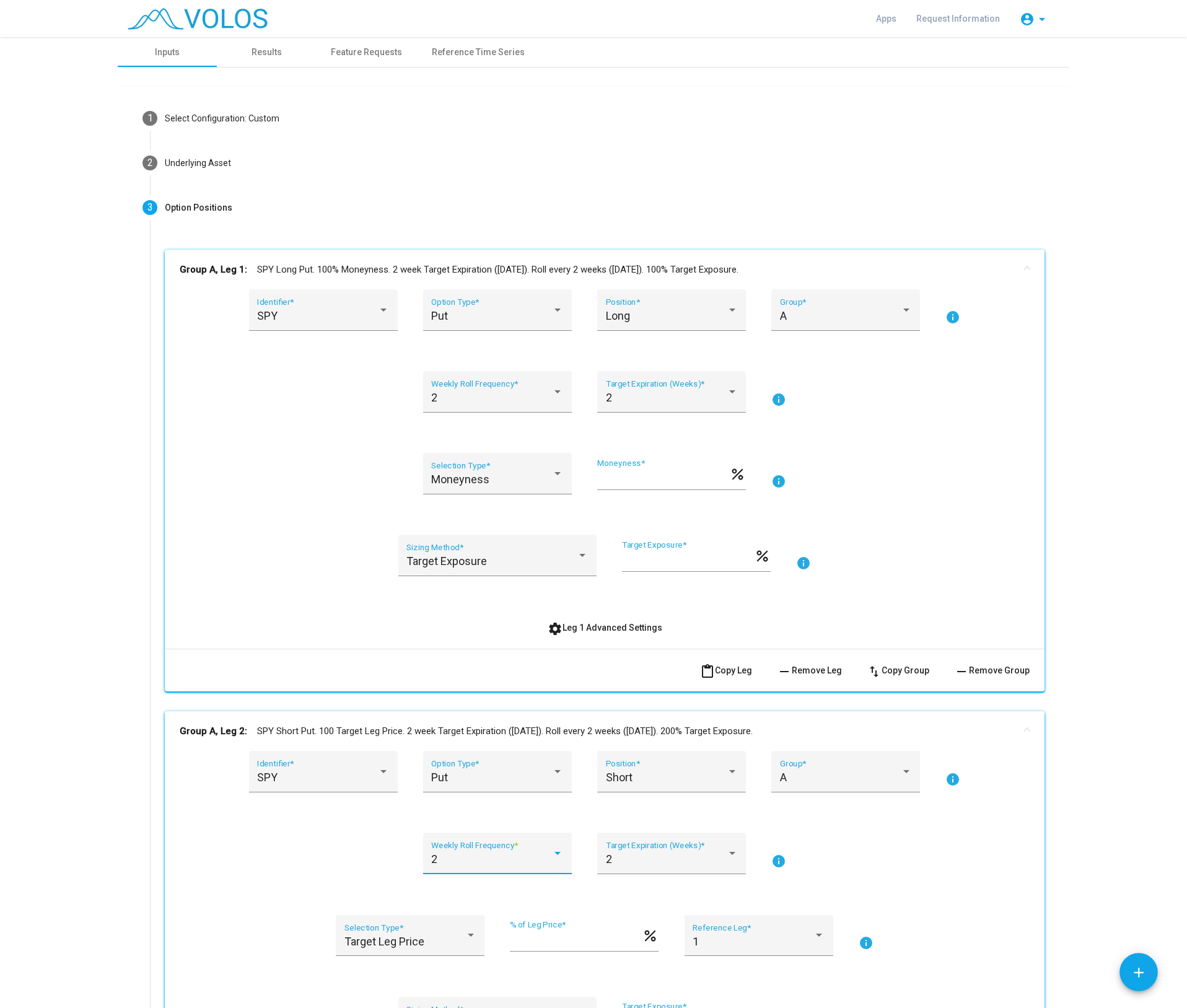
click at [996, 877] on div "2 Weekly Roll Frequency * 2 Target Expiration (Weeks) * info" at bounding box center [605, 861] width 850 height 56
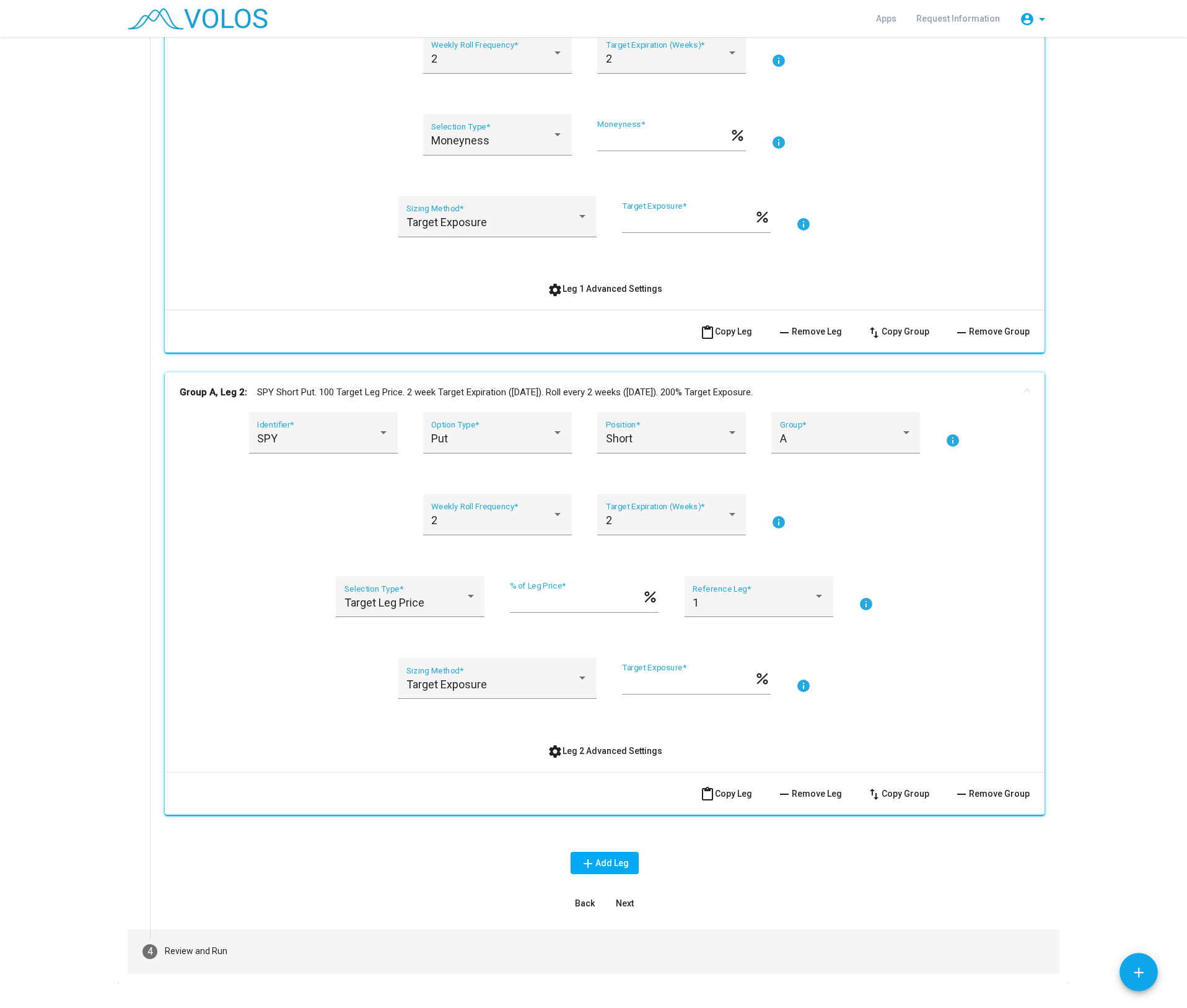
scroll to position [365, 0]
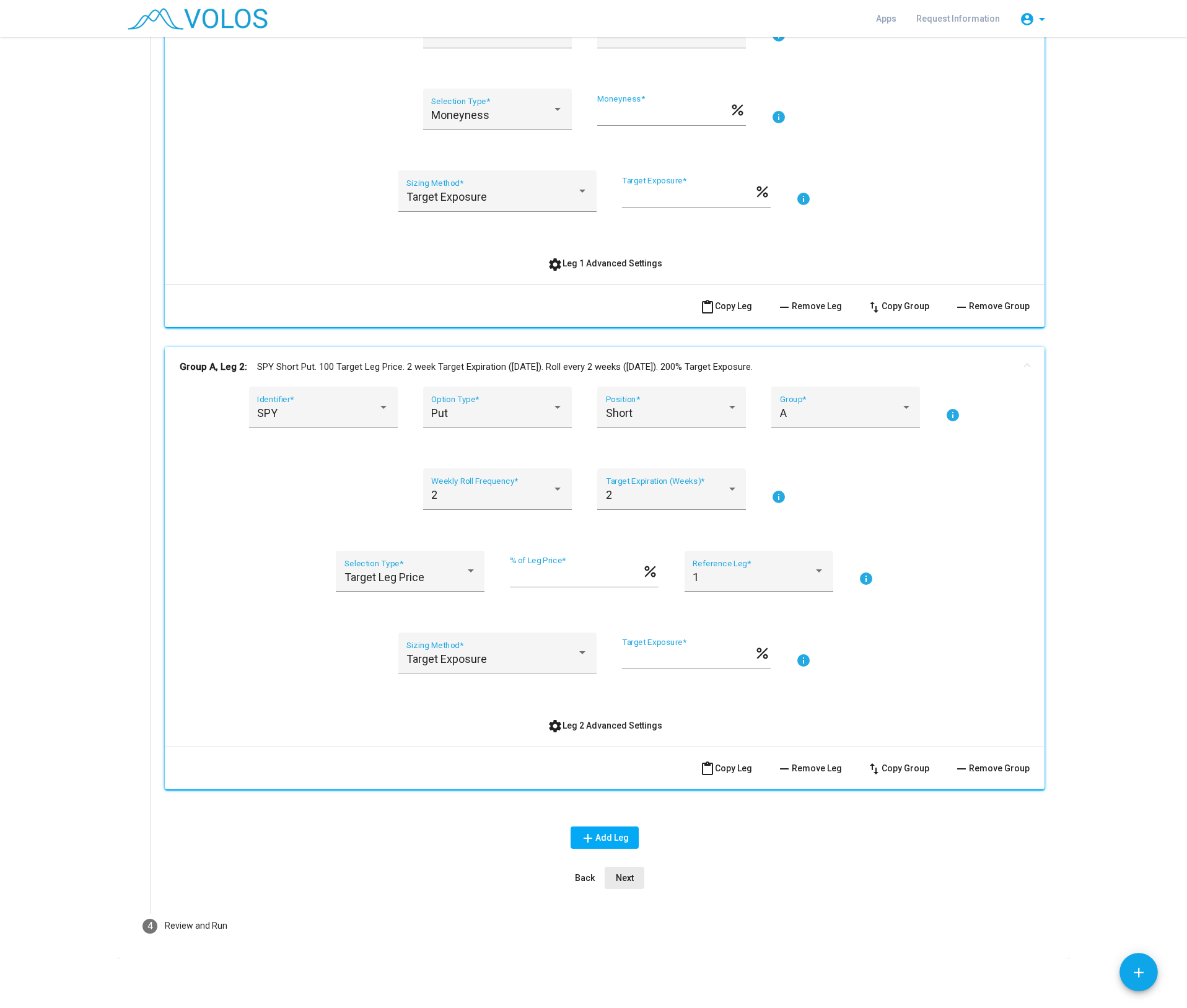
click at [616, 874] on span "Next" at bounding box center [625, 879] width 18 height 10
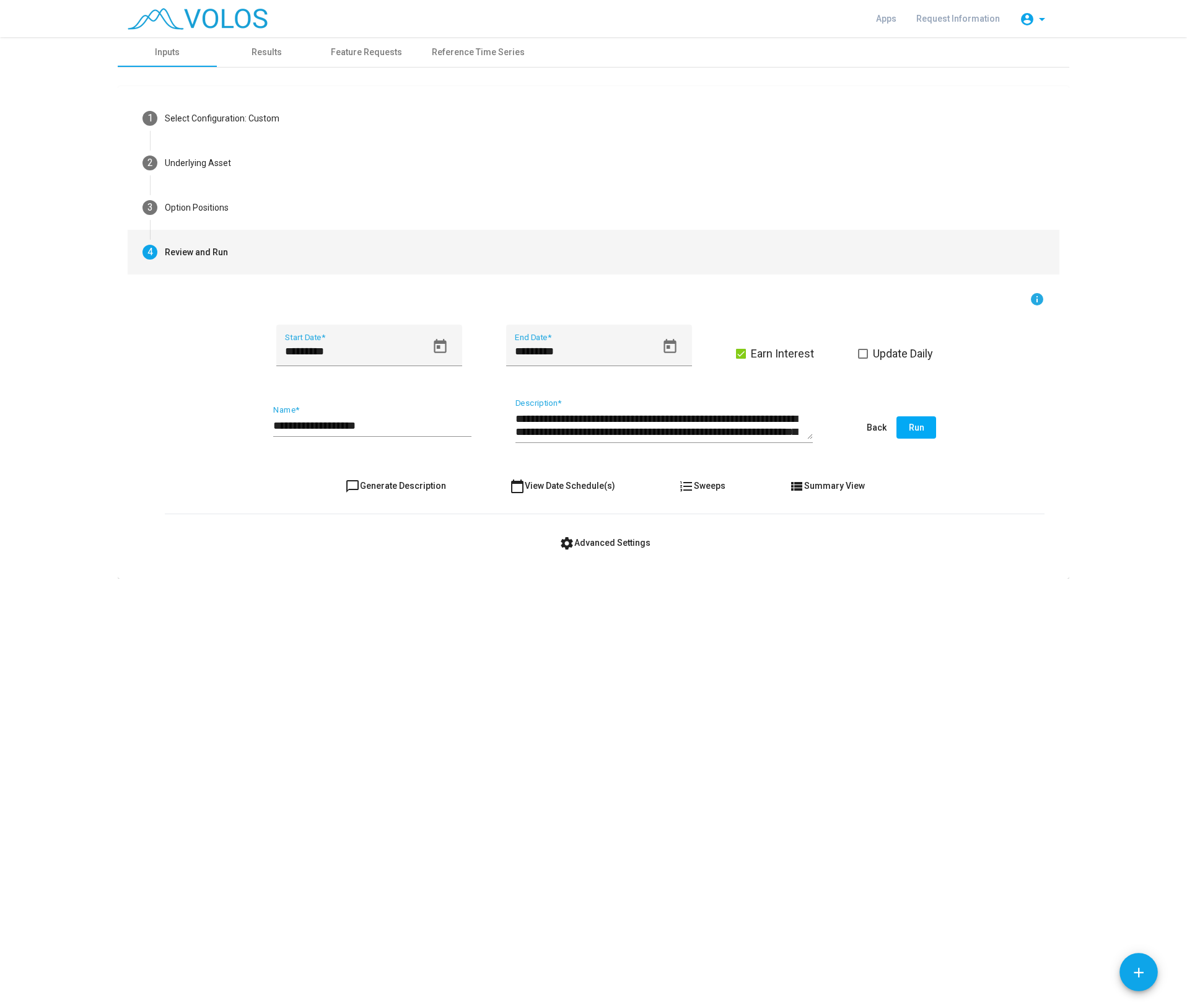
click at [411, 425] on input "**********" at bounding box center [373, 425] width 199 height 12
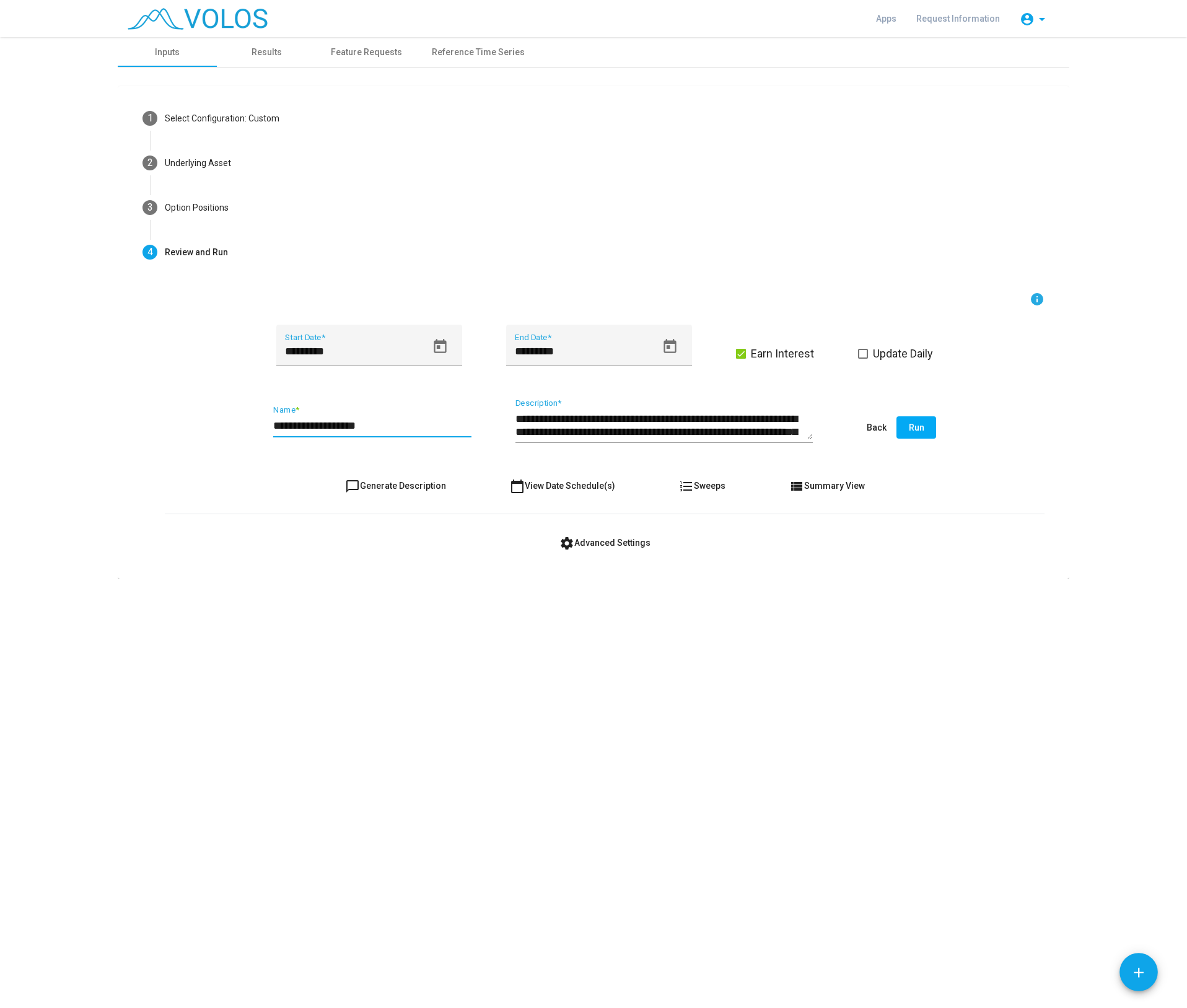
type input "**********"
click at [390, 487] on span "chat_bubble_outline Generate Description" at bounding box center [396, 486] width 101 height 10
type textarea "**********"
click at [922, 427] on span "Run" at bounding box center [917, 427] width 15 height 10
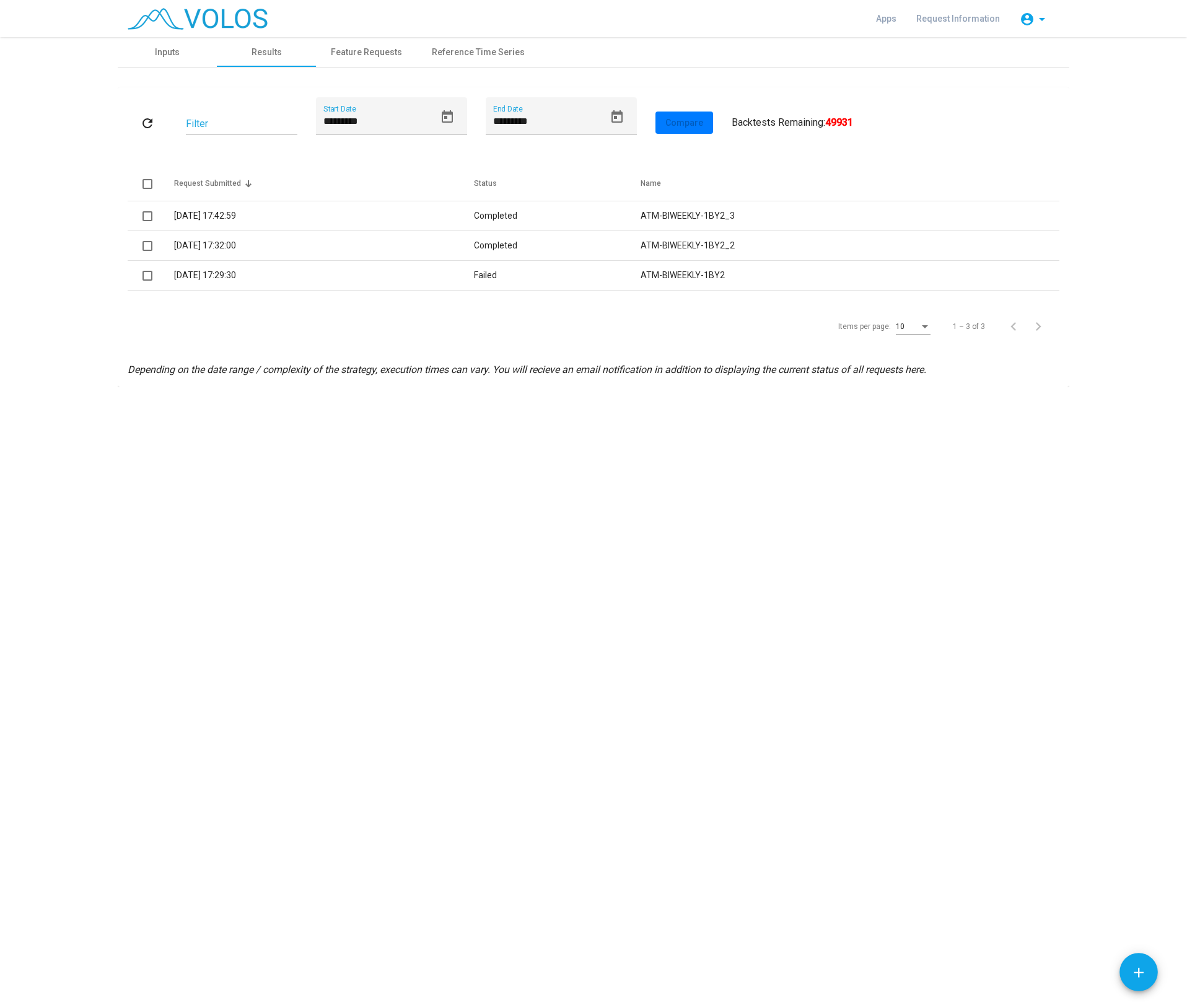
click at [114, 553] on div "**********" at bounding box center [594, 523] width 1187 height 971
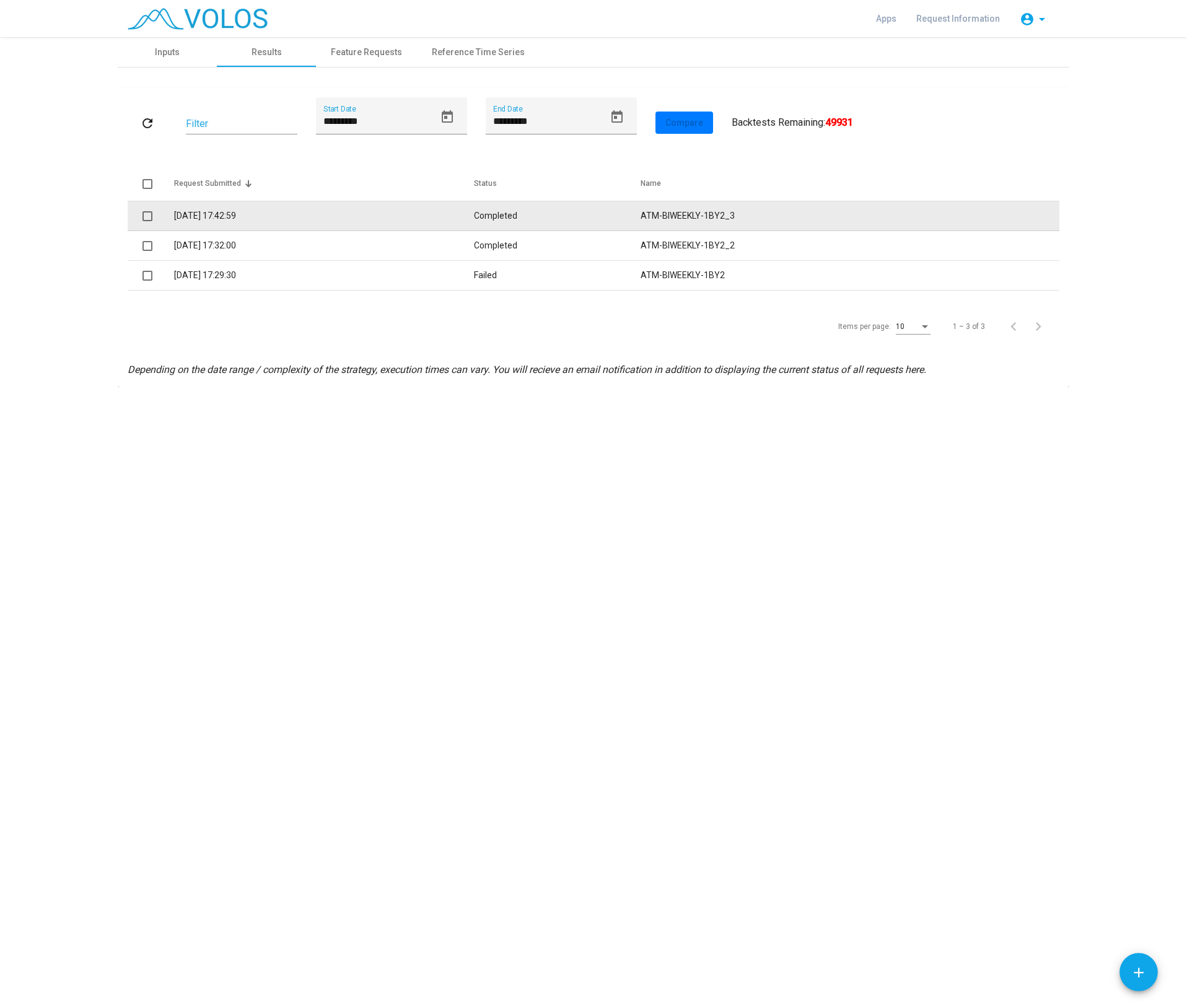
click at [513, 211] on td "Completed" at bounding box center [557, 216] width 167 height 30
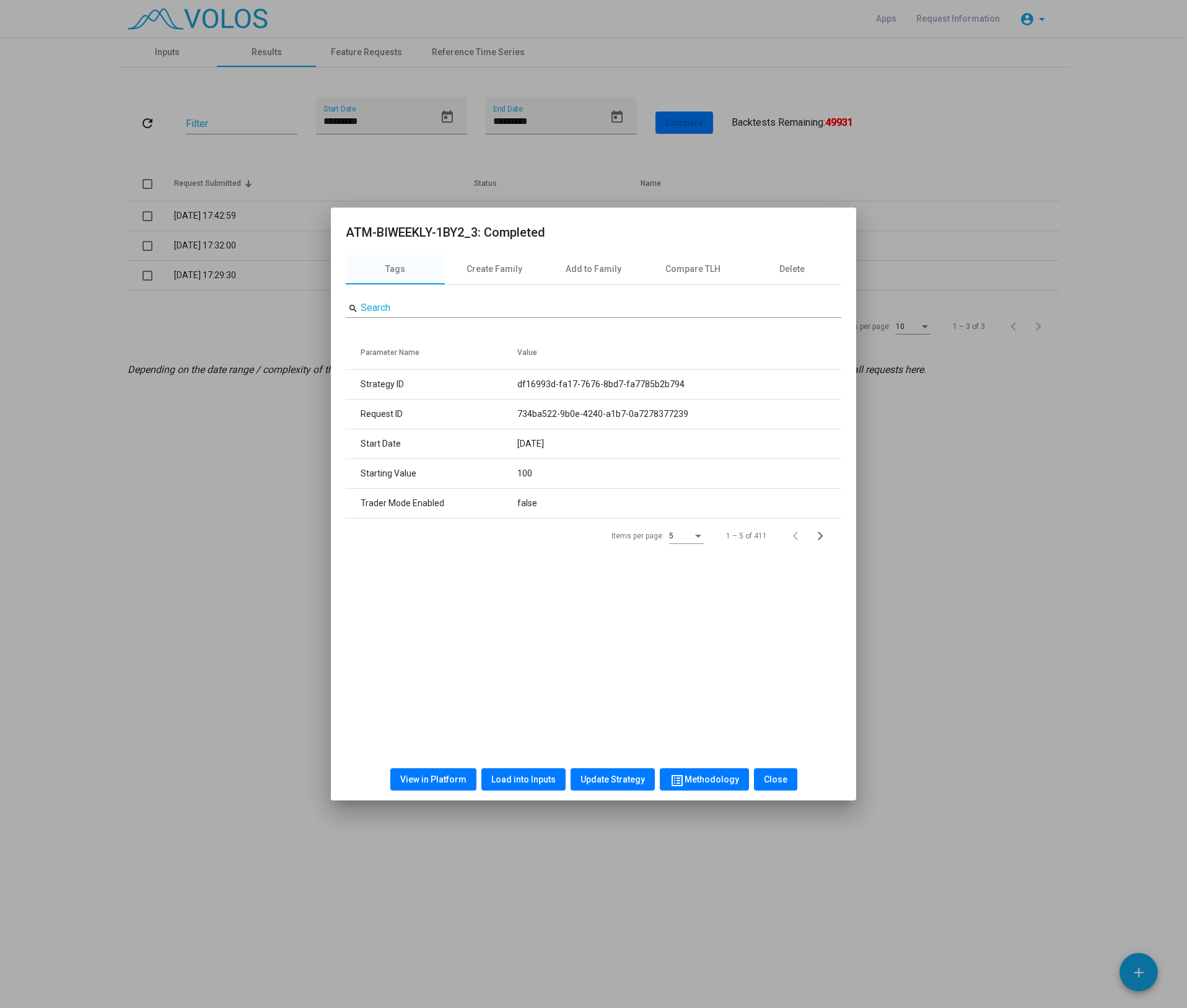
click at [432, 780] on span "View in Platform" at bounding box center [433, 779] width 66 height 10
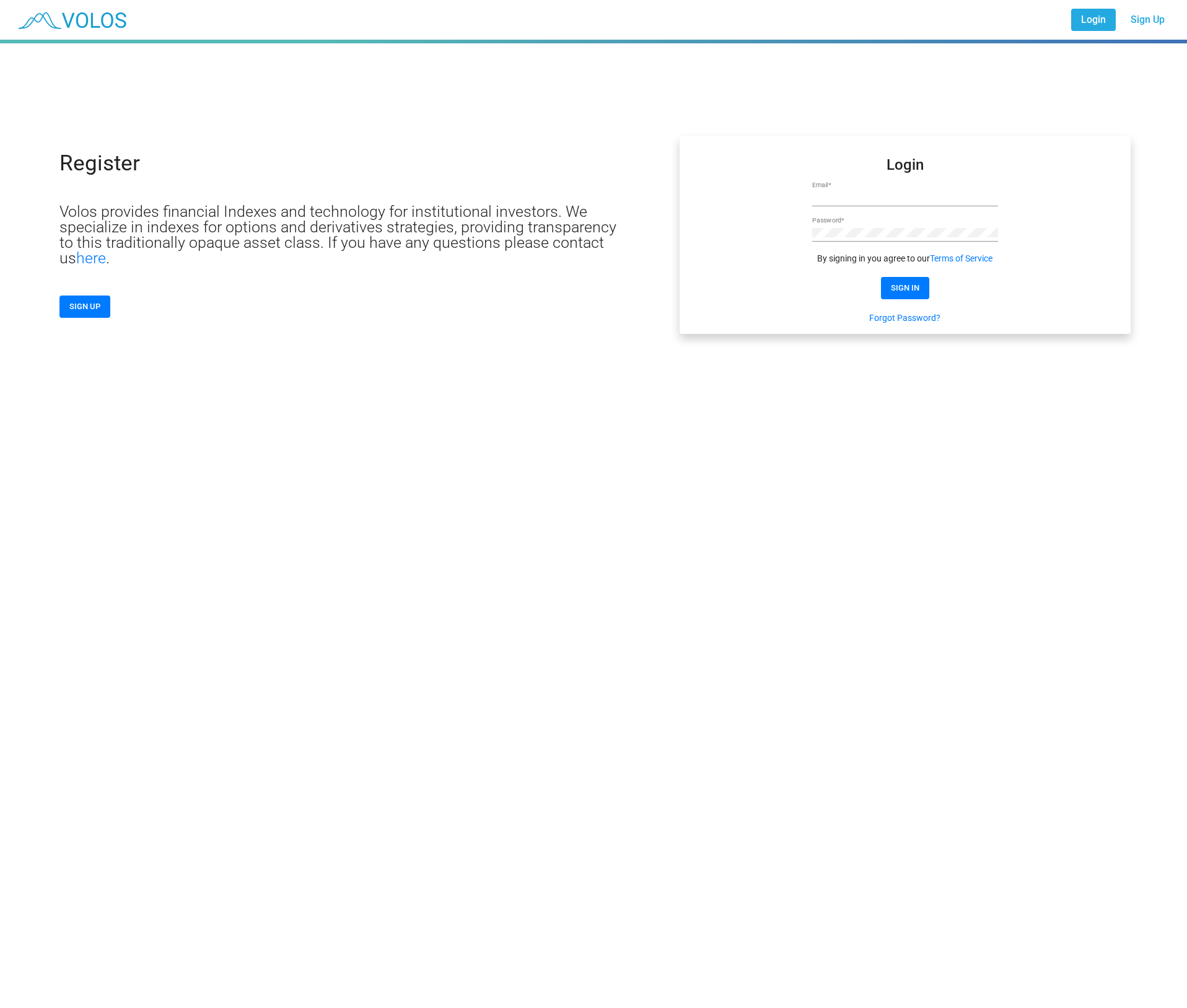
type input "**********"
click at [909, 283] on button "SIGN IN" at bounding box center [904, 287] width 48 height 22
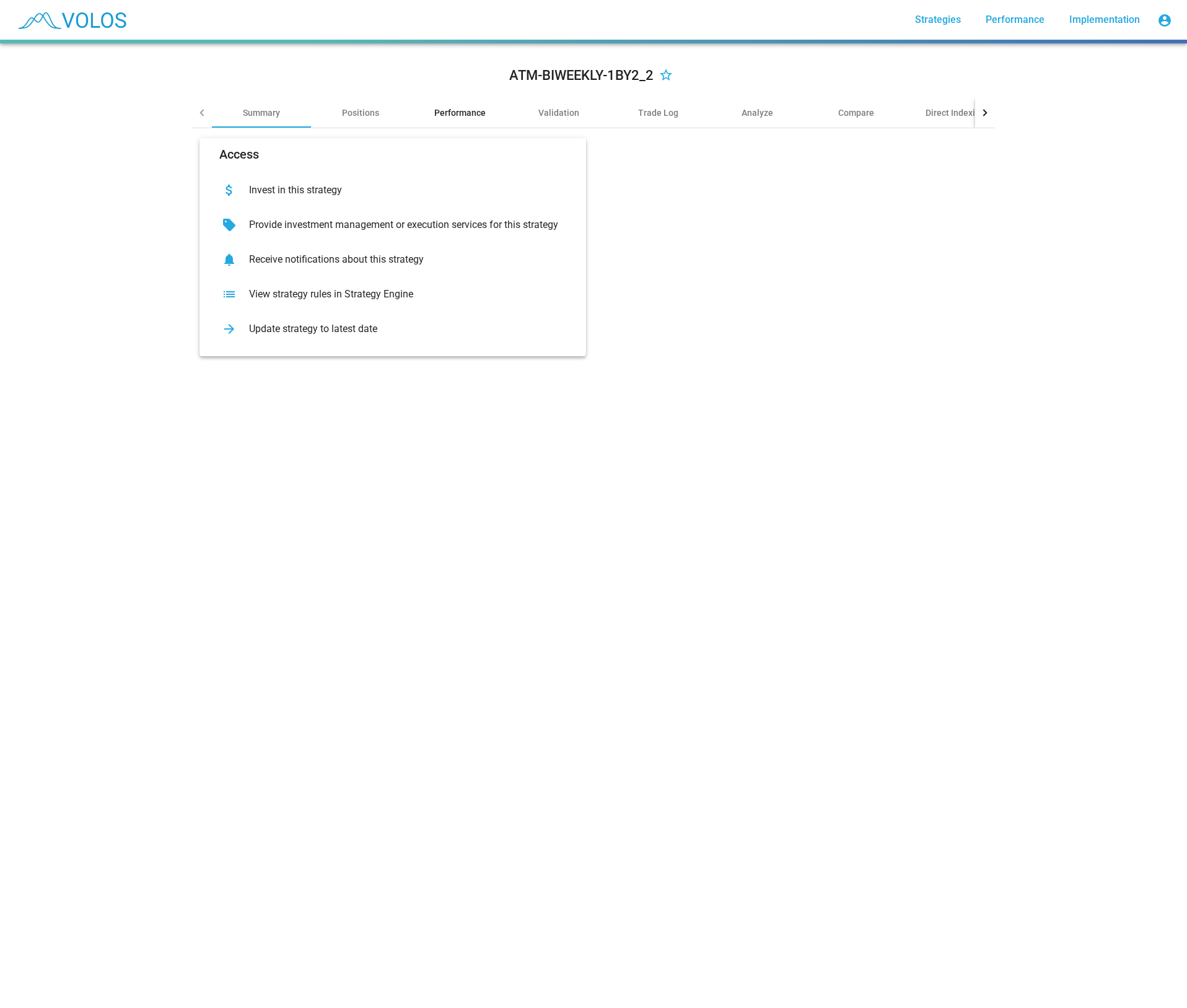
click at [446, 116] on div "Performance" at bounding box center [460, 112] width 51 height 12
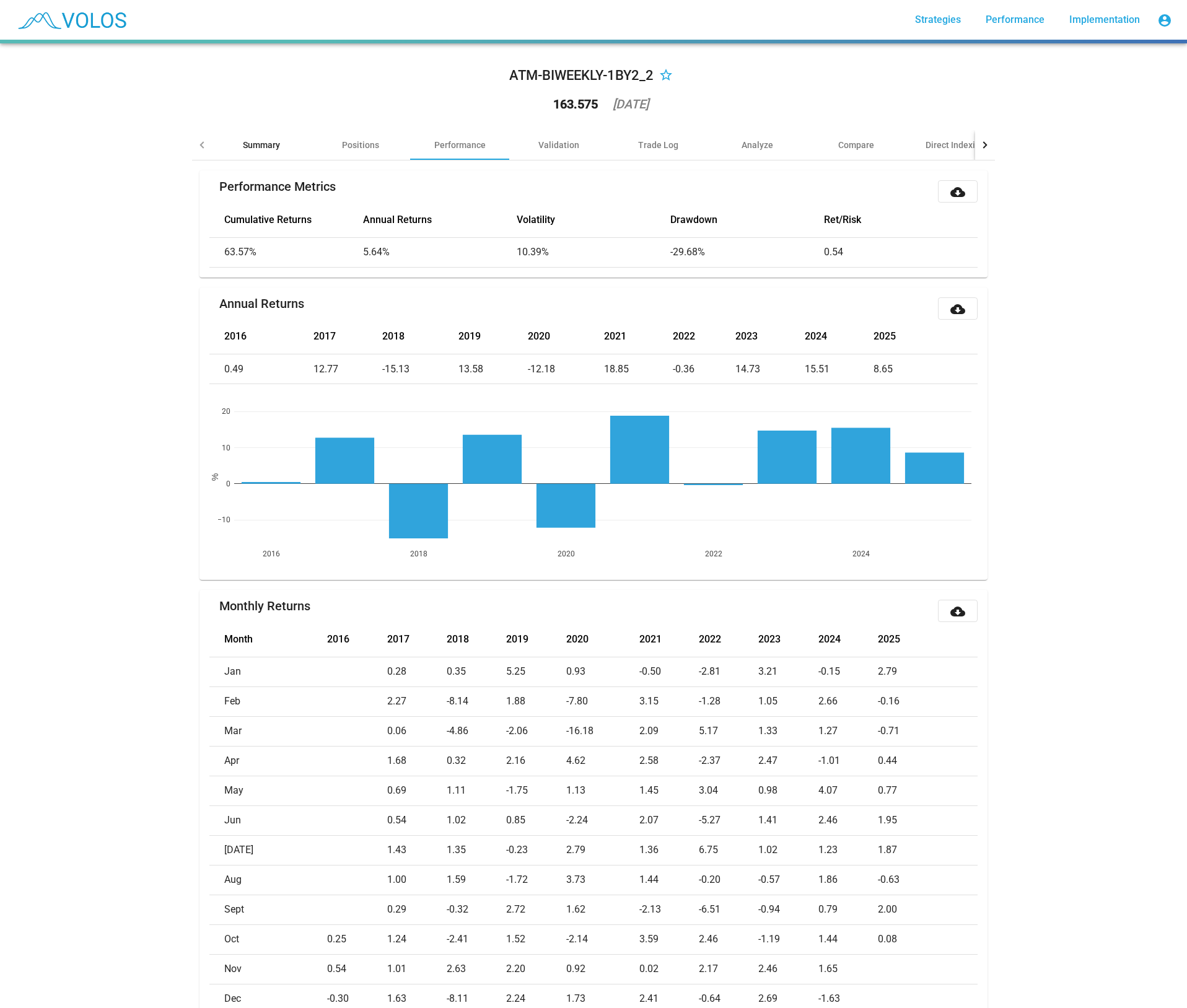
click at [251, 142] on div "Summary" at bounding box center [261, 145] width 37 height 12
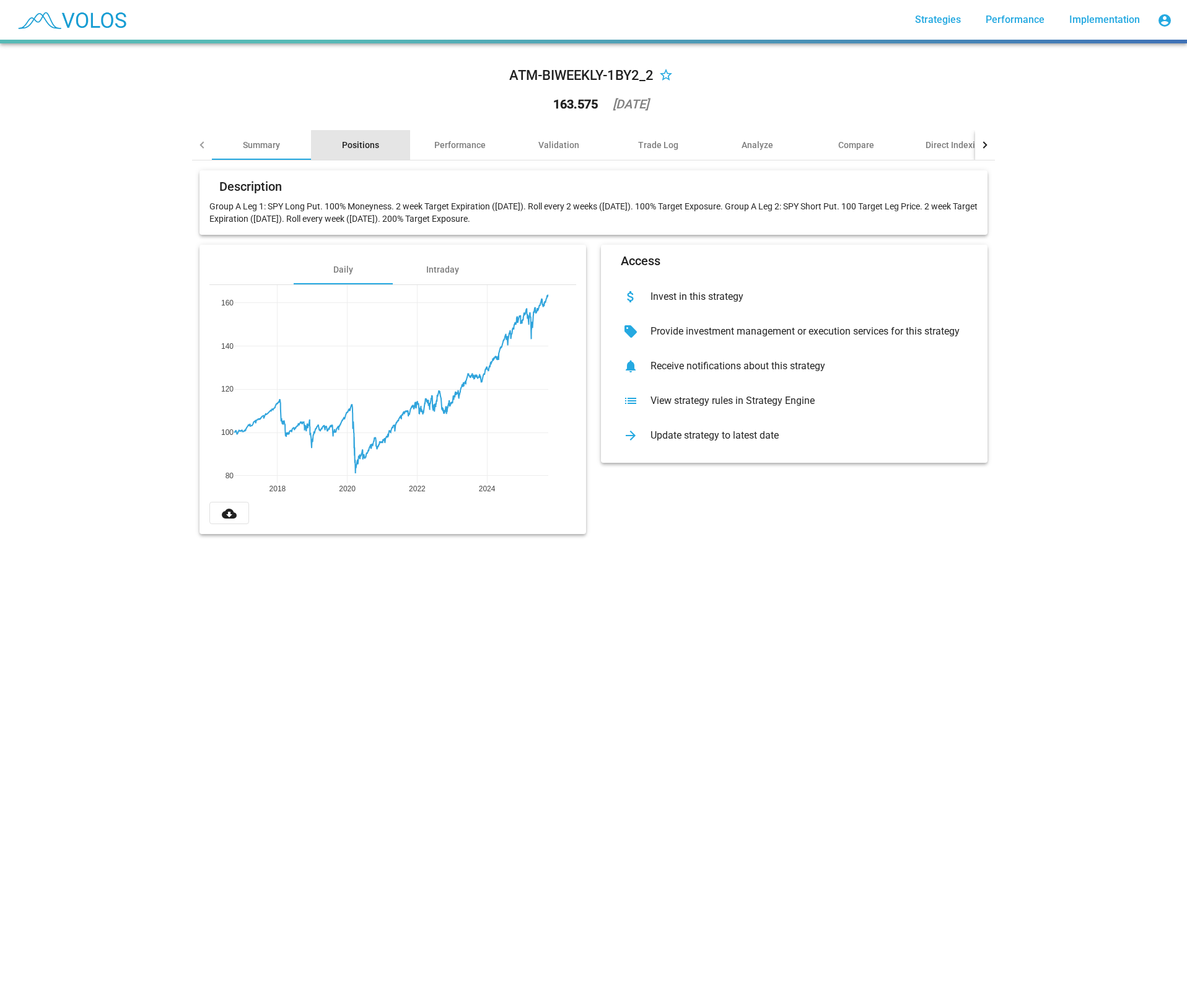
click at [357, 147] on div "Positions" at bounding box center [361, 145] width 37 height 12
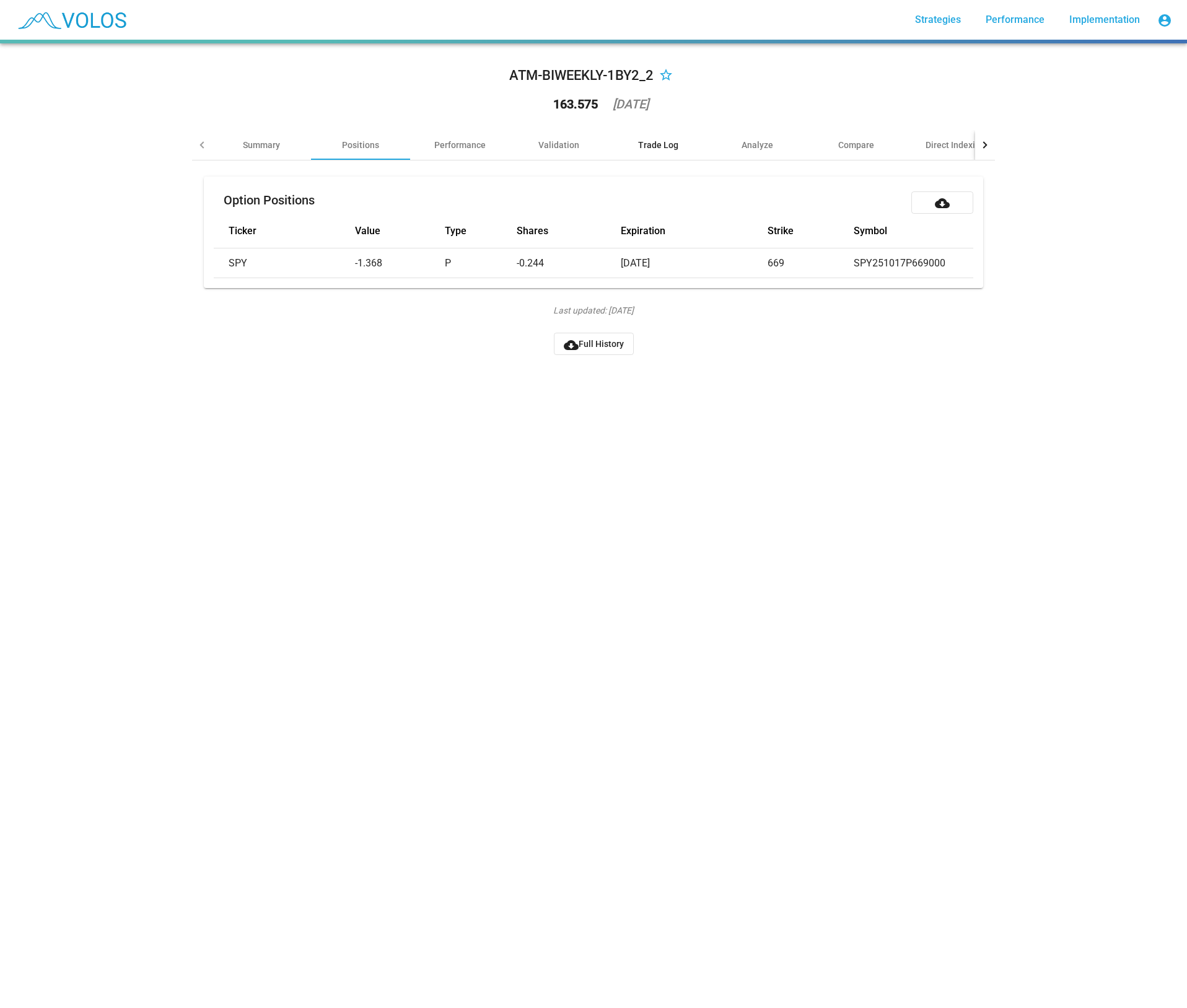
click at [664, 144] on div "Trade Log" at bounding box center [658, 145] width 40 height 12
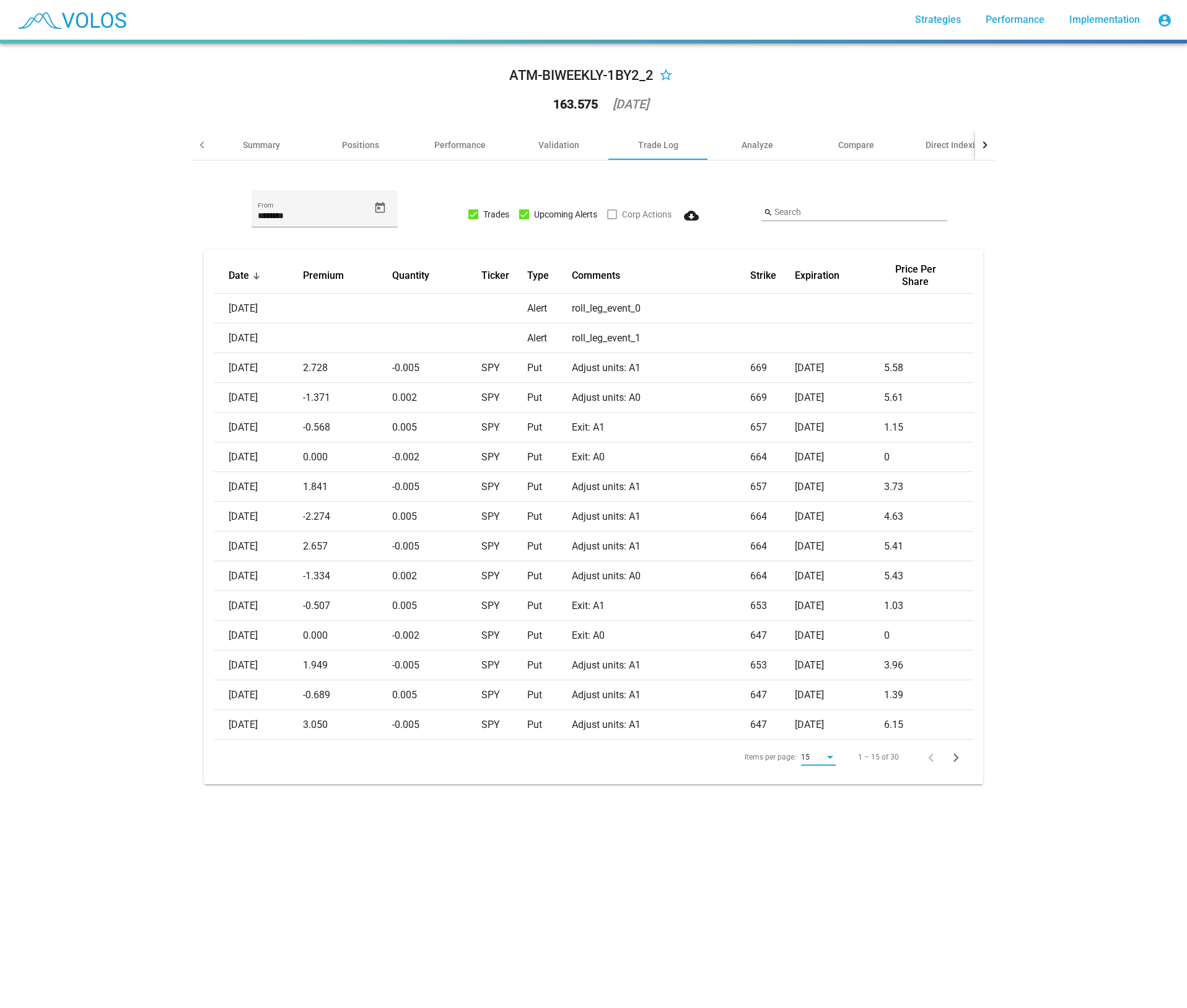
click at [829, 756] on div "Items per page:" at bounding box center [830, 758] width 7 height 3
click at [824, 777] on span "20" at bounding box center [815, 780] width 35 height 22
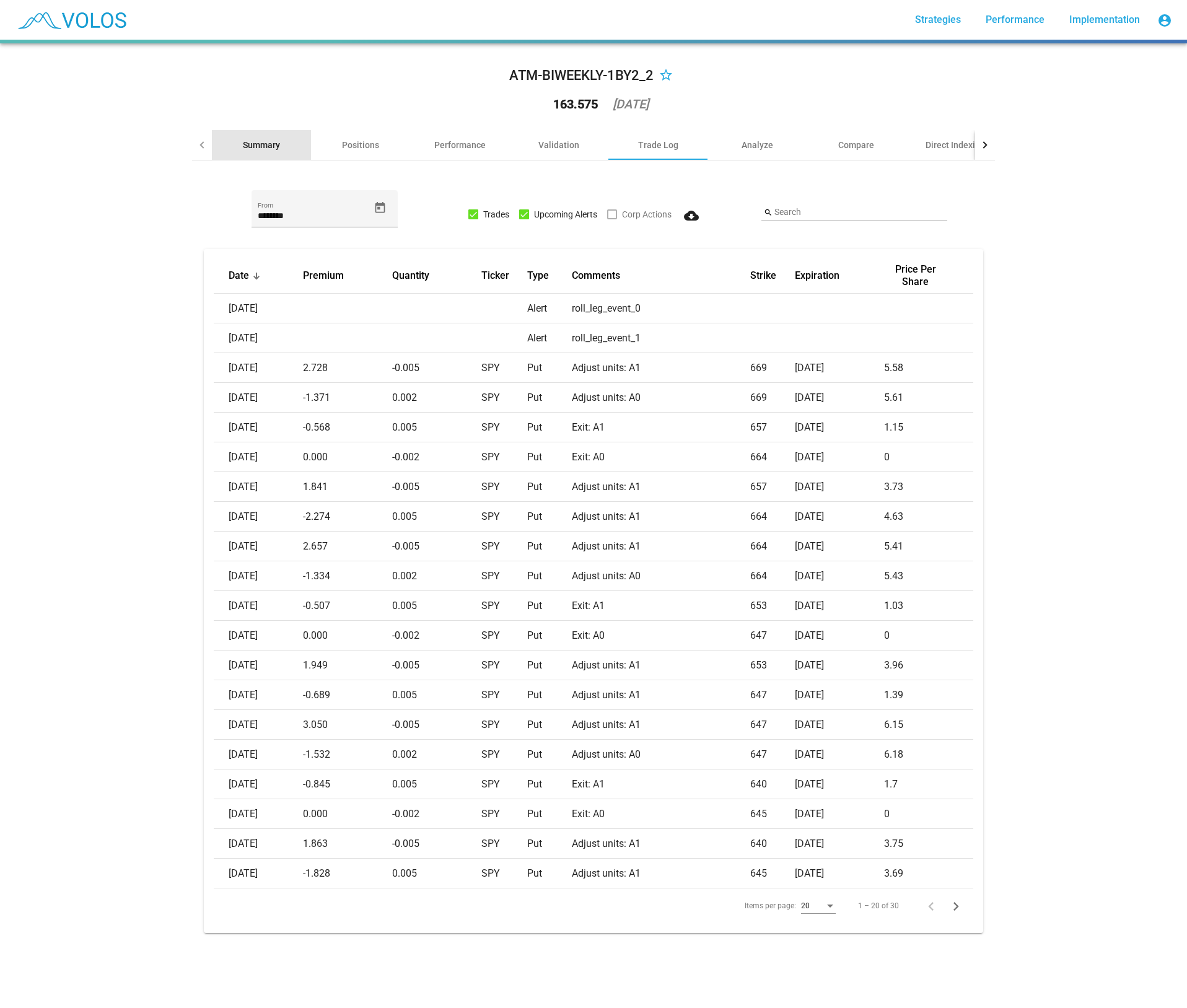
click at [248, 143] on div "Summary" at bounding box center [261, 145] width 37 height 12
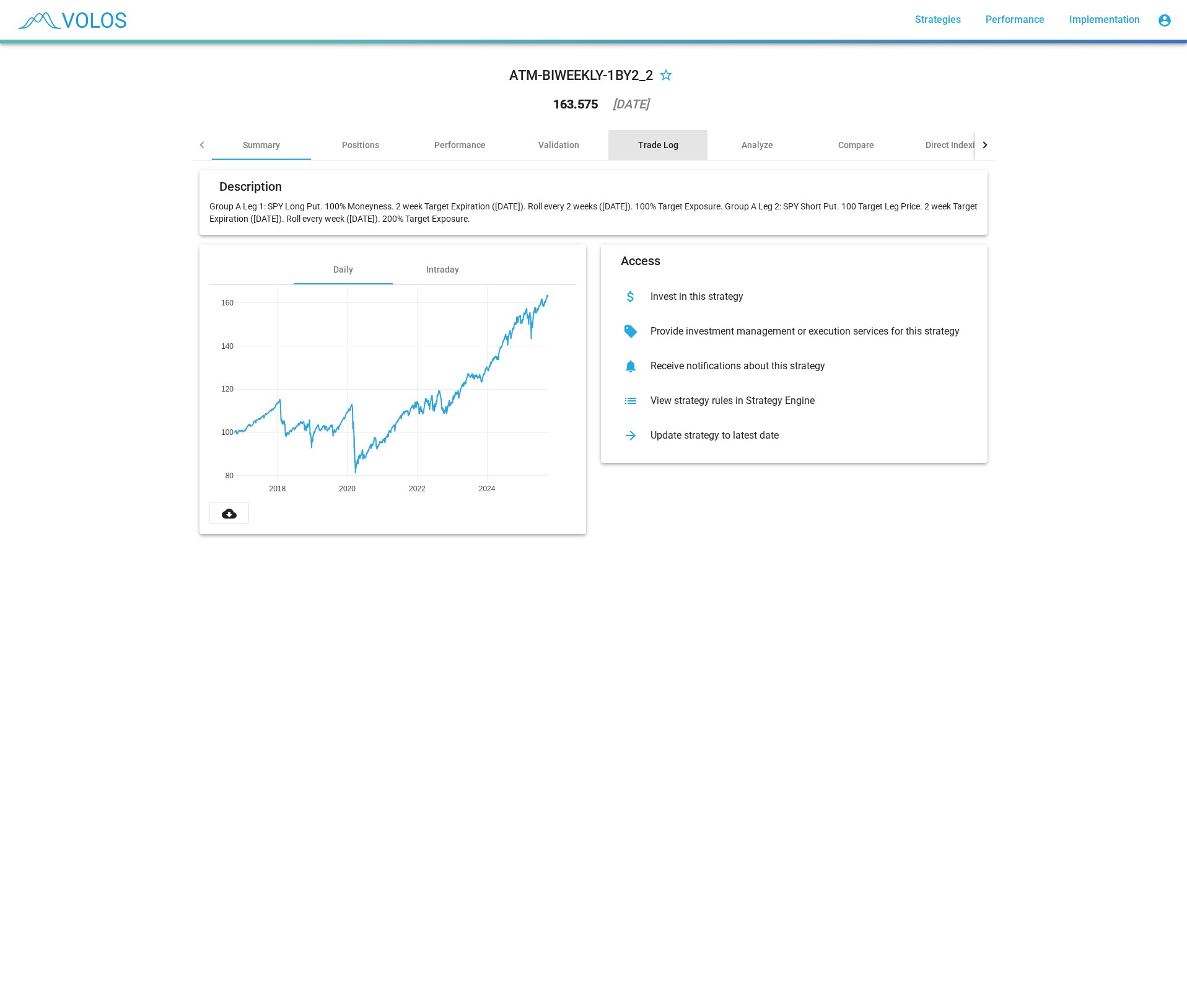
click at [657, 145] on div "Trade Log" at bounding box center [658, 145] width 40 height 12
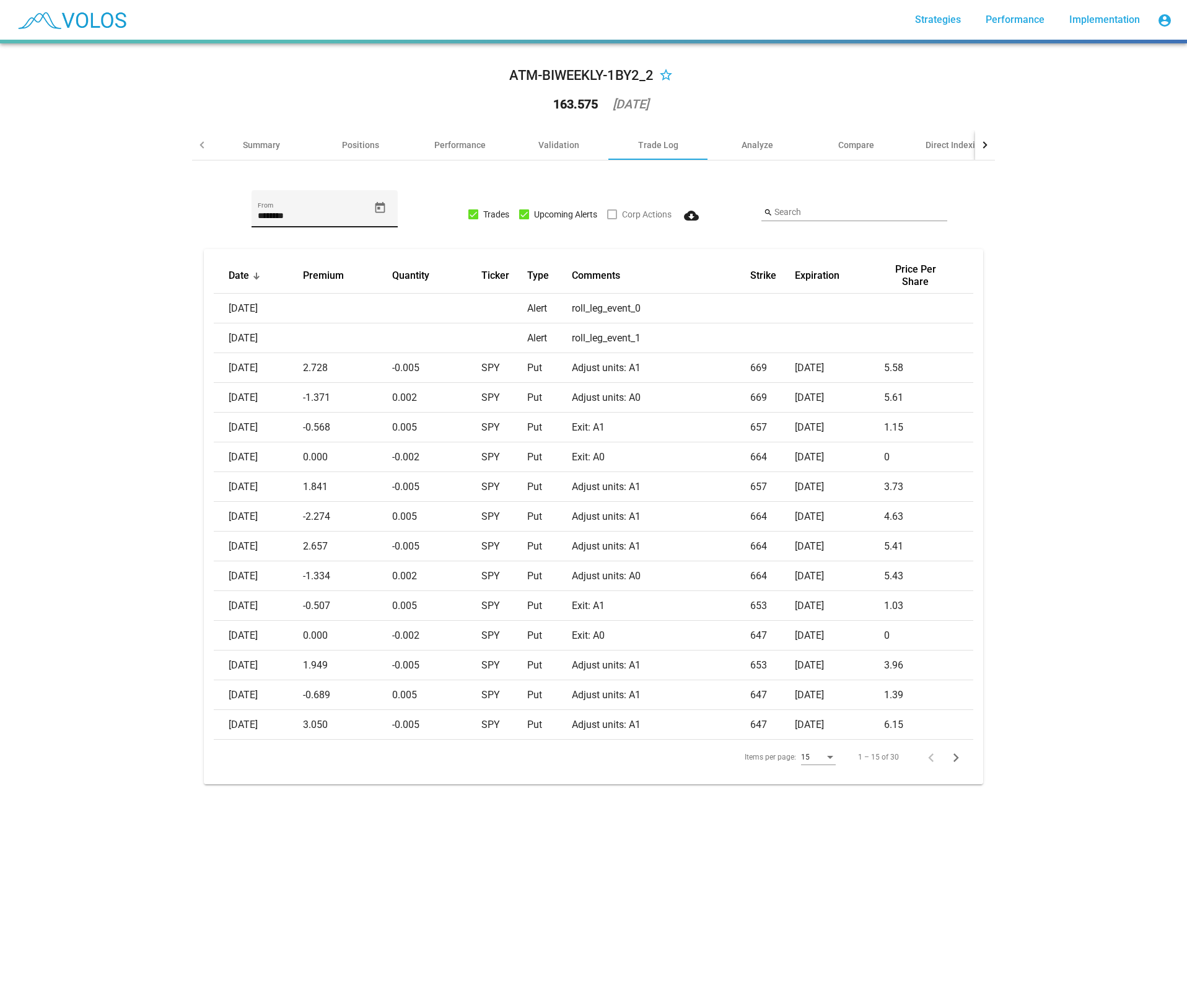
click at [261, 218] on input "********" at bounding box center [313, 217] width 112 height 10
click at [278, 217] on input "********" at bounding box center [313, 217] width 112 height 10
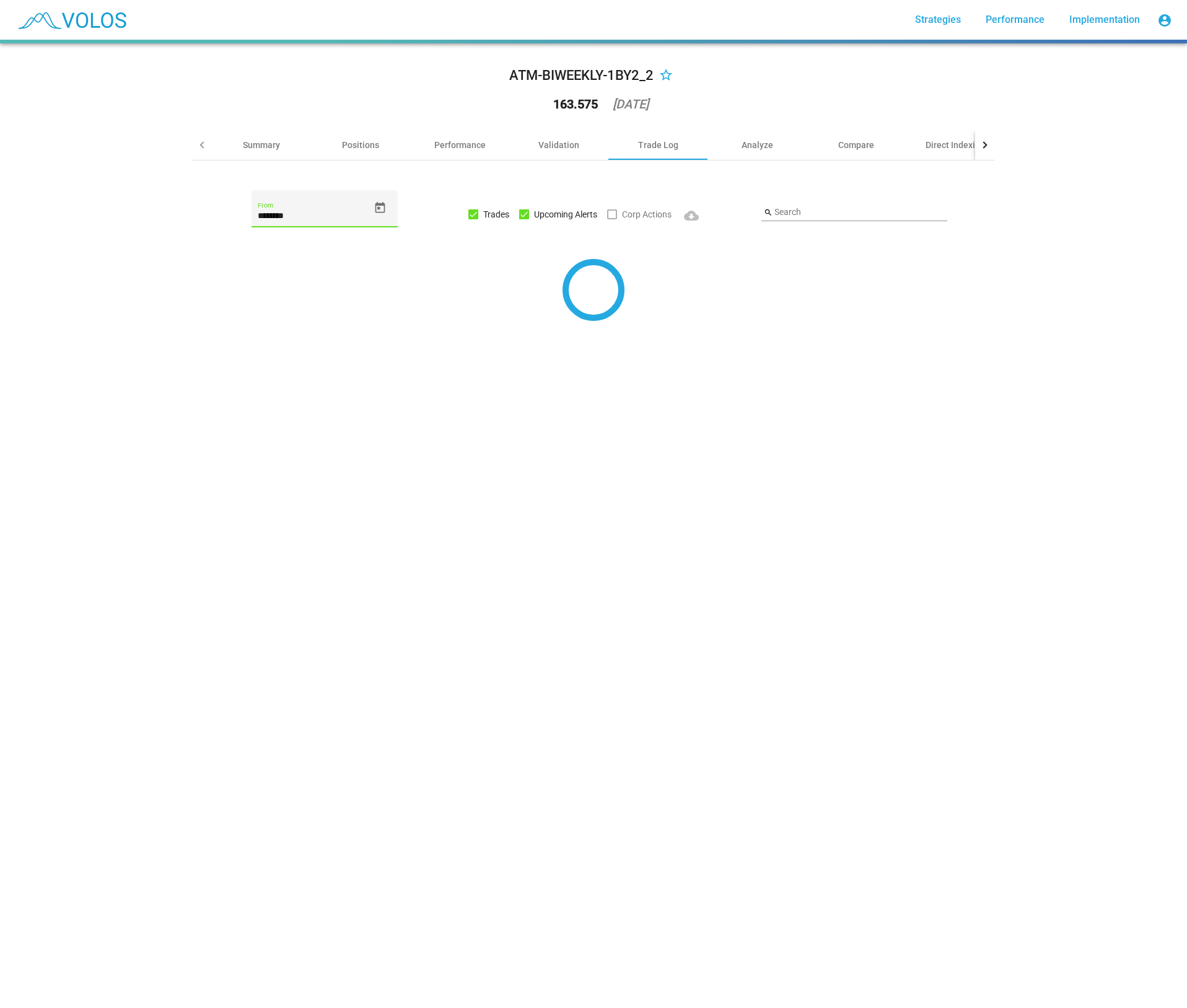
type input "********"
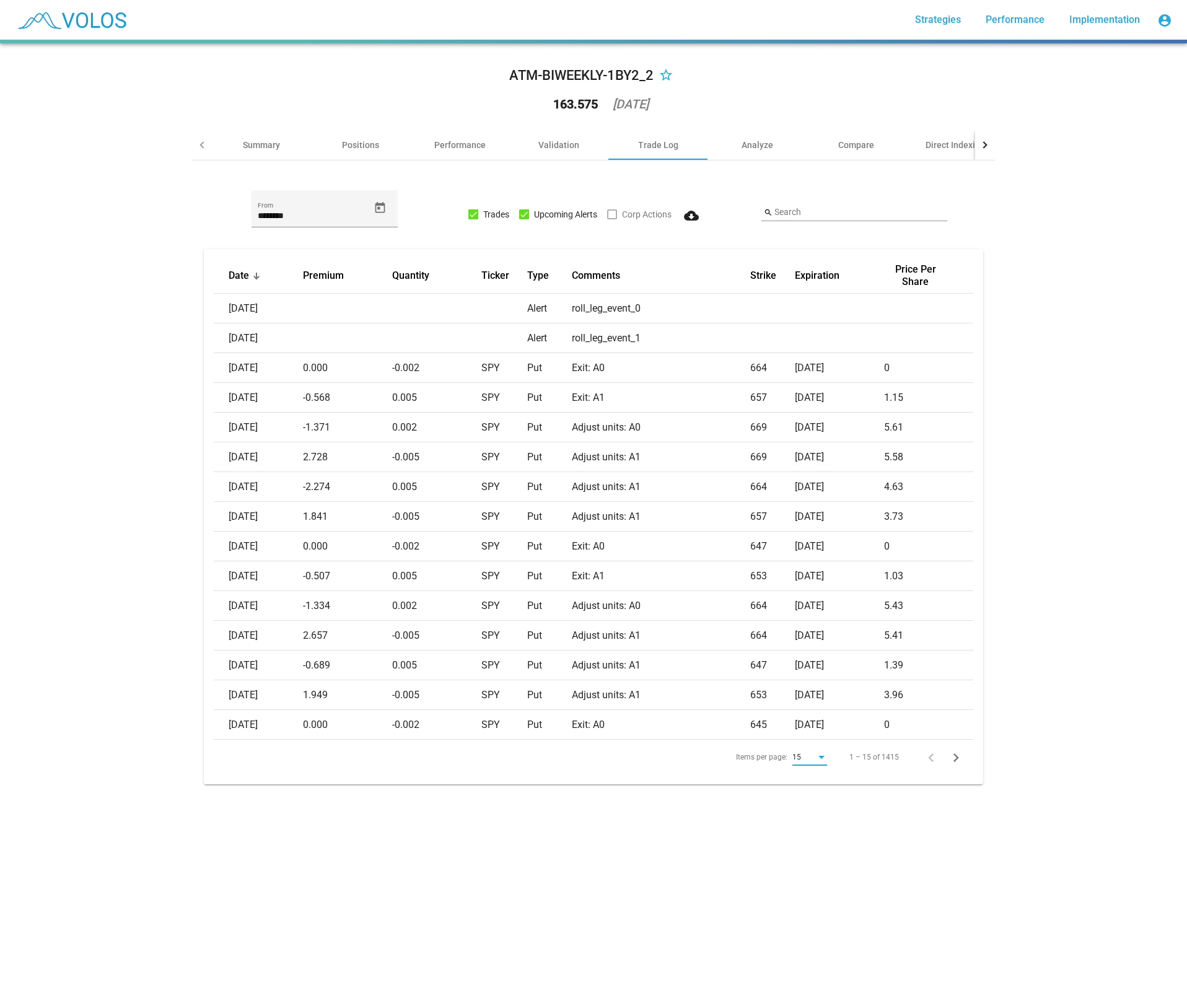
click at [821, 759] on div "Items per page:" at bounding box center [822, 758] width 7 height 3
click at [806, 785] on span "20" at bounding box center [806, 780] width 35 height 22
